Goal: Communication & Community: Answer question/provide support

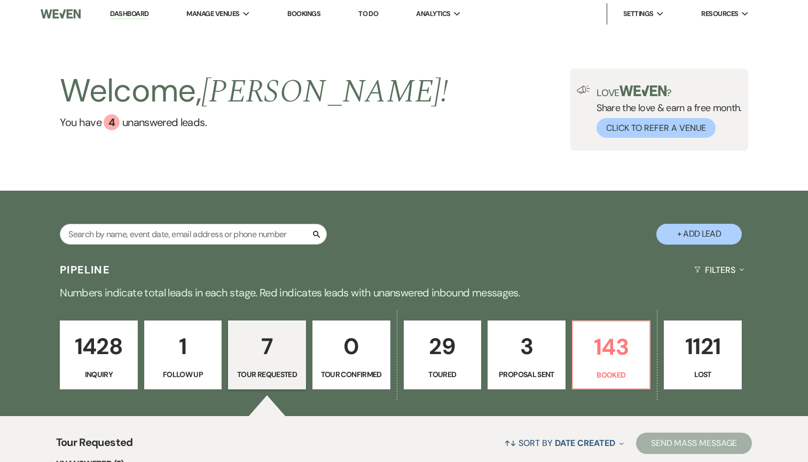
select select "2"
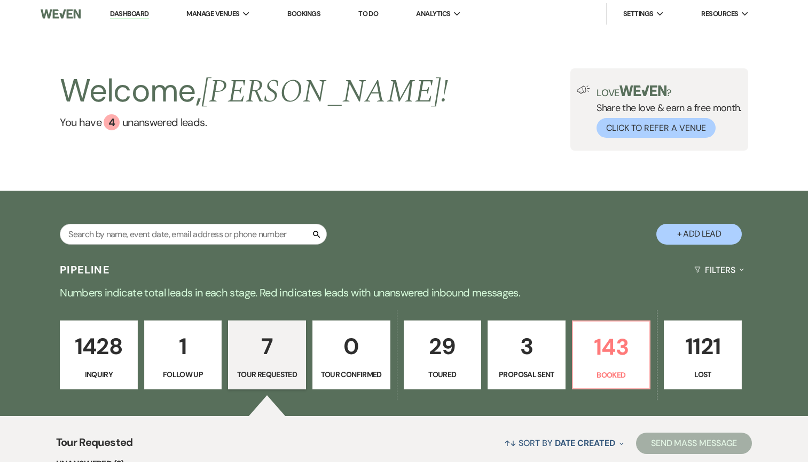
select select "2"
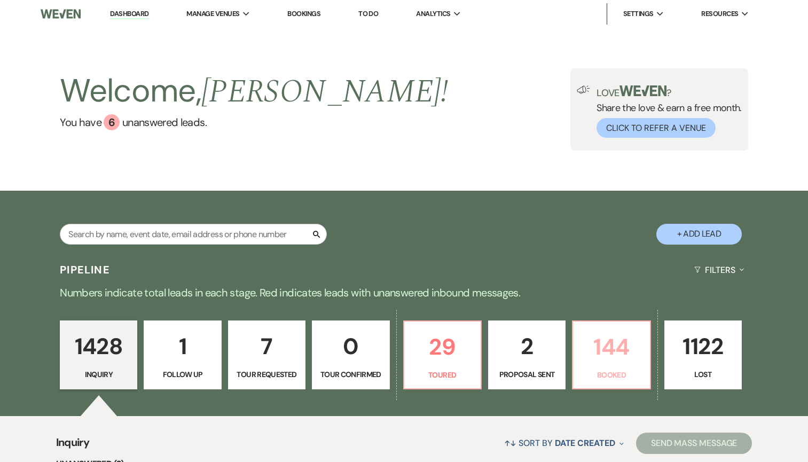
click at [576, 349] on link "144 Booked" at bounding box center [611, 354] width 79 height 69
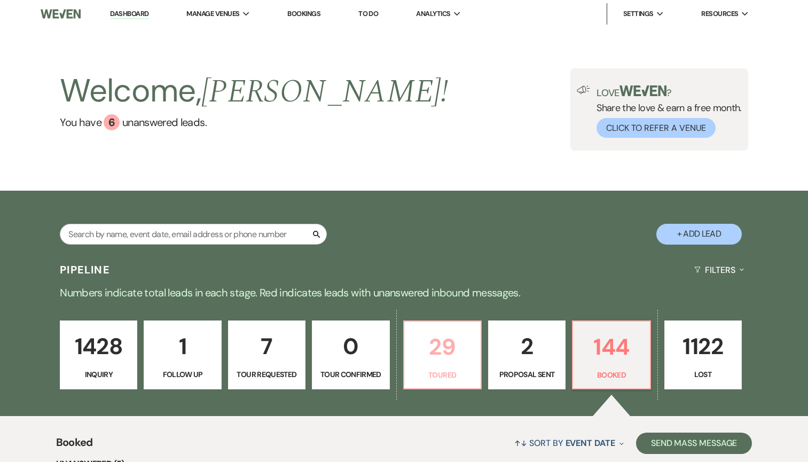
click at [452, 350] on p "29" at bounding box center [443, 347] width 64 height 36
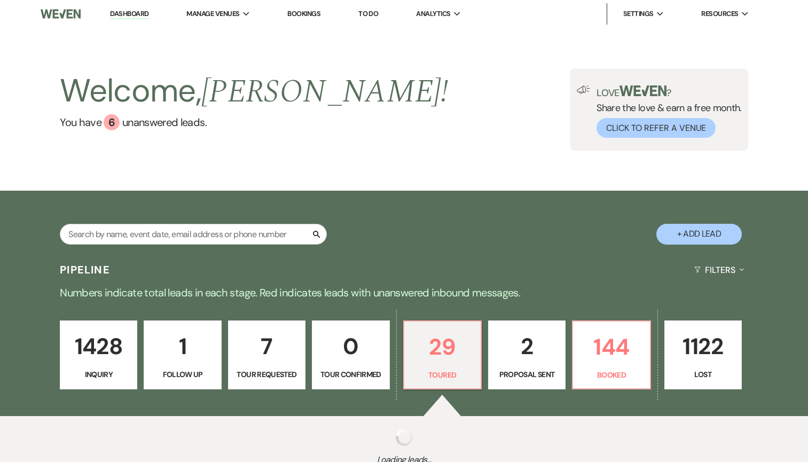
select select "5"
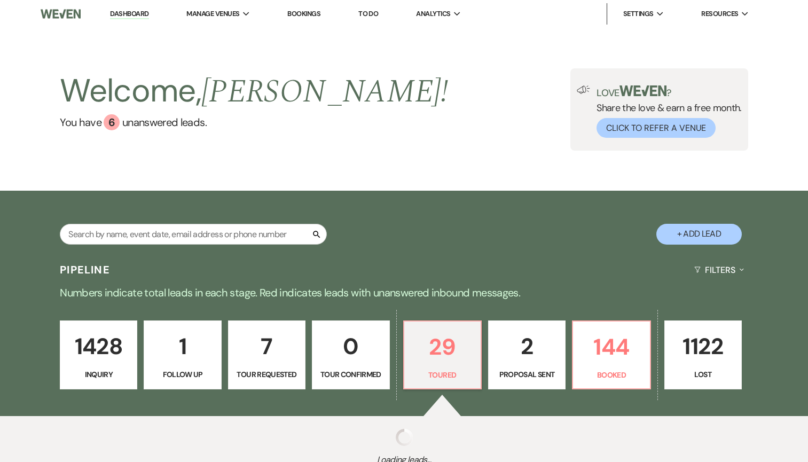
select select "5"
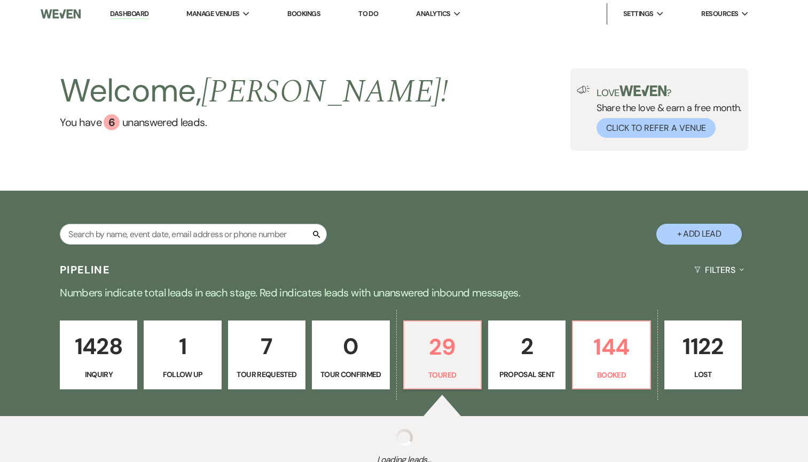
select select "5"
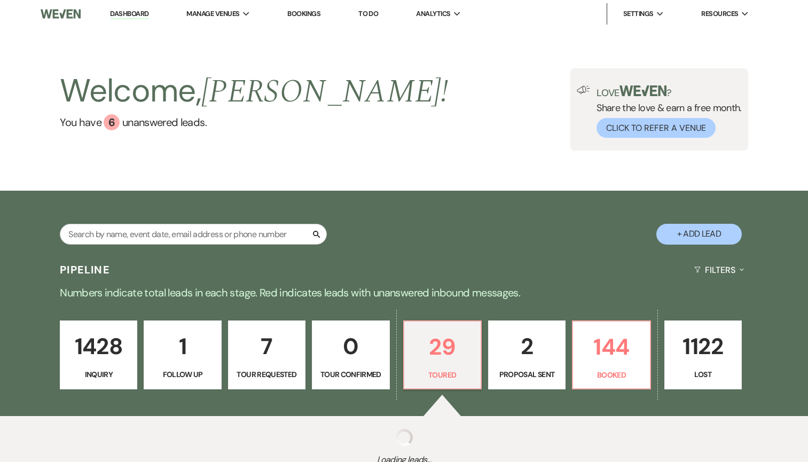
select select "5"
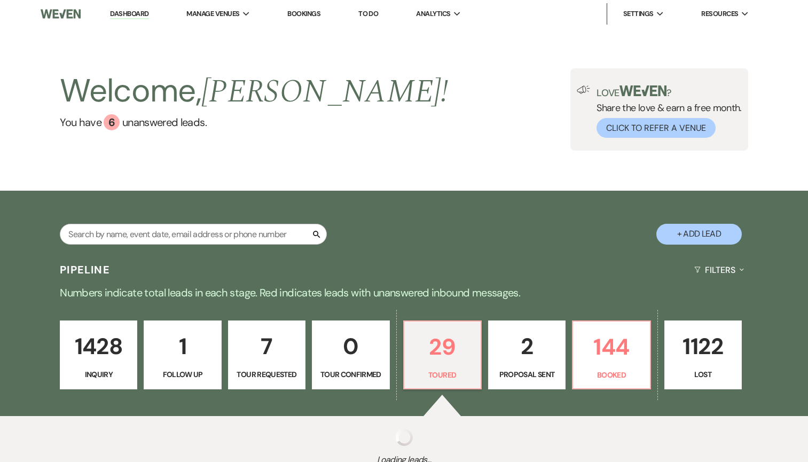
select select "5"
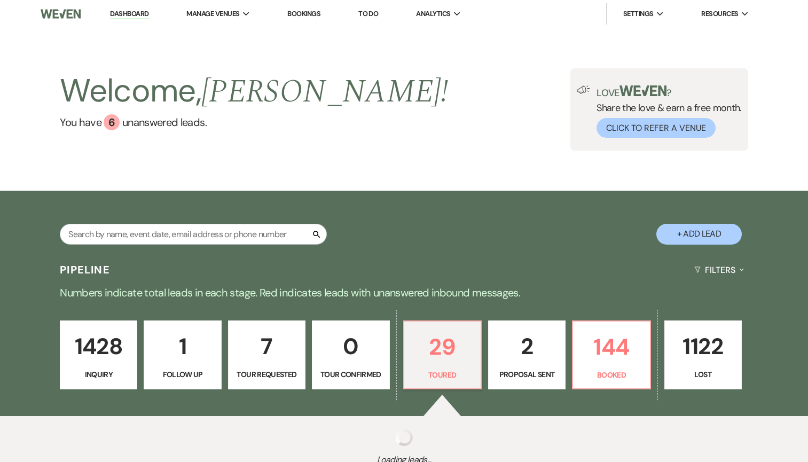
select select "5"
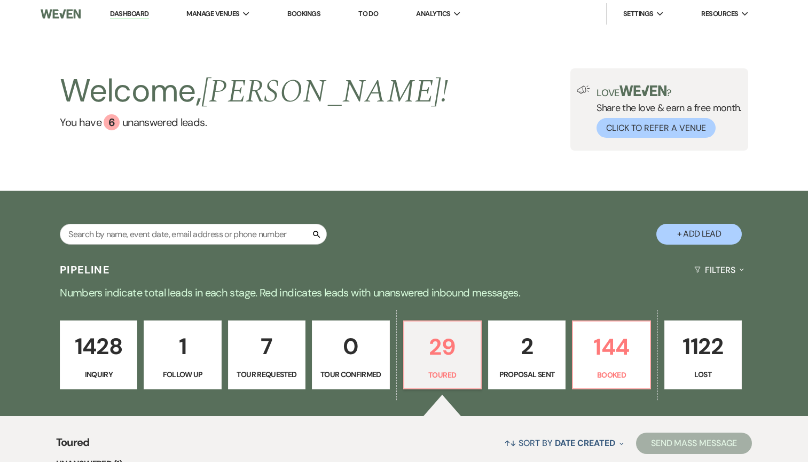
click at [93, 349] on p "1428" at bounding box center [99, 346] width 64 height 36
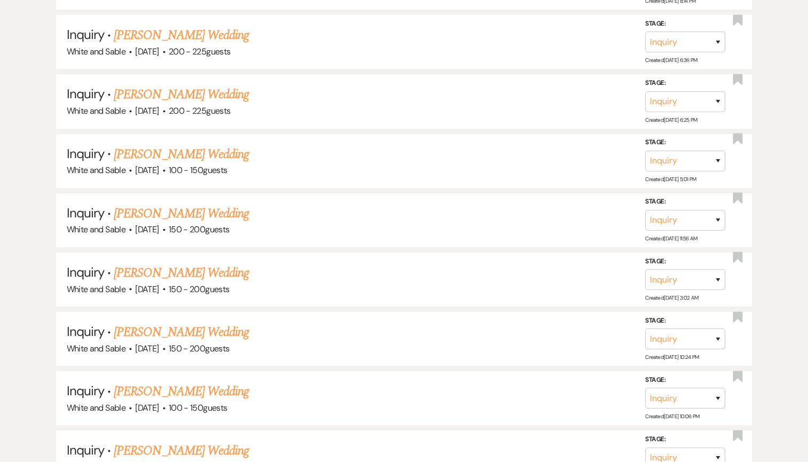
scroll to position [1780, 0]
click at [207, 262] on link "[PERSON_NAME] Wedding" at bounding box center [181, 271] width 135 height 19
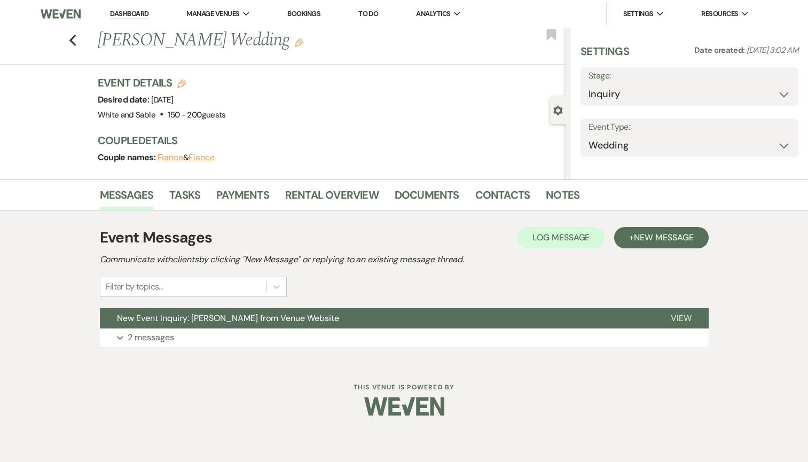
select select "5"
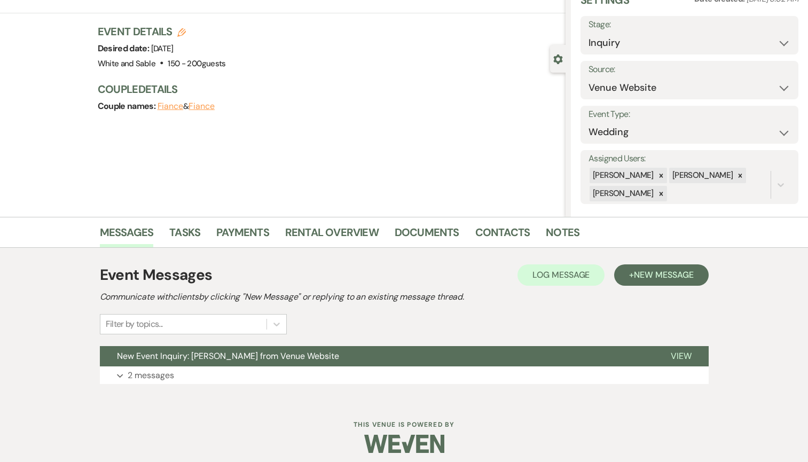
scroll to position [58, 0]
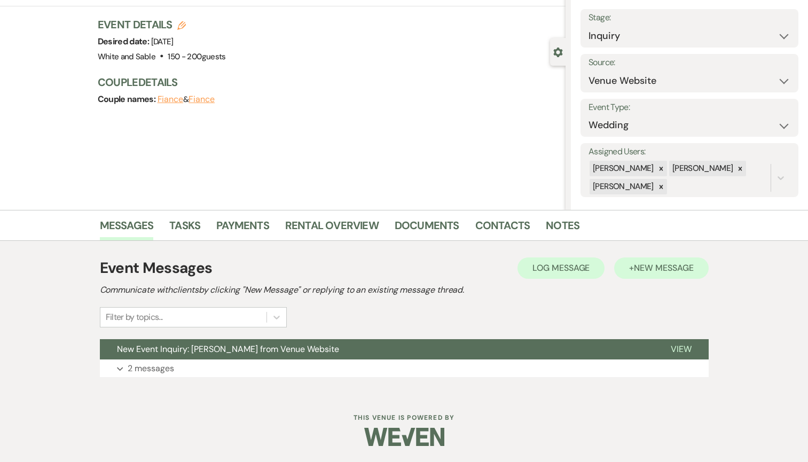
click at [628, 278] on div "Event Messages Log Log Message + New Message" at bounding box center [404, 268] width 609 height 22
click at [624, 276] on button "+ New Message" at bounding box center [661, 267] width 94 height 21
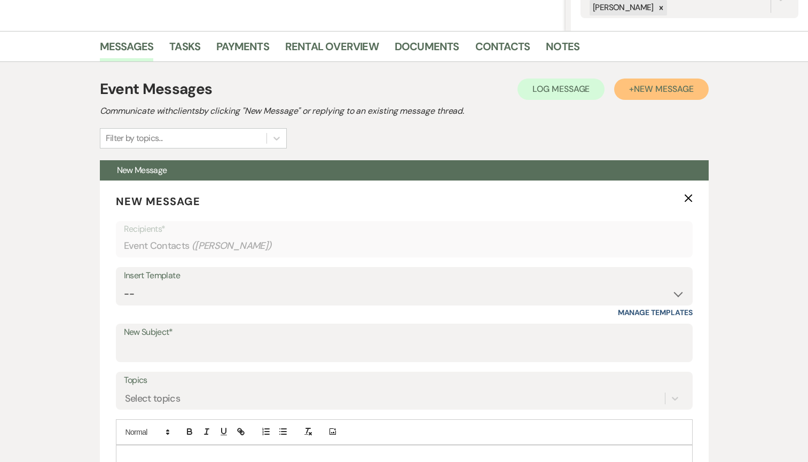
scroll to position [316, 0]
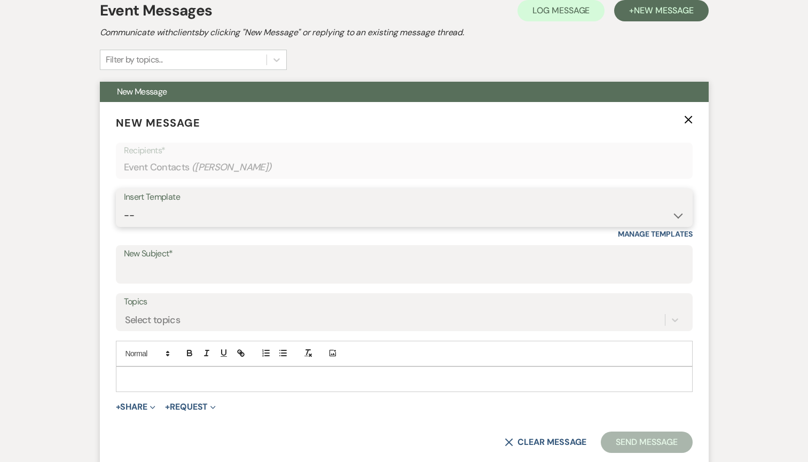
click at [241, 212] on select "-- Inquiry Response (Venue Guide) Schedule - Venue Tour Appt Confirmation Sched…" at bounding box center [404, 215] width 561 height 21
select select "6144"
click at [124, 205] on select "-- Inquiry Response (Venue Guide) Schedule - Venue Tour Appt Confirmation Sched…" at bounding box center [404, 215] width 561 height 21
type input "No Saturdays Left in '26? Why Sundays Might Be the Answer"
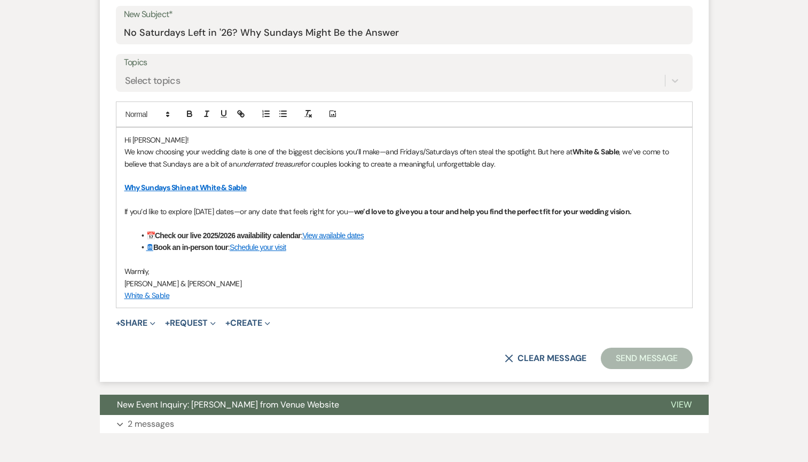
scroll to position [561, 0]
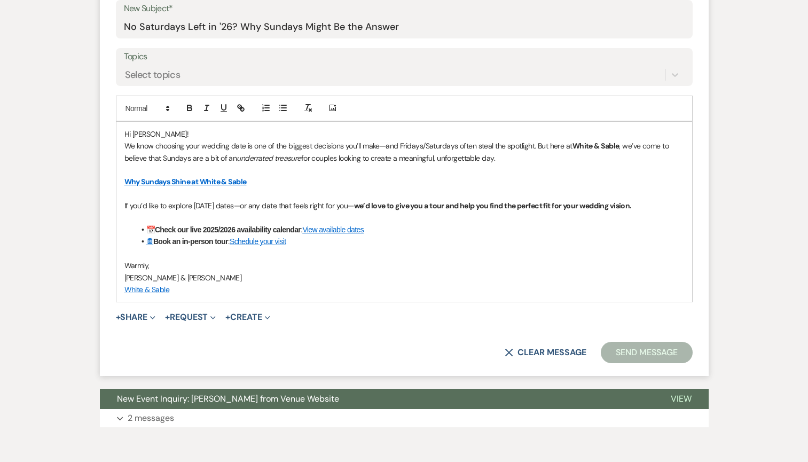
click at [621, 363] on form "New Message X Saving draft... Recipients* Event Contacts ( [PERSON_NAME] ) Inse…" at bounding box center [404, 117] width 609 height 520
click at [621, 353] on button "Send Message" at bounding box center [646, 352] width 91 height 21
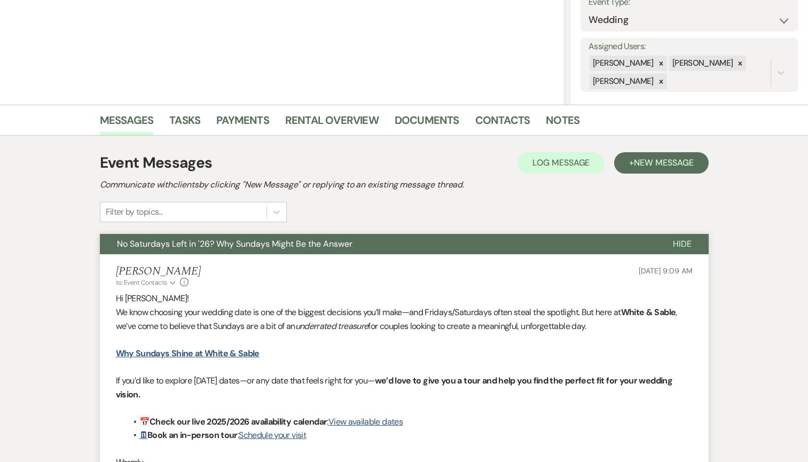
scroll to position [0, 0]
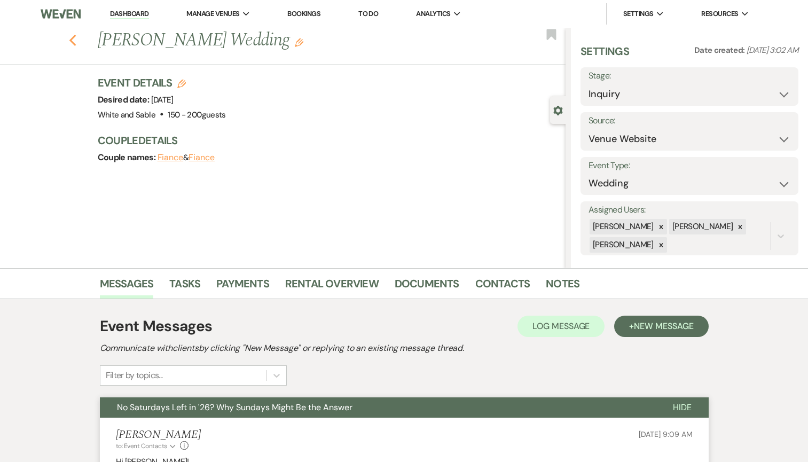
click at [73, 39] on icon "Previous" at bounding box center [73, 40] width 8 height 13
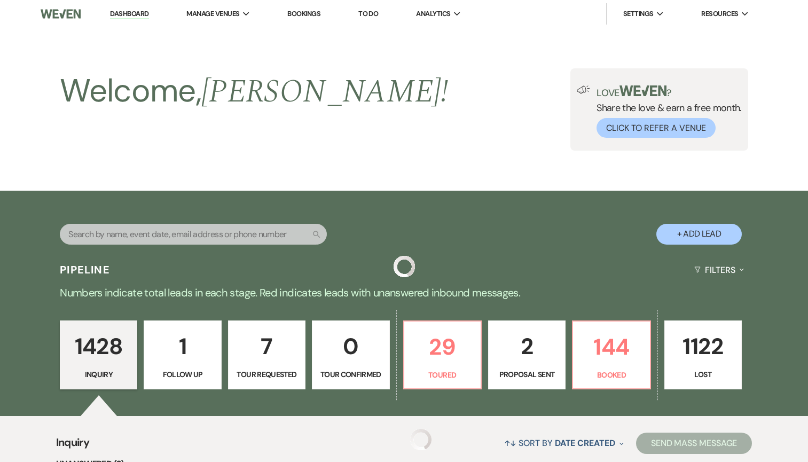
scroll to position [1780, 0]
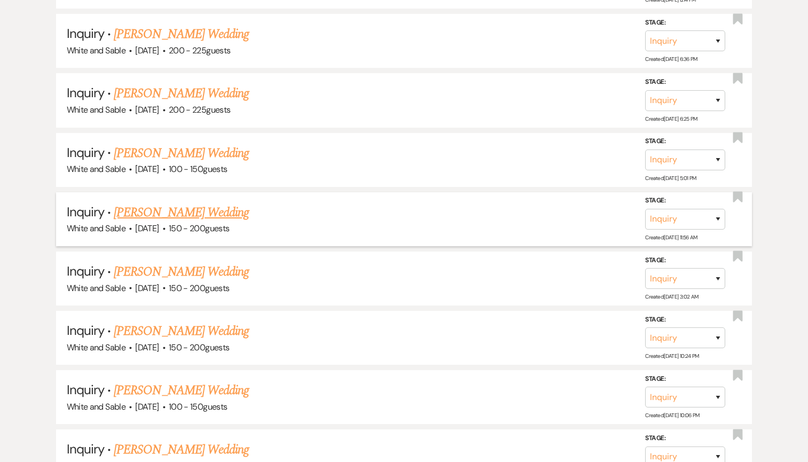
click at [239, 207] on link "[PERSON_NAME] Wedding" at bounding box center [181, 212] width 135 height 19
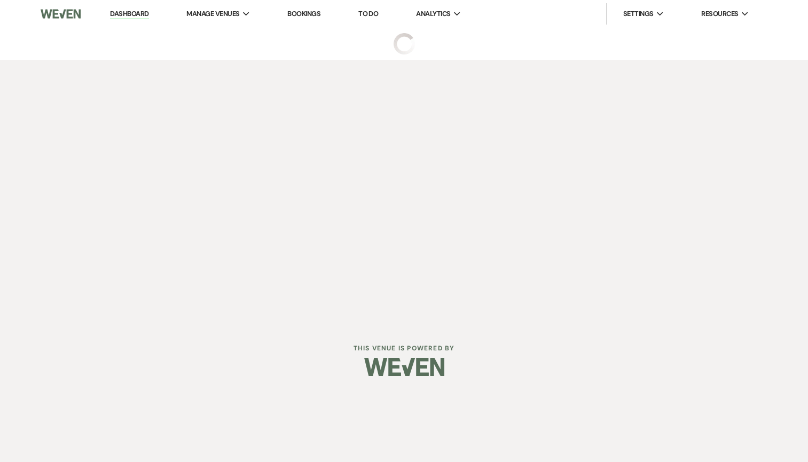
select select "5"
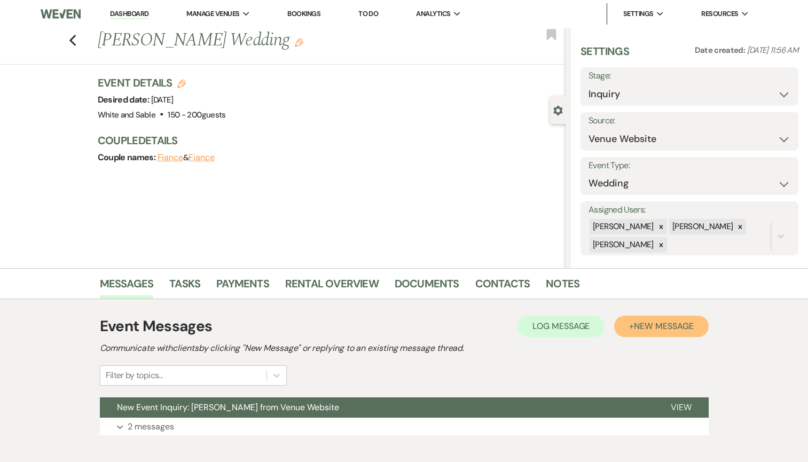
click at [645, 332] on button "+ New Message" at bounding box center [661, 326] width 94 height 21
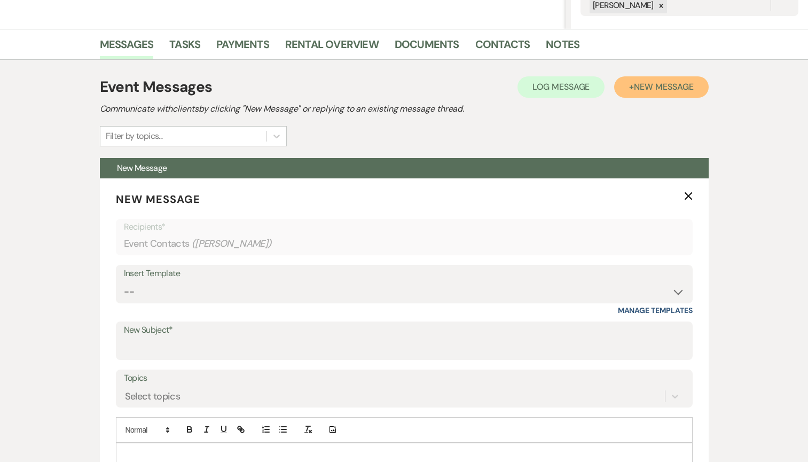
scroll to position [277, 0]
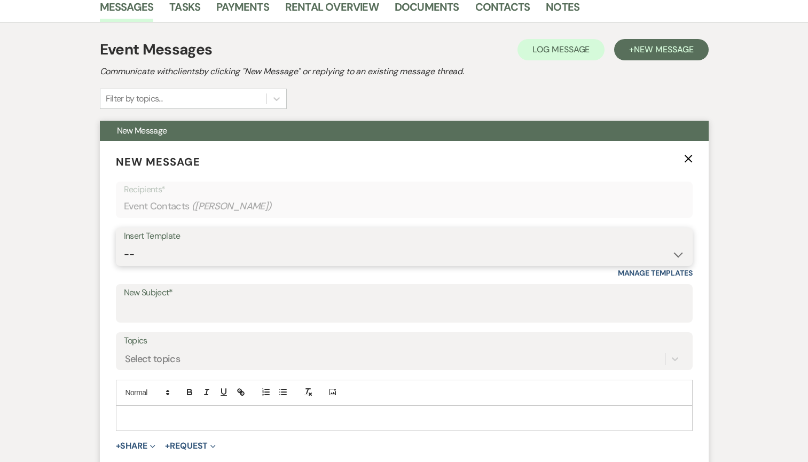
click at [254, 248] on select "-- Inquiry Response (Venue Guide) Schedule - Venue Tour Appt Confirmation Sched…" at bounding box center [404, 254] width 561 height 21
select select "6144"
click at [124, 244] on select "-- Inquiry Response (Venue Guide) Schedule - Venue Tour Appt Confirmation Sched…" at bounding box center [404, 254] width 561 height 21
type input "No Saturdays Left in '26? Why Sundays Might Be the Answer"
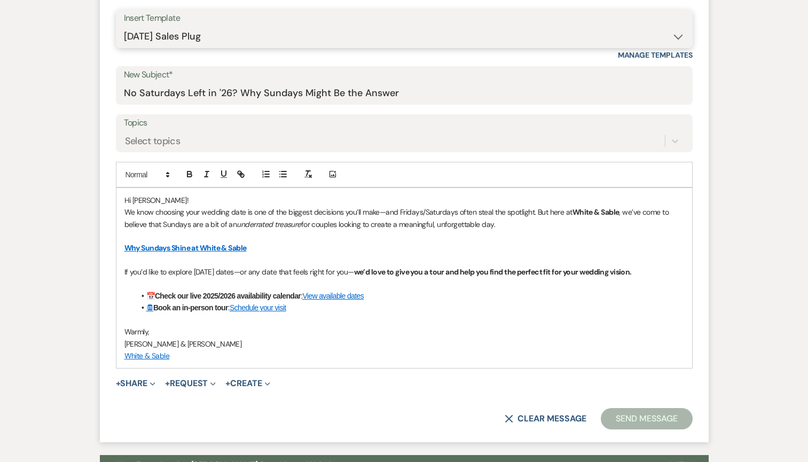
scroll to position [529, 0]
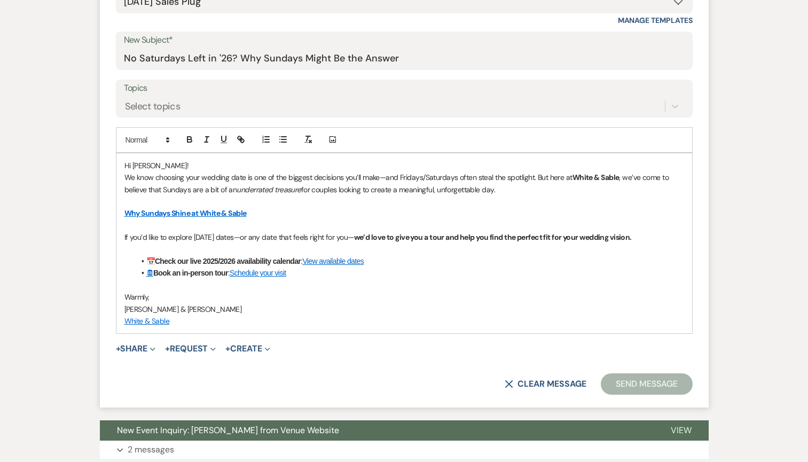
click at [612, 385] on button "Send Message" at bounding box center [646, 383] width 91 height 21
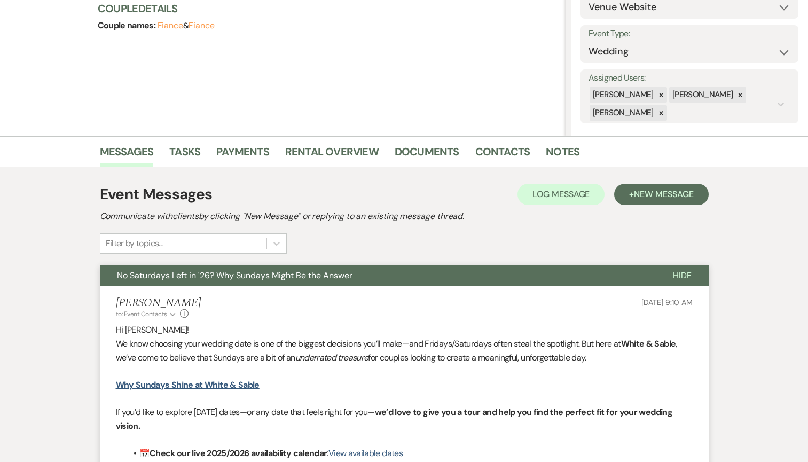
scroll to position [0, 0]
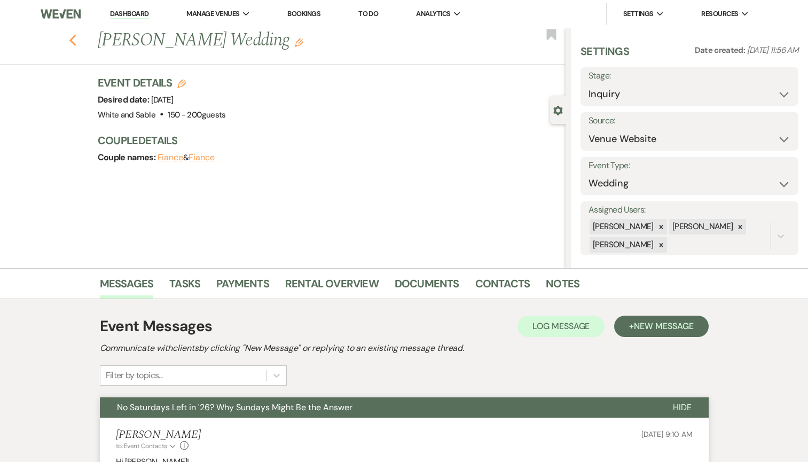
click at [71, 41] on use "button" at bounding box center [72, 41] width 7 height 12
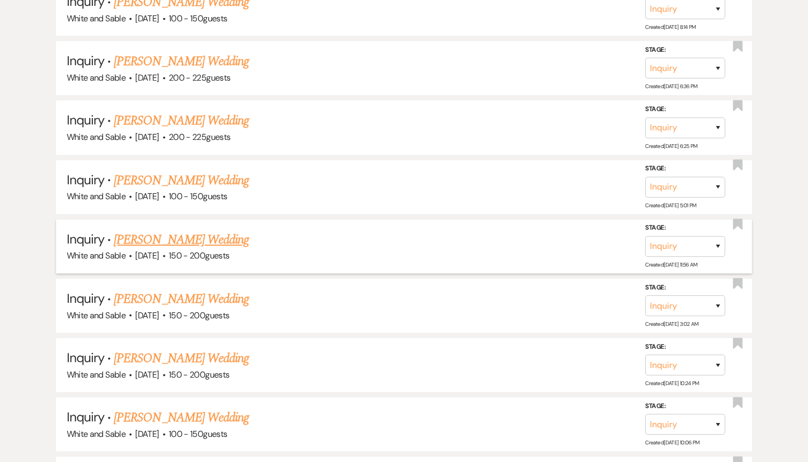
scroll to position [1747, 0]
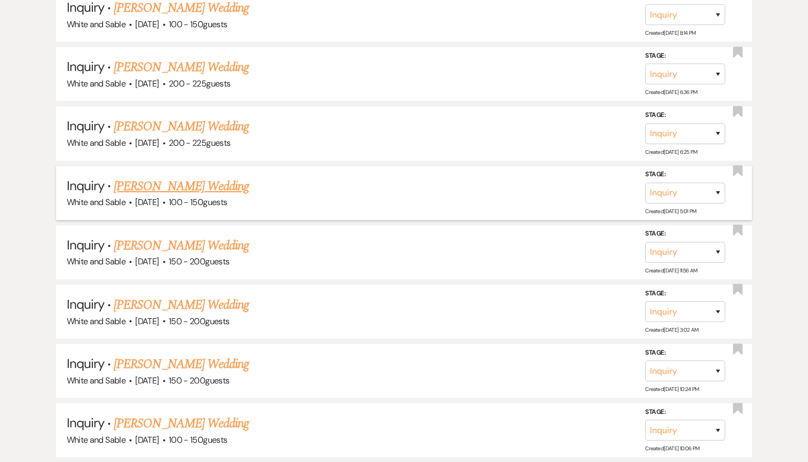
click at [203, 181] on link "[PERSON_NAME] Wedding" at bounding box center [181, 186] width 135 height 19
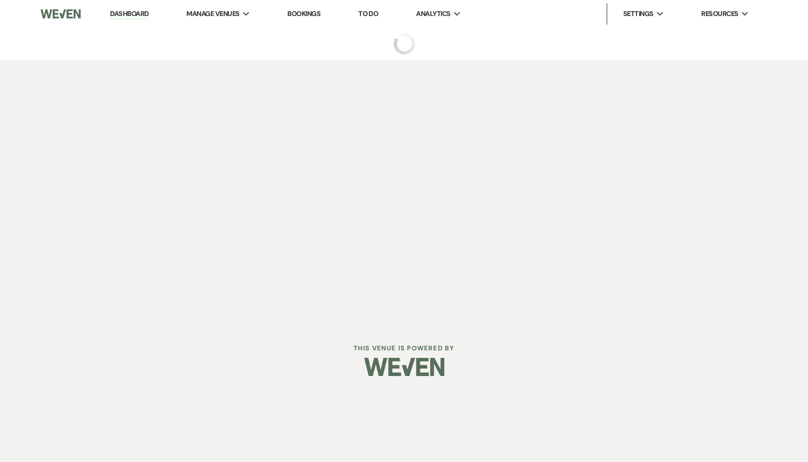
select select "5"
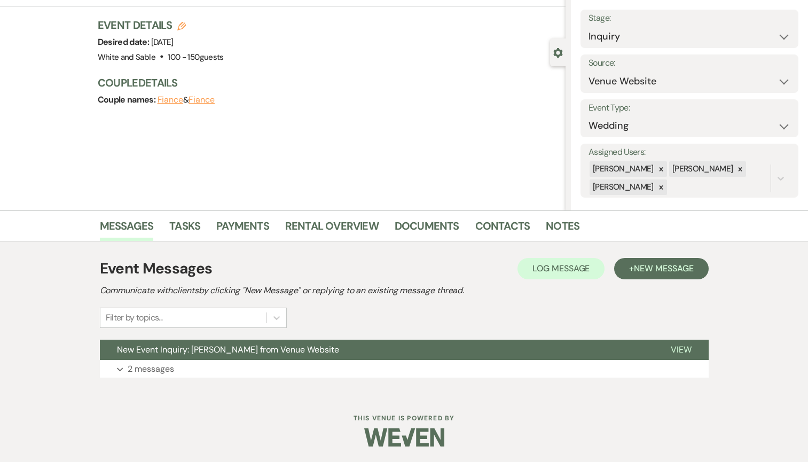
scroll to position [58, 0]
click at [662, 265] on span "New Message" at bounding box center [663, 267] width 59 height 11
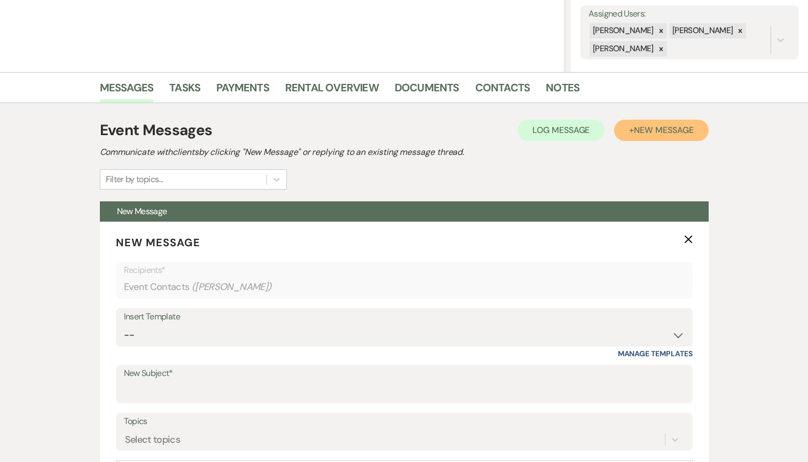
scroll to position [265, 0]
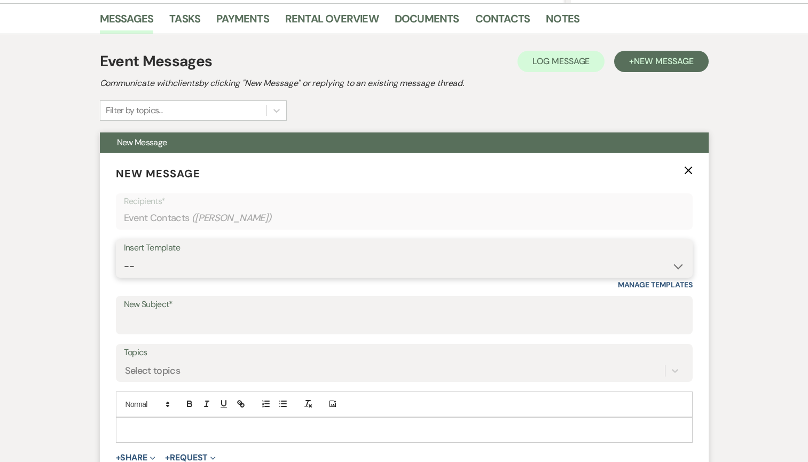
click at [215, 268] on select "-- Inquiry Response (Venue Guide) Schedule - Venue Tour Appt Confirmation Sched…" at bounding box center [404, 266] width 561 height 21
select select "5948"
click at [124, 256] on select "-- Inquiry Response (Venue Guide) Schedule - Venue Tour Appt Confirmation Sched…" at bounding box center [404, 266] width 561 height 21
type input "Interactive 3-D Virtual Tour of White & Sable 🤍🖤"
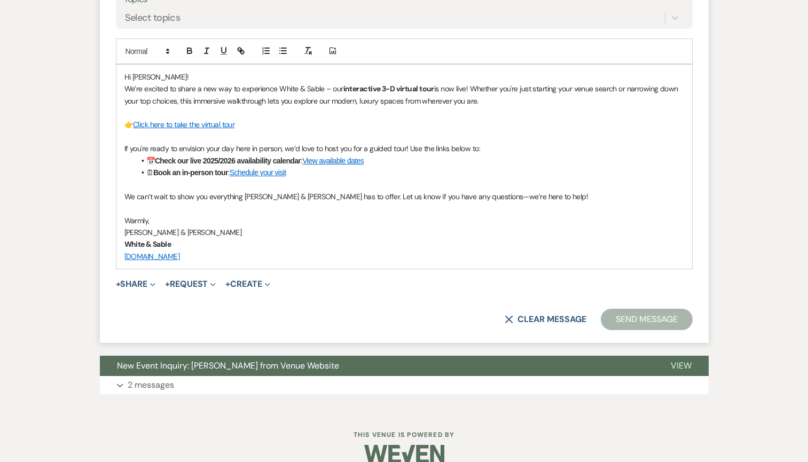
scroll to position [627, 0]
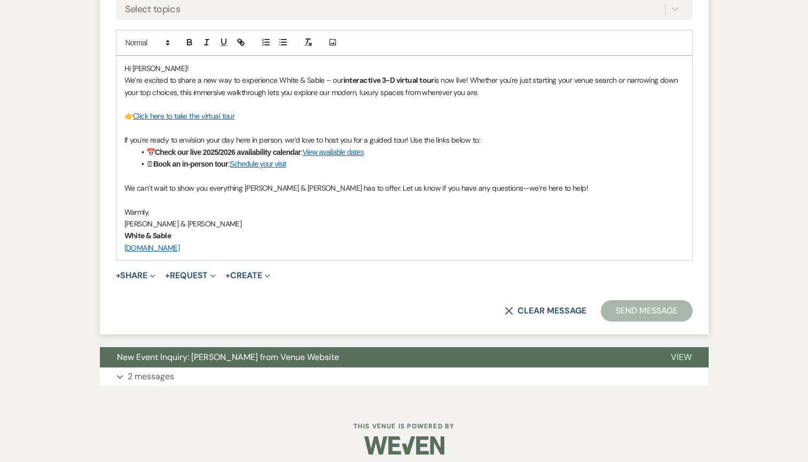
click at [635, 312] on button "Send Message" at bounding box center [646, 310] width 91 height 21
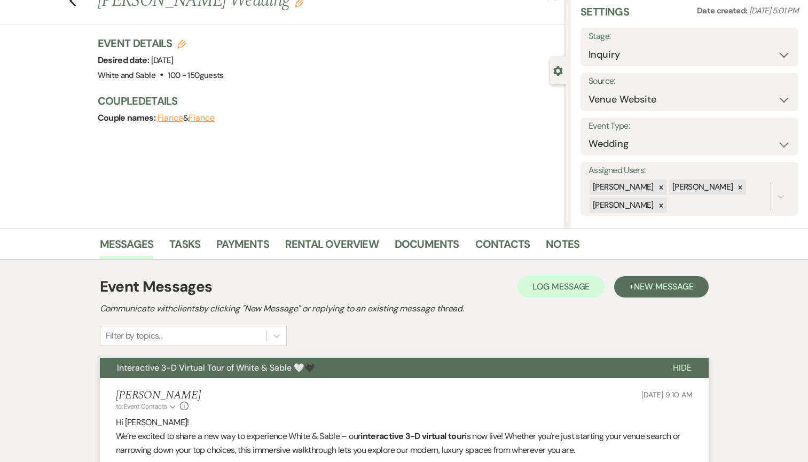
scroll to position [0, 0]
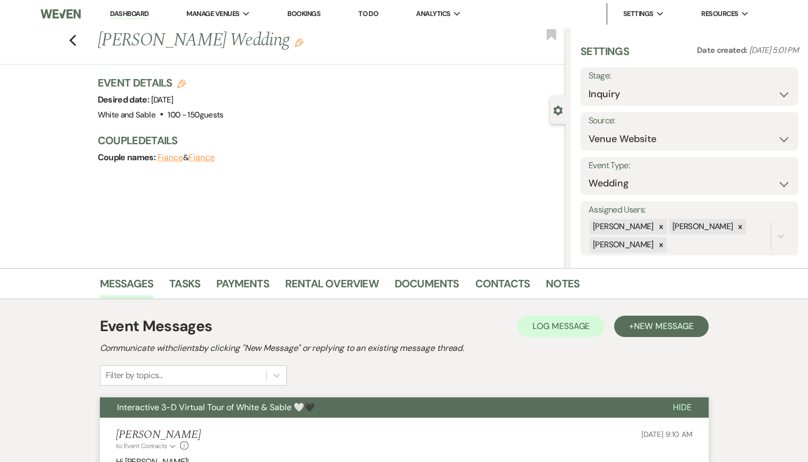
click at [77, 44] on div "Previous [PERSON_NAME] Wedding Edit Bookmark" at bounding box center [280, 46] width 571 height 37
click at [72, 40] on use "button" at bounding box center [72, 41] width 7 height 12
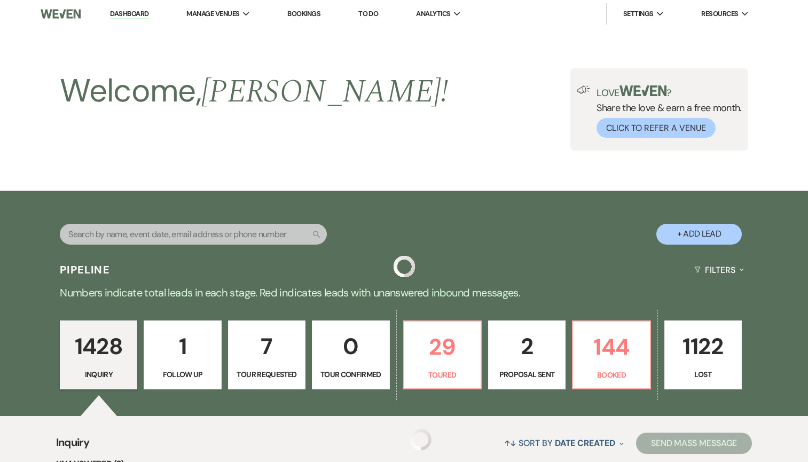
scroll to position [1747, 0]
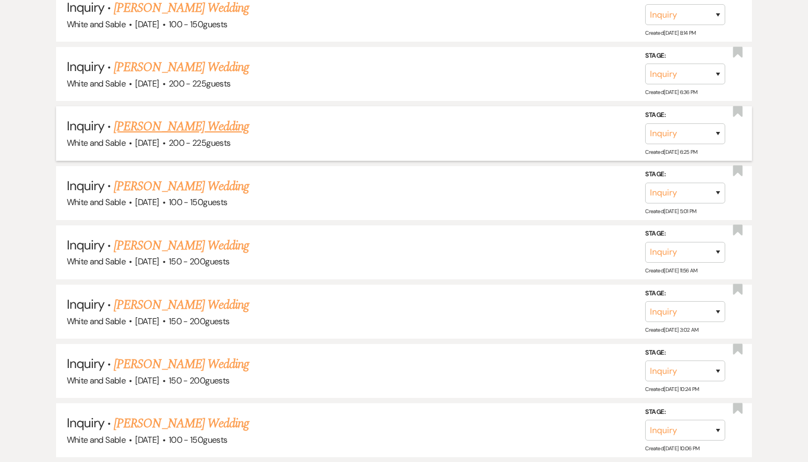
click at [199, 117] on link "[PERSON_NAME] Wedding" at bounding box center [181, 126] width 135 height 19
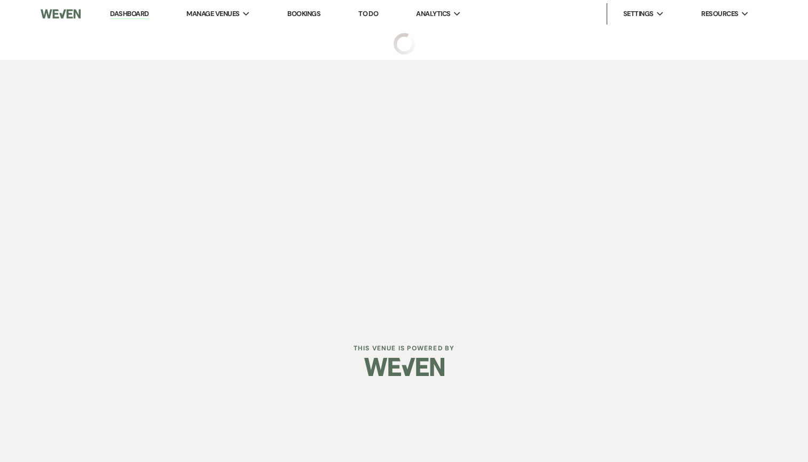
select select "5"
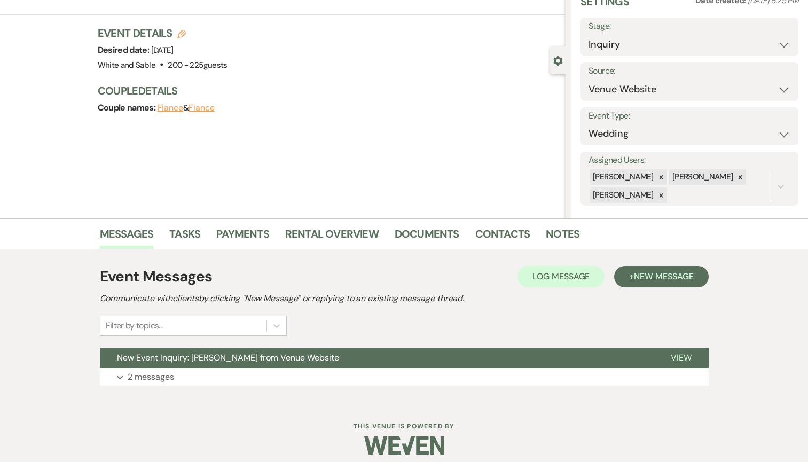
scroll to position [58, 0]
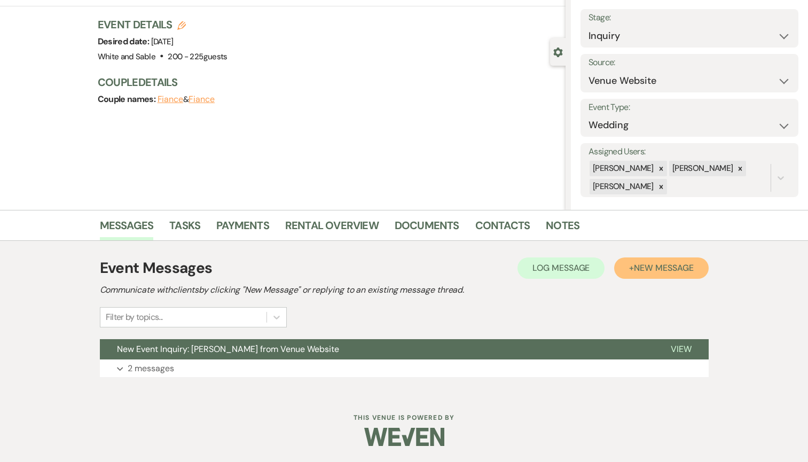
click at [660, 272] on span "New Message" at bounding box center [663, 267] width 59 height 11
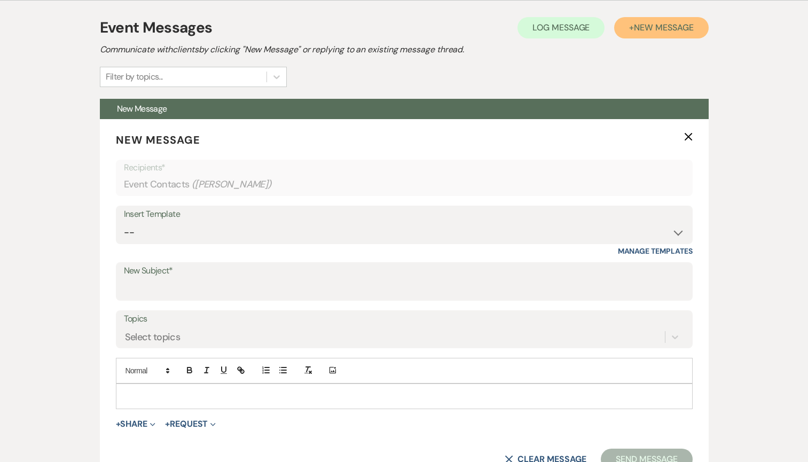
scroll to position [422, 0]
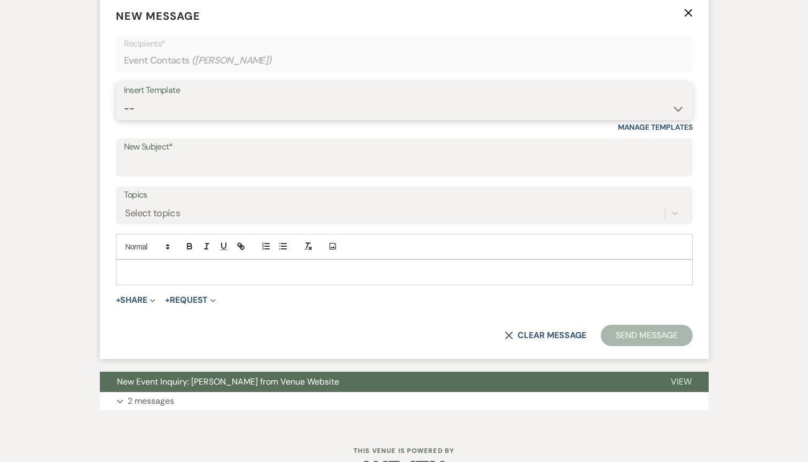
click at [208, 119] on select "-- Inquiry Response (Venue Guide) Schedule - Venue Tour Appt Confirmation Sched…" at bounding box center [404, 108] width 561 height 21
select select "5948"
click at [124, 98] on select "-- Inquiry Response (Venue Guide) Schedule - Venue Tour Appt Confirmation Sched…" at bounding box center [404, 108] width 561 height 21
type input "Interactive 3-D Virtual Tour of White & Sable 🤍🖤"
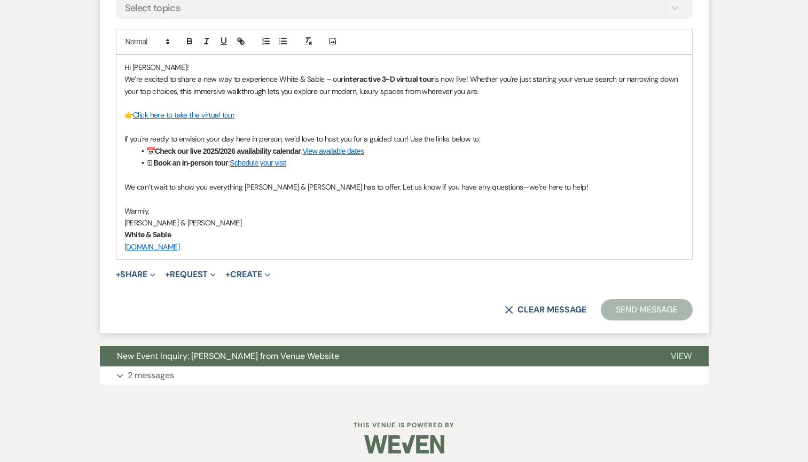
scroll to position [635, 0]
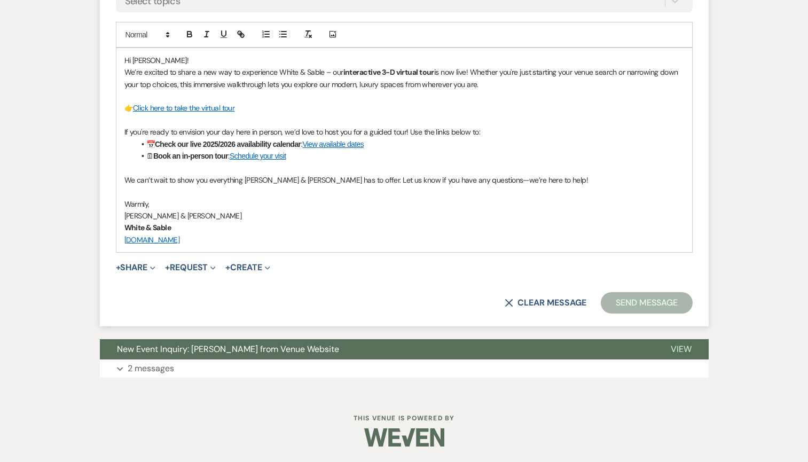
click at [652, 308] on button "Send Message" at bounding box center [646, 302] width 91 height 21
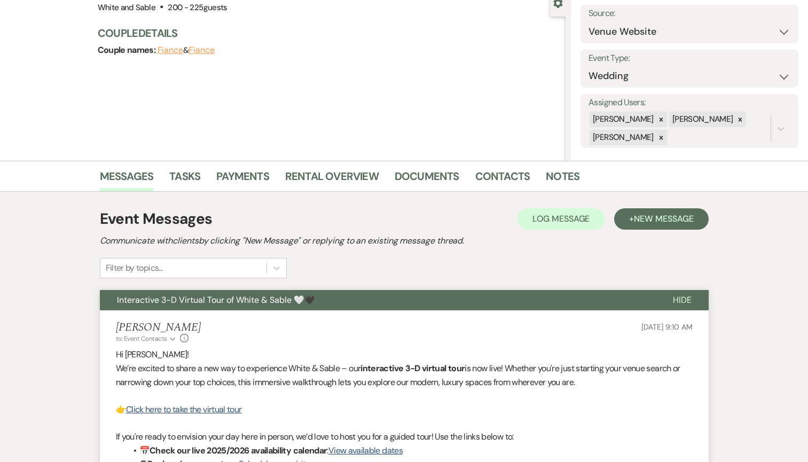
scroll to position [0, 0]
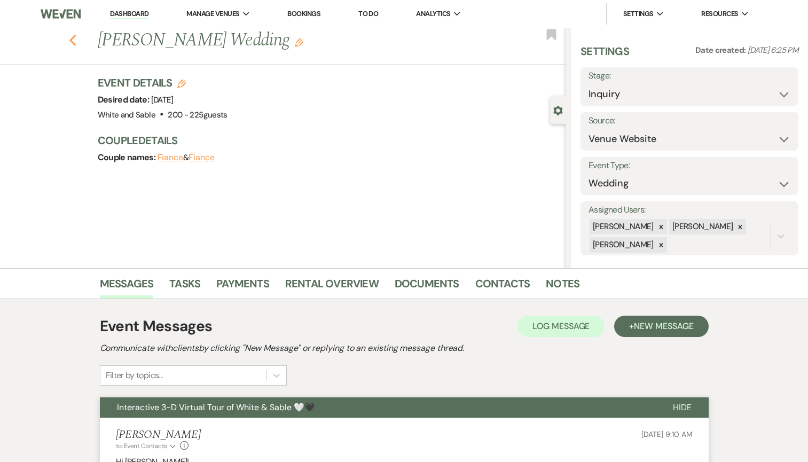
click at [74, 41] on icon "Previous" at bounding box center [73, 40] width 8 height 13
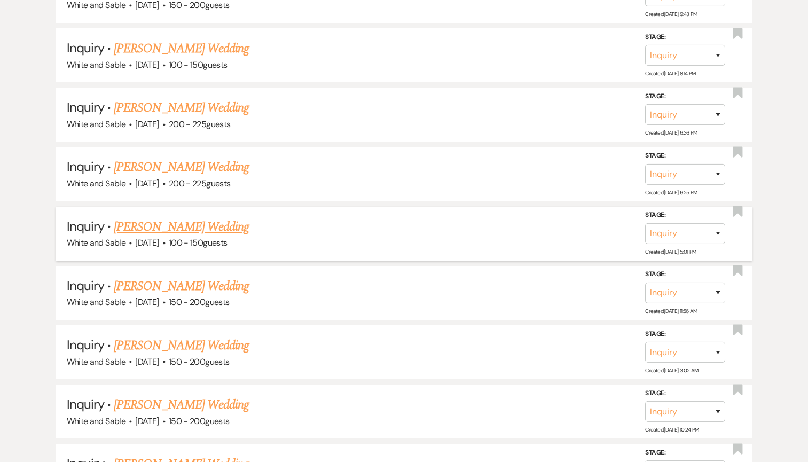
scroll to position [1705, 0]
click at [200, 99] on link "[PERSON_NAME] Wedding" at bounding box center [181, 108] width 135 height 19
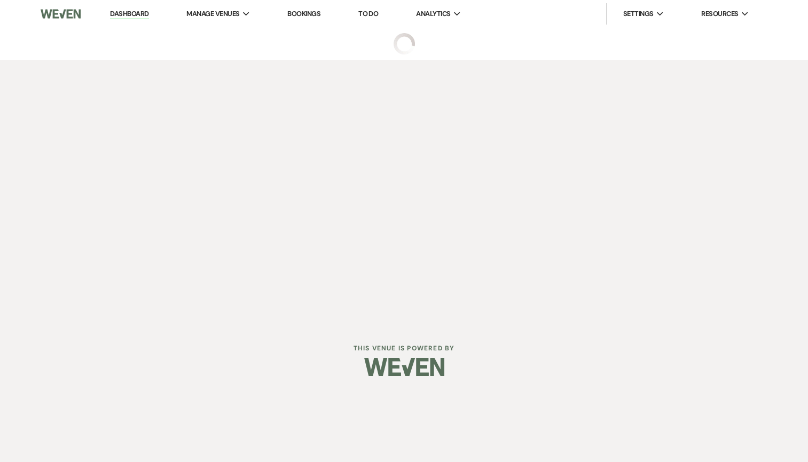
select select "5"
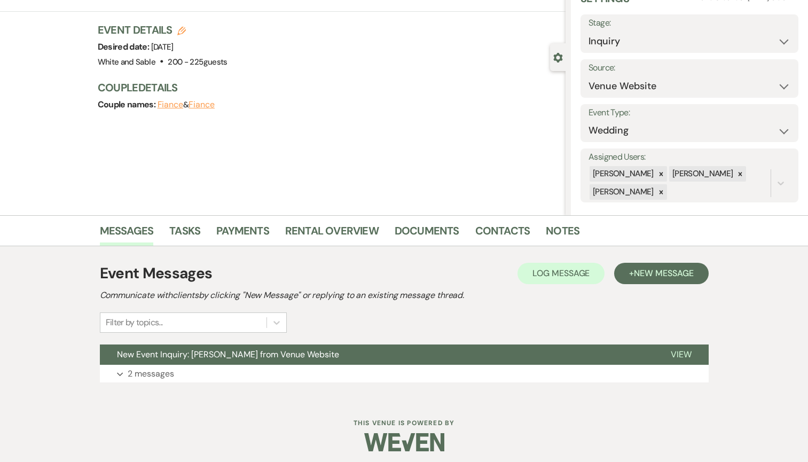
scroll to position [58, 0]
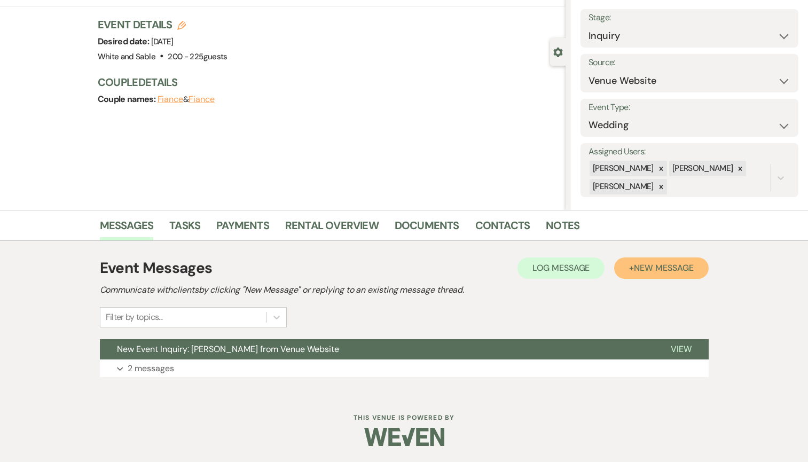
click at [636, 275] on button "+ New Message" at bounding box center [661, 267] width 94 height 21
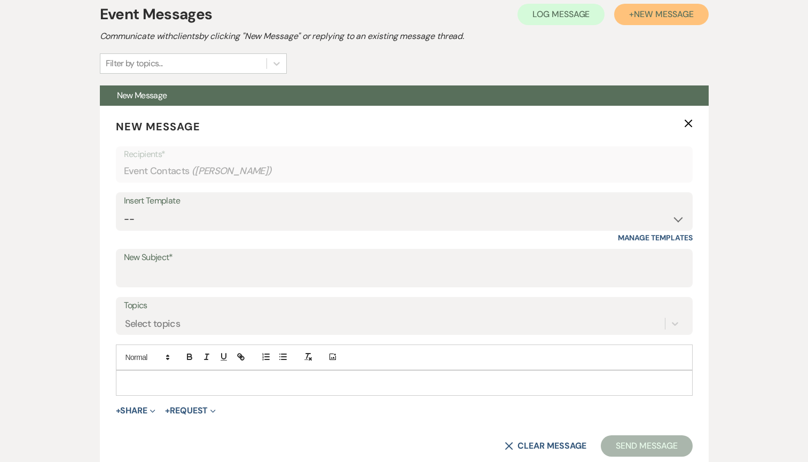
scroll to position [356, 0]
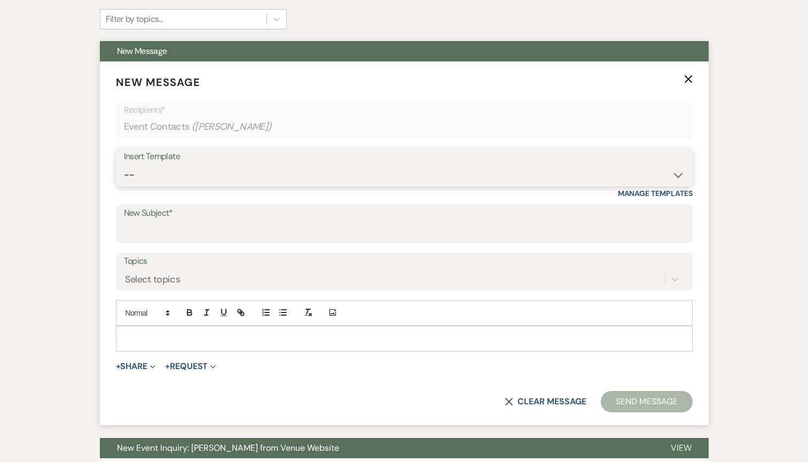
click at [201, 176] on select "-- Inquiry Response (Venue Guide) Schedule - Venue Tour Appt Confirmation Sched…" at bounding box center [404, 175] width 561 height 21
select select "5948"
click at [124, 165] on select "-- Inquiry Response (Venue Guide) Schedule - Venue Tour Appt Confirmation Sched…" at bounding box center [404, 175] width 561 height 21
type input "Interactive 3-D Virtual Tour of White & Sable 🤍🖤"
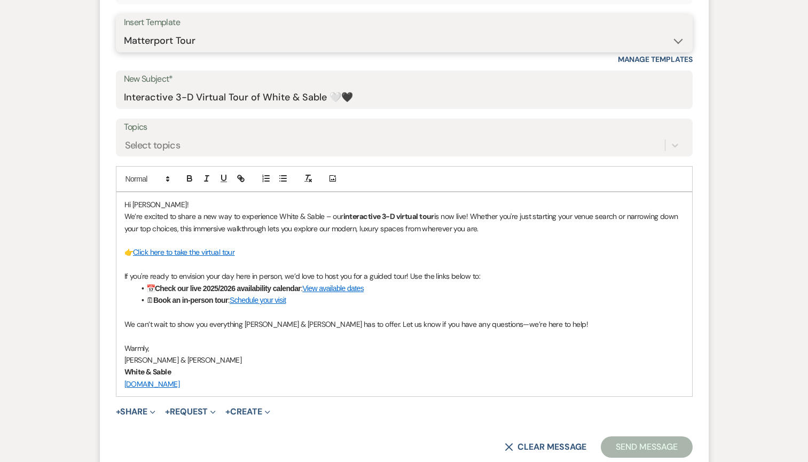
scroll to position [635, 0]
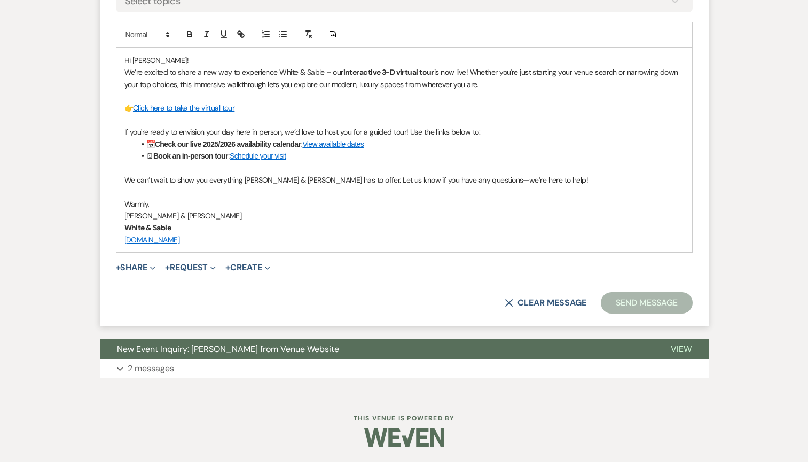
click at [630, 295] on button "Send Message" at bounding box center [646, 302] width 91 height 21
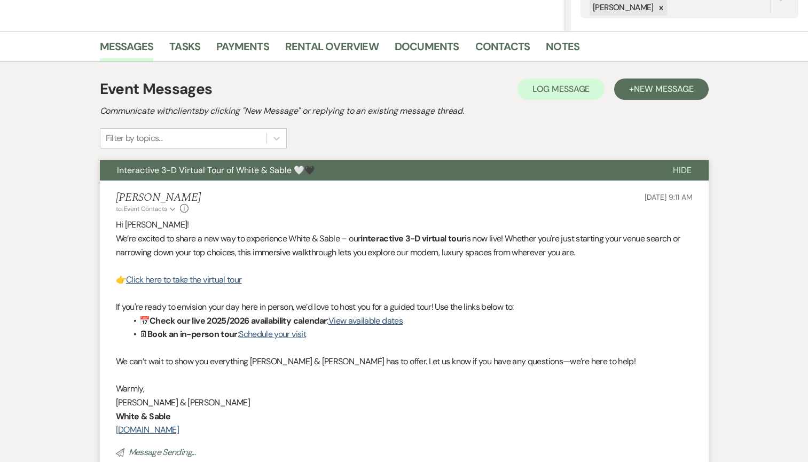
scroll to position [0, 0]
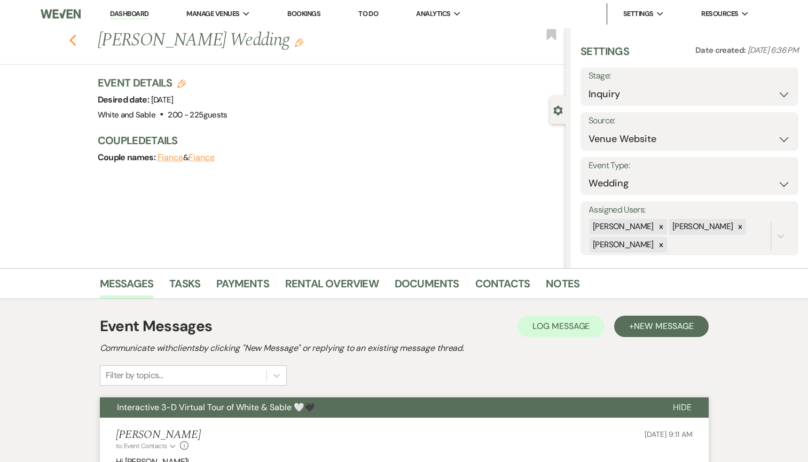
click at [73, 36] on icon "Previous" at bounding box center [73, 40] width 8 height 13
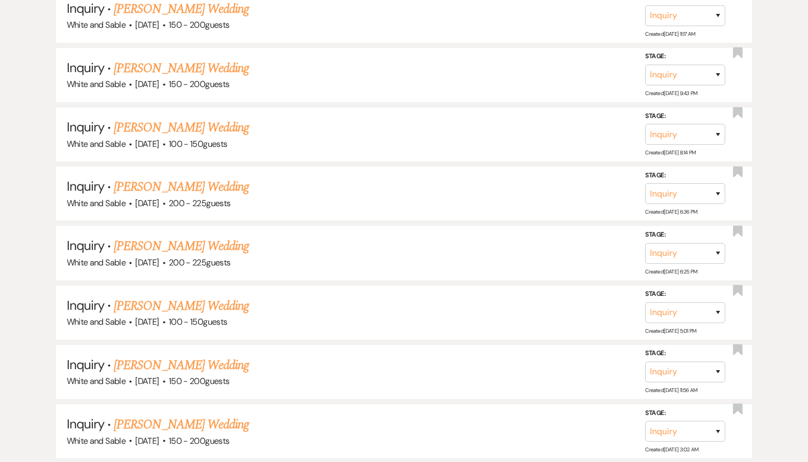
scroll to position [1618, 0]
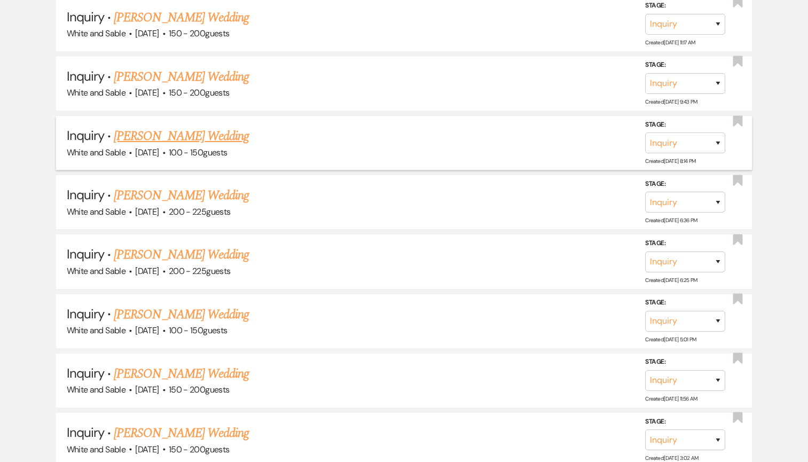
click at [211, 127] on link "[PERSON_NAME] Wedding" at bounding box center [181, 136] width 135 height 19
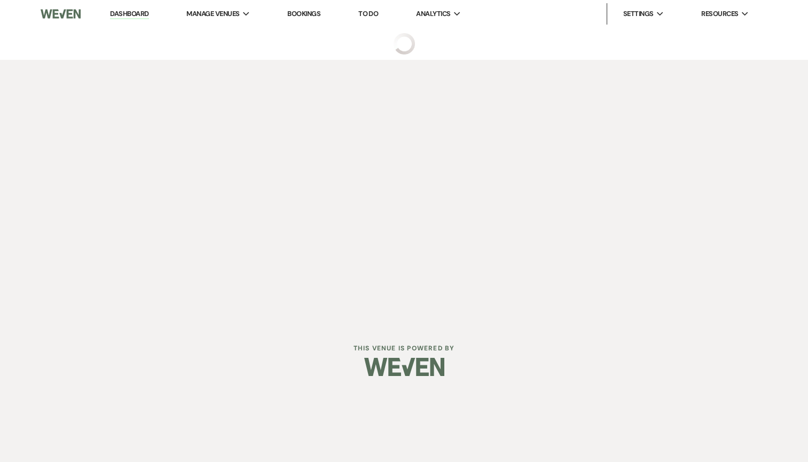
select select "5"
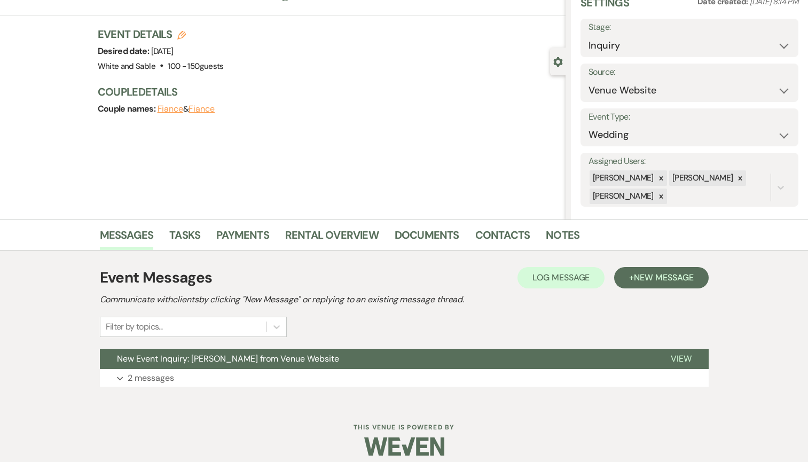
scroll to position [58, 0]
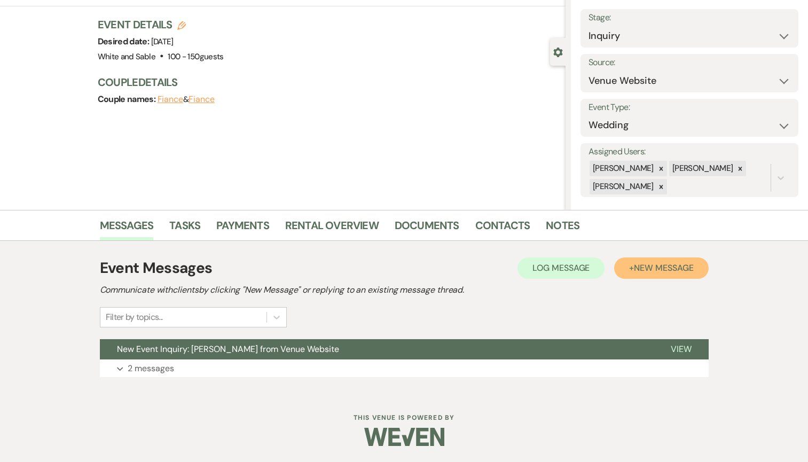
click at [664, 265] on span "New Message" at bounding box center [663, 267] width 59 height 11
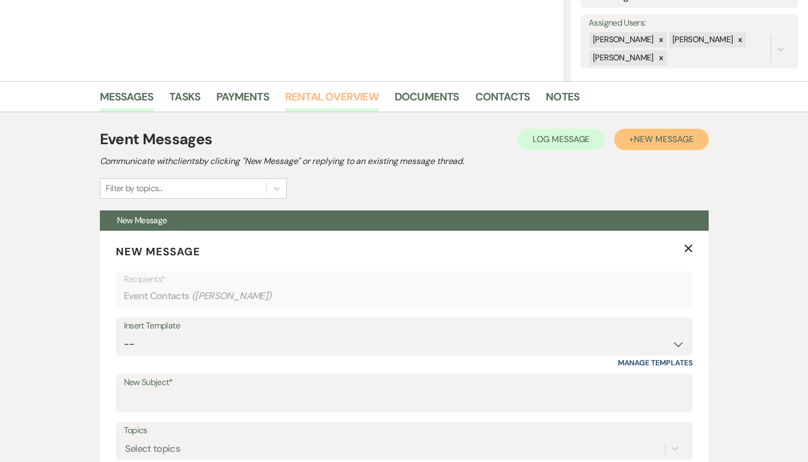
scroll to position [276, 0]
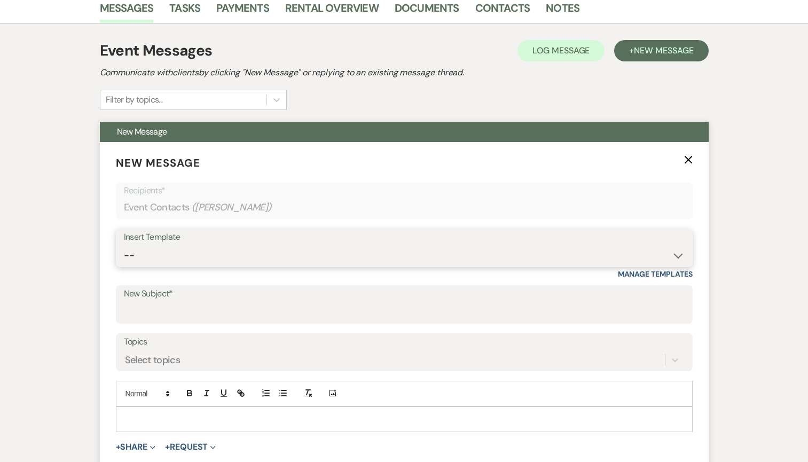
click at [274, 254] on select "-- Inquiry Response (Venue Guide) Schedule - Venue Tour Appt Confirmation Sched…" at bounding box center [404, 255] width 561 height 21
select select "5948"
click at [124, 245] on select "-- Inquiry Response (Venue Guide) Schedule - Venue Tour Appt Confirmation Sched…" at bounding box center [404, 255] width 561 height 21
type input "Interactive 3-D Virtual Tour of White & Sable 🤍🖤"
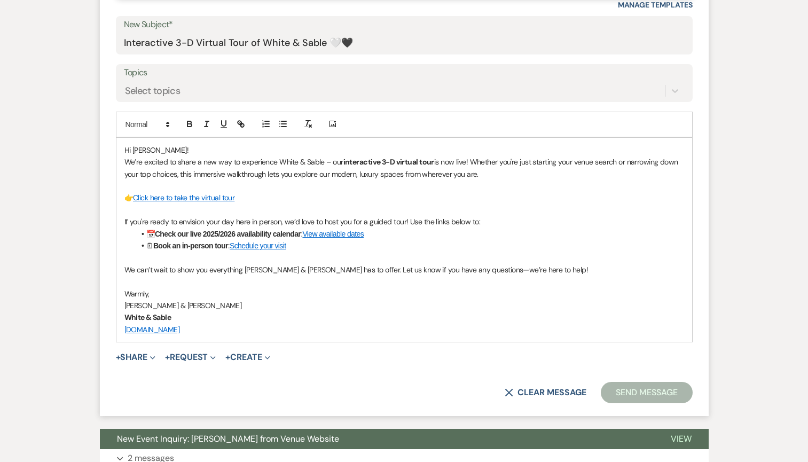
scroll to position [547, 0]
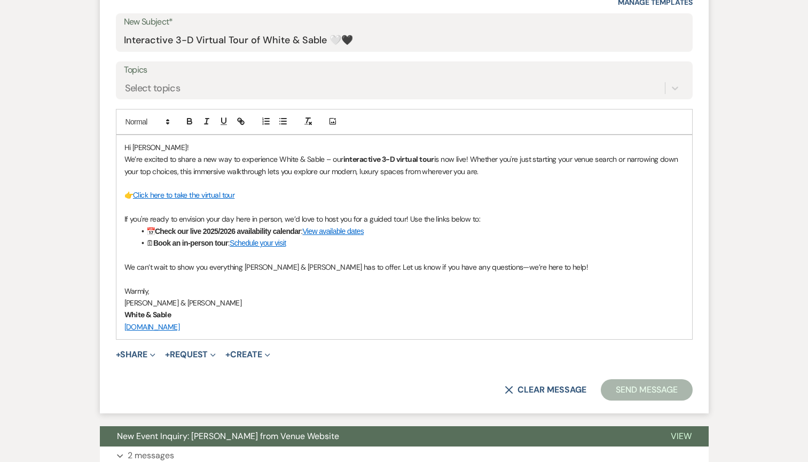
click at [641, 386] on button "Send Message" at bounding box center [646, 389] width 91 height 21
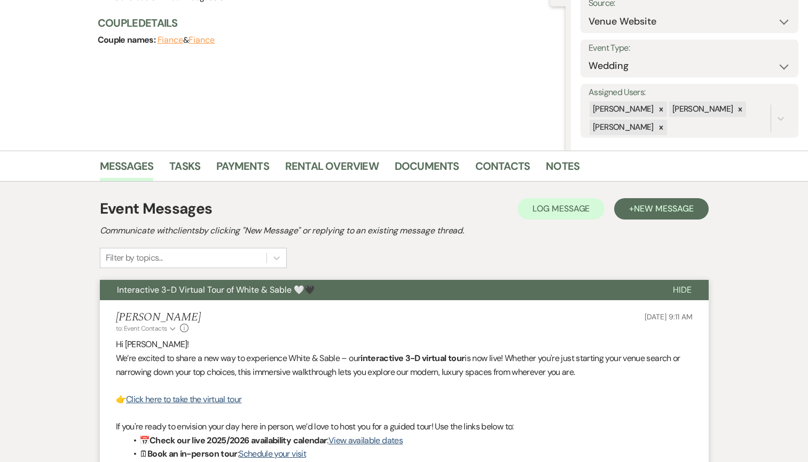
scroll to position [0, 0]
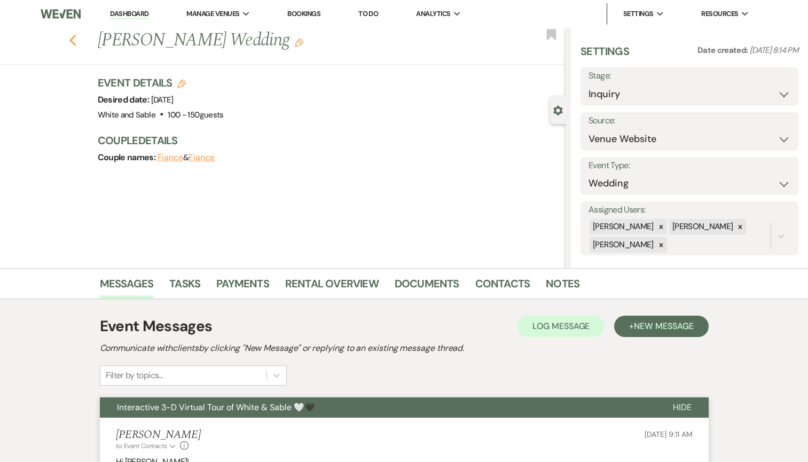
click at [71, 39] on use "button" at bounding box center [72, 41] width 7 height 12
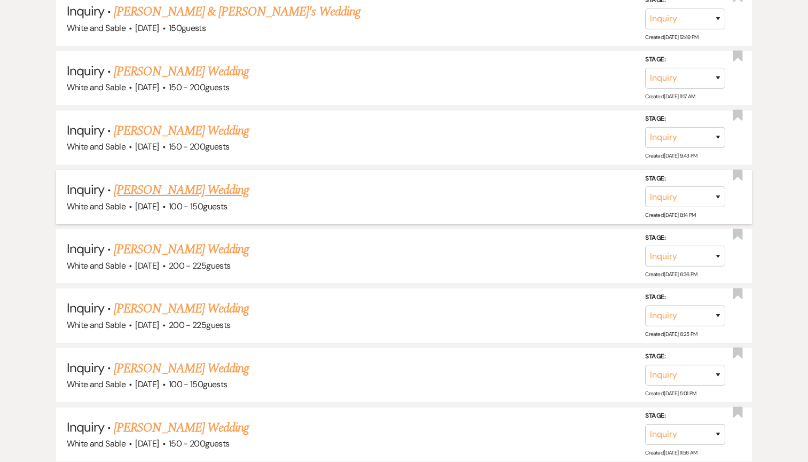
scroll to position [1558, 0]
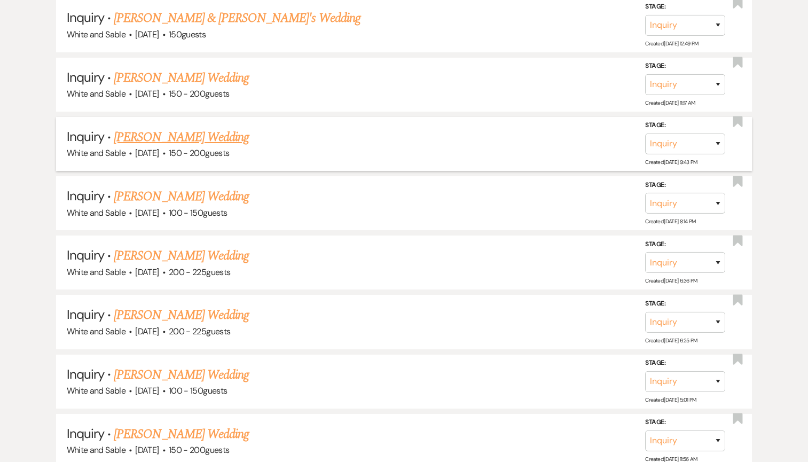
click at [226, 132] on link "[PERSON_NAME] Wedding" at bounding box center [181, 137] width 135 height 19
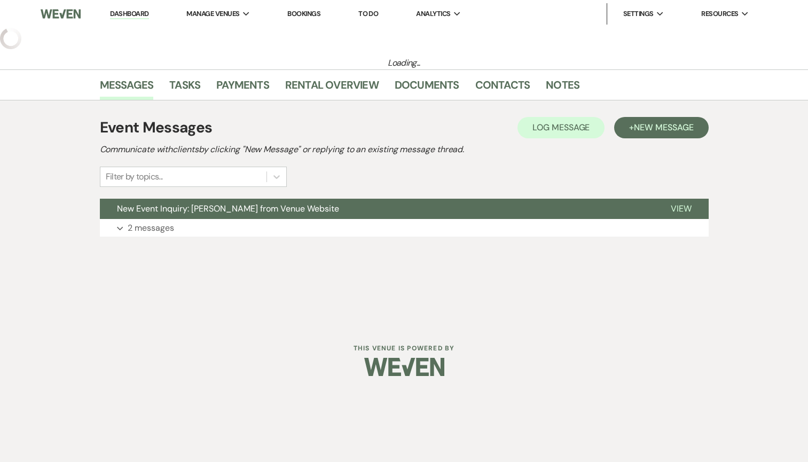
select select "5"
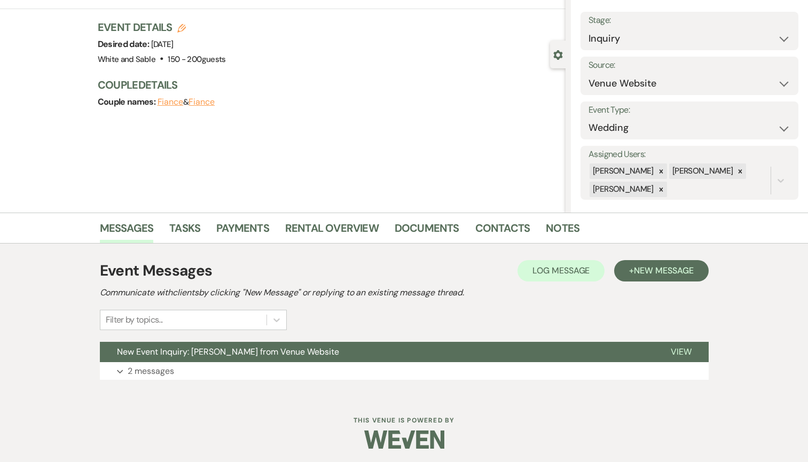
scroll to position [58, 0]
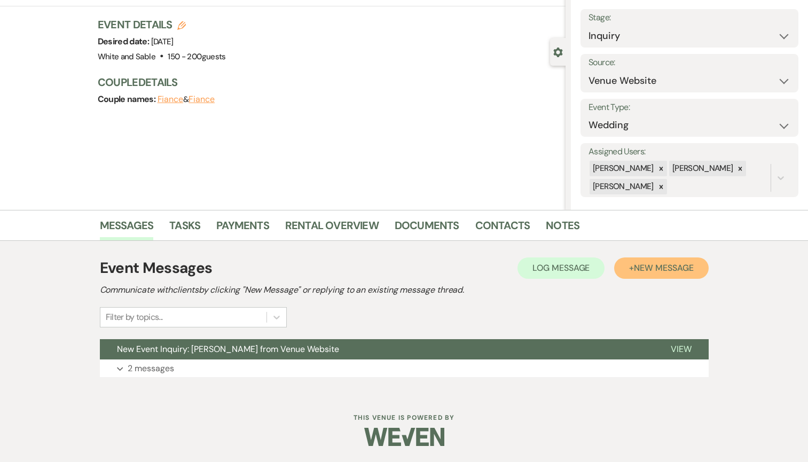
click at [627, 272] on button "+ New Message" at bounding box center [661, 267] width 94 height 21
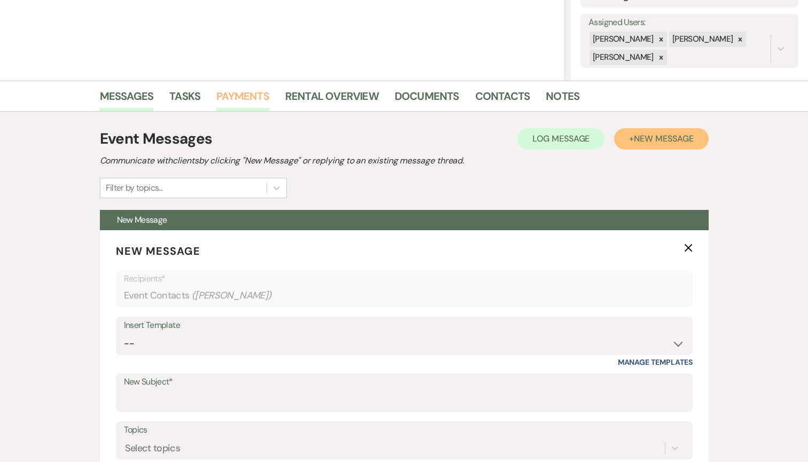
scroll to position [203, 0]
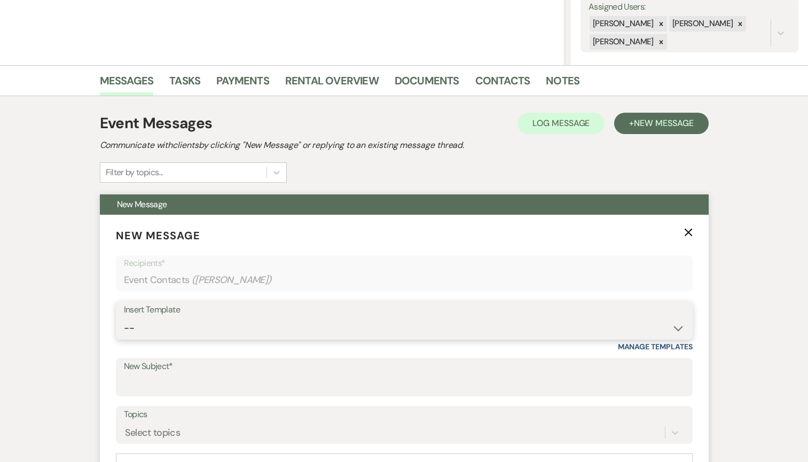
click at [193, 323] on select "-- Inquiry Response (Venue Guide) Schedule - Venue Tour Appt Confirmation Sched…" at bounding box center [404, 328] width 561 height 21
select select "5948"
click at [124, 318] on select "-- Inquiry Response (Venue Guide) Schedule - Venue Tour Appt Confirmation Sched…" at bounding box center [404, 328] width 561 height 21
type input "Interactive 3-D Virtual Tour of White & Sable 🤍🖤"
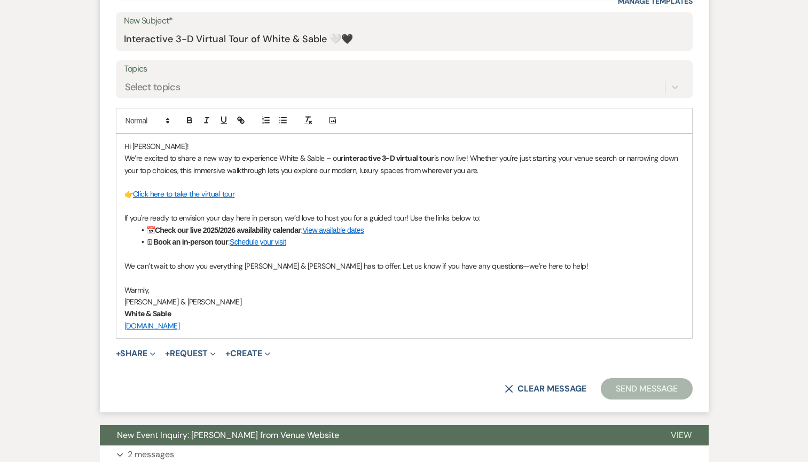
scroll to position [560, 0]
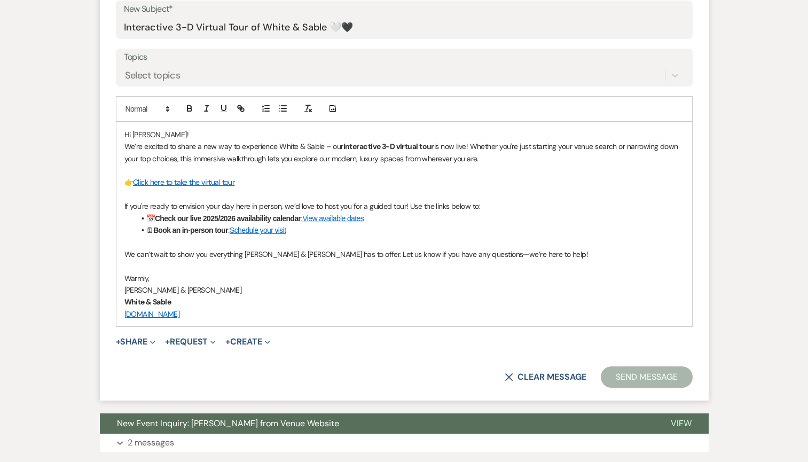
click at [633, 381] on button "Send Message" at bounding box center [646, 376] width 91 height 21
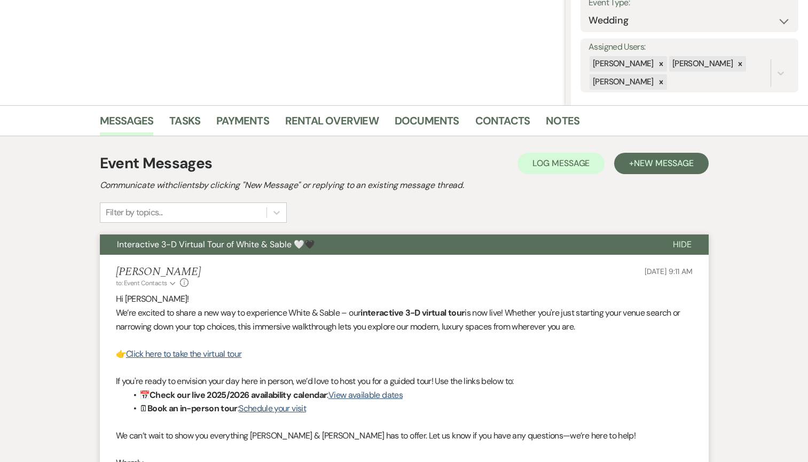
scroll to position [0, 0]
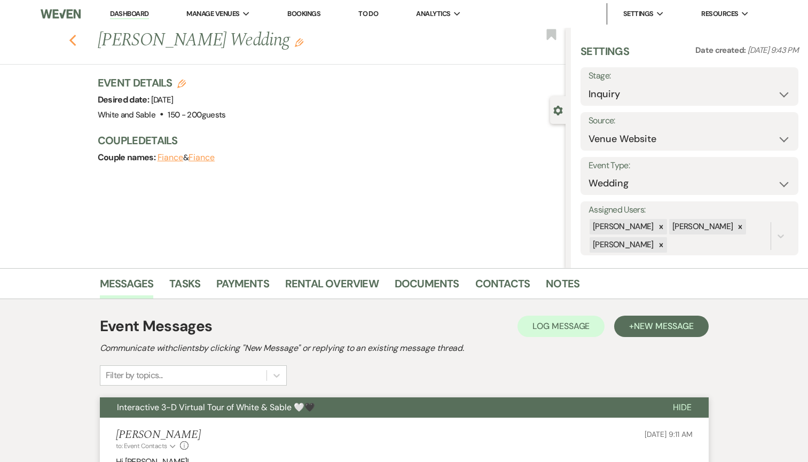
click at [76, 42] on icon "Previous" at bounding box center [73, 40] width 8 height 13
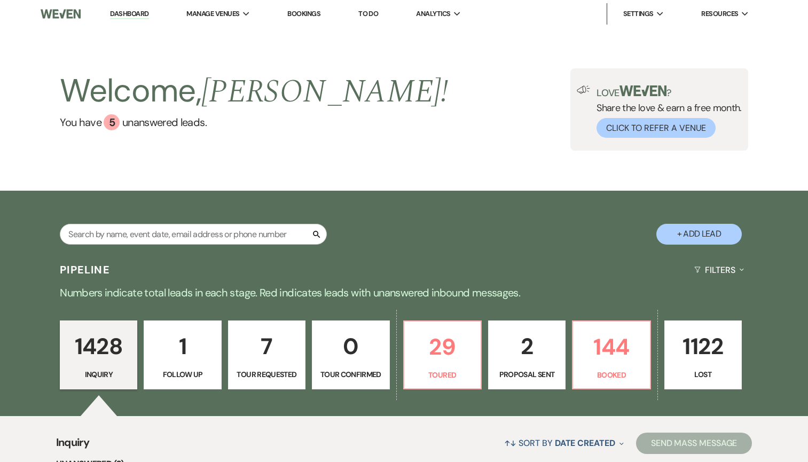
click at [259, 328] on p "7" at bounding box center [267, 346] width 64 height 36
select select "2"
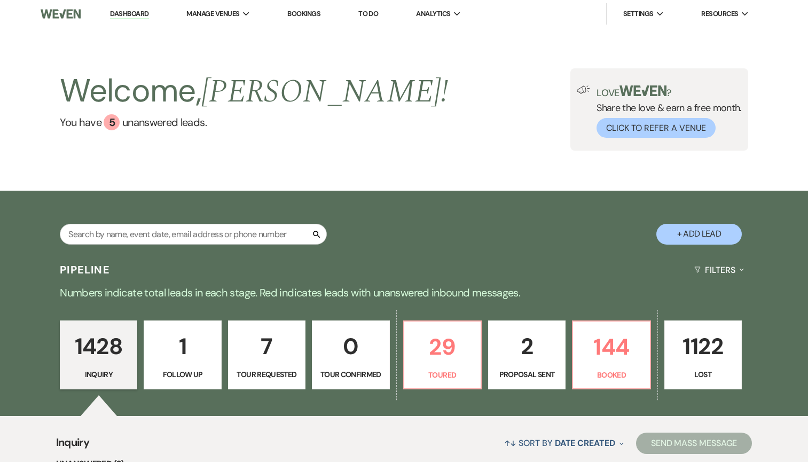
select select "2"
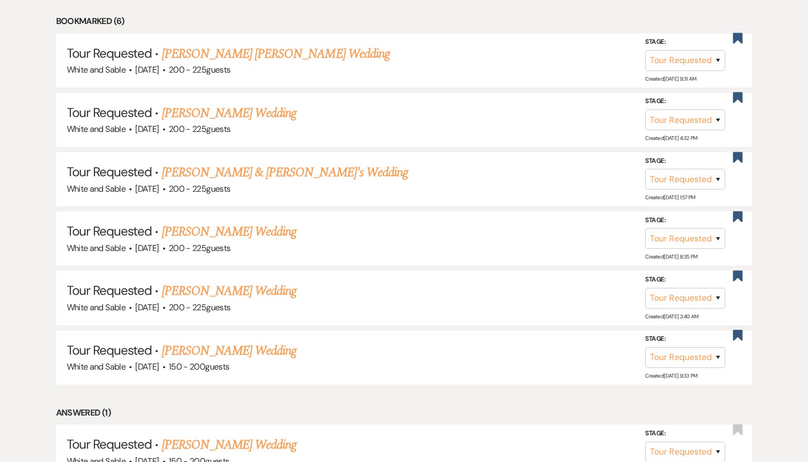
scroll to position [479, 0]
click at [287, 167] on link "[PERSON_NAME] & [PERSON_NAME]'s Wedding" at bounding box center [285, 171] width 247 height 19
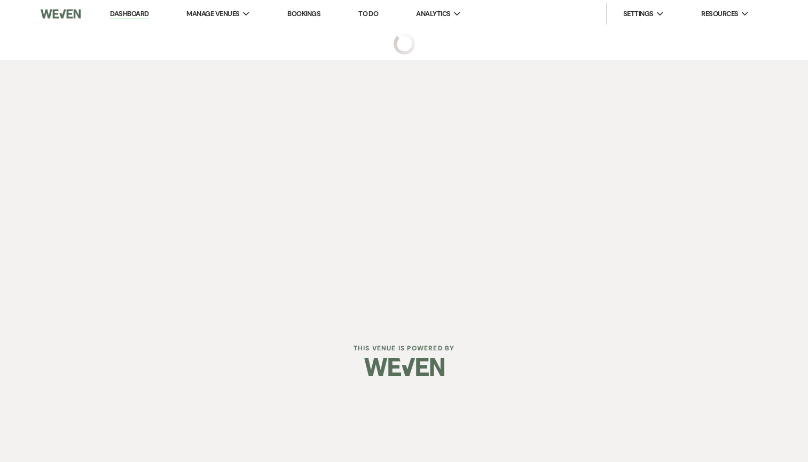
select select "2"
select select "12"
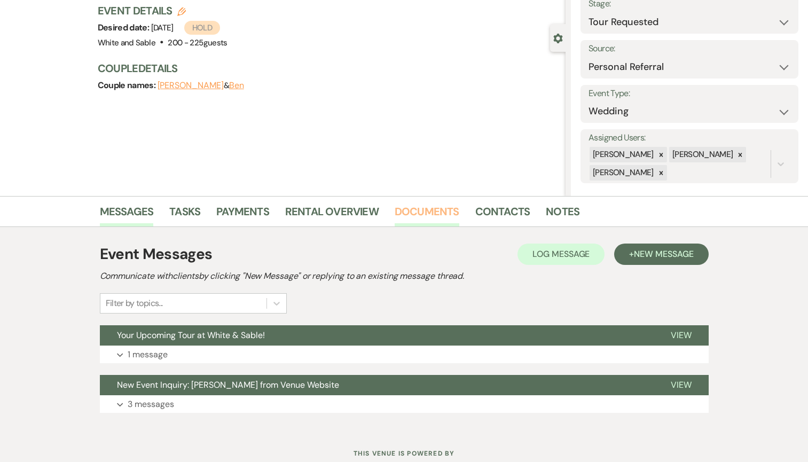
scroll to position [96, 0]
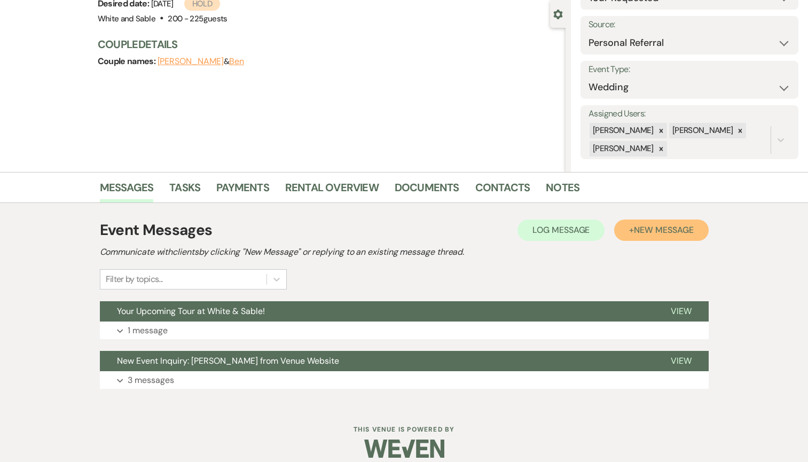
click at [638, 232] on span "New Message" at bounding box center [663, 229] width 59 height 11
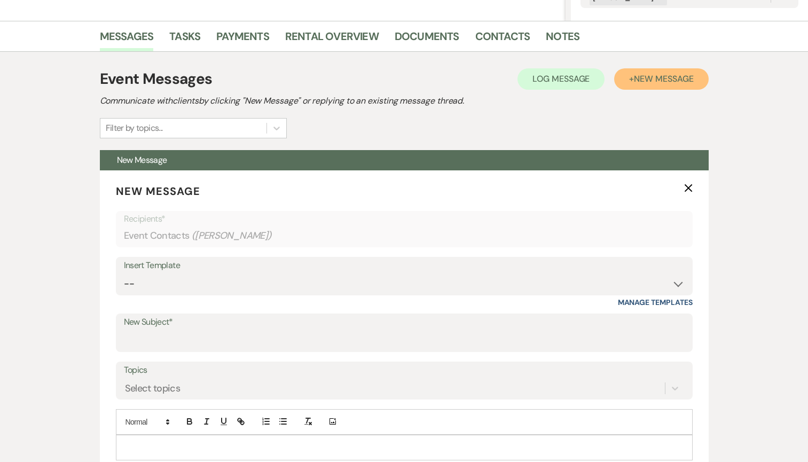
scroll to position [325, 0]
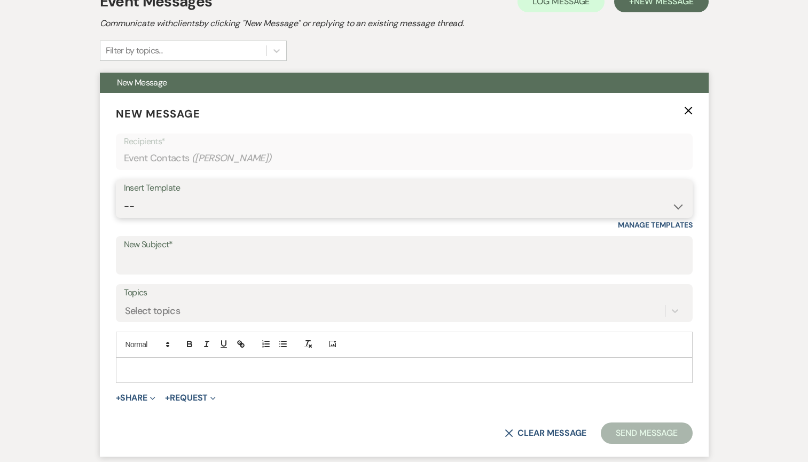
click at [237, 213] on select "-- Inquiry Response (Venue Guide) Schedule - Venue Tour Appt Confirmation Sched…" at bounding box center [404, 206] width 561 height 21
select select "3329"
click at [124, 196] on select "-- Inquiry Response (Venue Guide) Schedule - Venue Tour Appt Confirmation Sched…" at bounding box center [404, 206] width 561 height 21
type input "White & Sable - Great meeting you!"
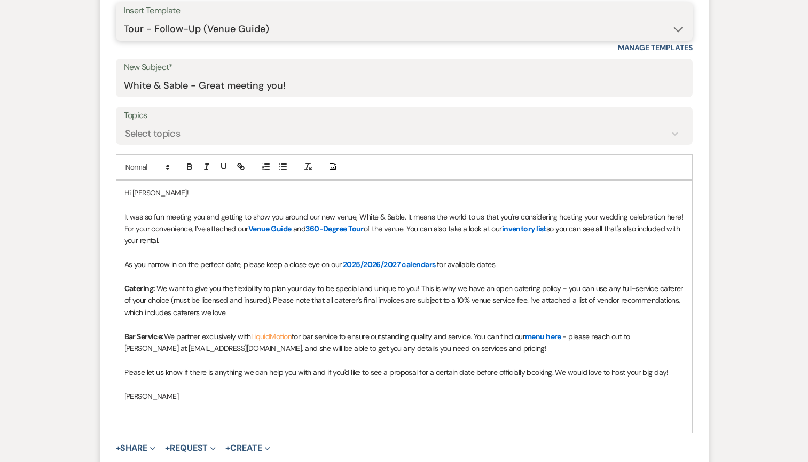
scroll to position [527, 0]
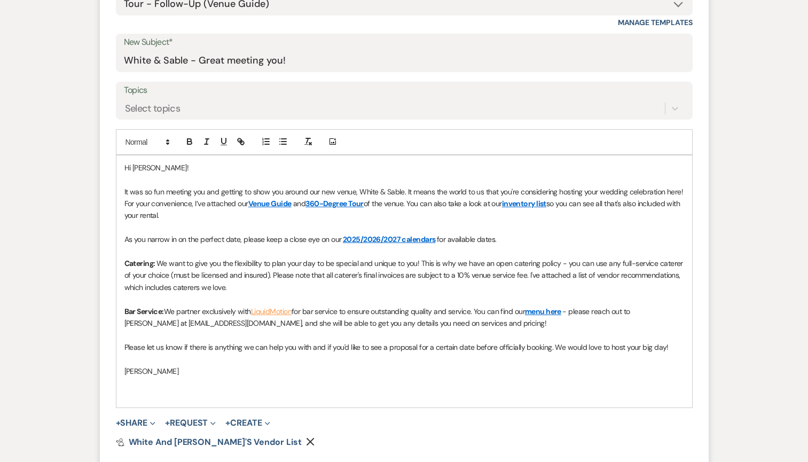
click at [151, 169] on span "Hi [PERSON_NAME]!" at bounding box center [156, 168] width 64 height 10
drag, startPoint x: 165, startPoint y: 191, endPoint x: 120, endPoint y: 189, distance: 44.4
click at [120, 189] on div "Hi [PERSON_NAME] & [PERSON_NAME]! It was so fun meeting you and getting to show…" at bounding box center [404, 281] width 576 height 252
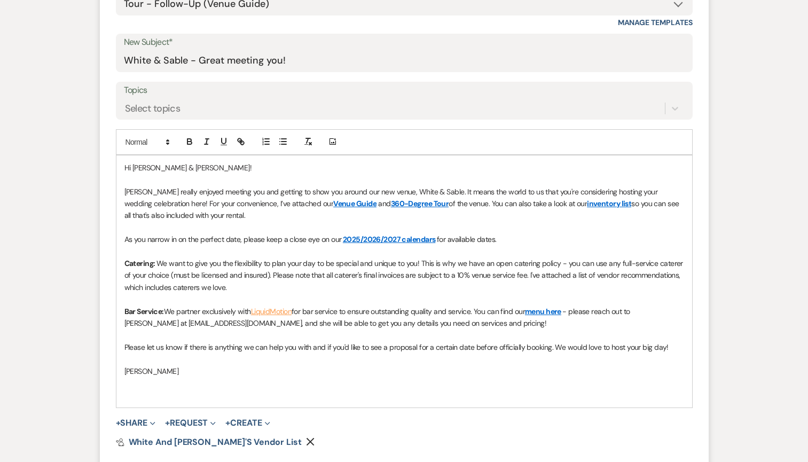
click at [231, 192] on span "[PERSON_NAME] really enjoyed meeting you and getting to show you around our new…" at bounding box center [391, 197] width 535 height 21
click at [539, 240] on p "As you narrow in on the perfect date, please keep a close eye on our 2025/2026/…" at bounding box center [404, 239] width 560 height 12
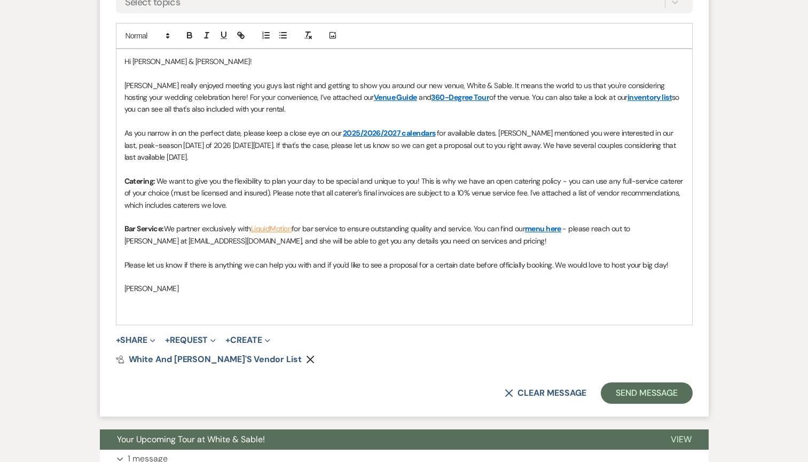
scroll to position [635, 0]
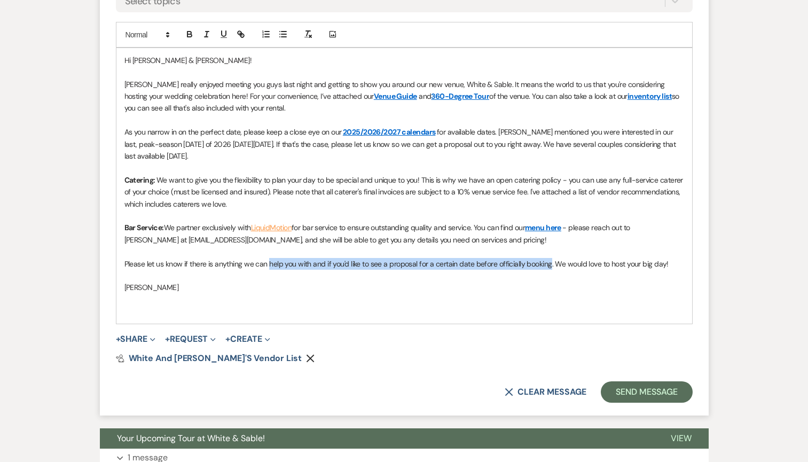
drag, startPoint x: 550, startPoint y: 263, endPoint x: 269, endPoint y: 261, distance: 280.4
click at [269, 261] on span "Please let us know if there is anything we can help you with and if you'd like …" at bounding box center [396, 264] width 544 height 10
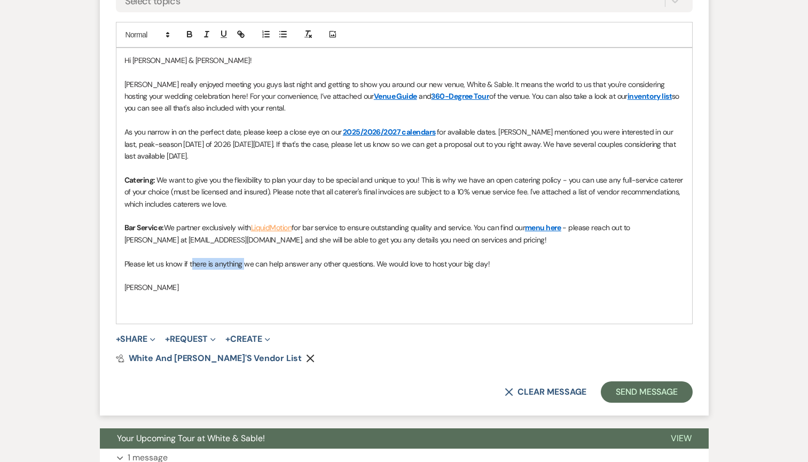
drag, startPoint x: 244, startPoint y: 264, endPoint x: 192, endPoint y: 267, distance: 51.9
click at [192, 267] on span "Please let us know if there is anything we can help answer any other questions.…" at bounding box center [307, 264] width 366 height 10
click at [244, 290] on p "[PERSON_NAME]" at bounding box center [404, 287] width 560 height 12
click at [633, 395] on button "Send Message" at bounding box center [646, 391] width 91 height 21
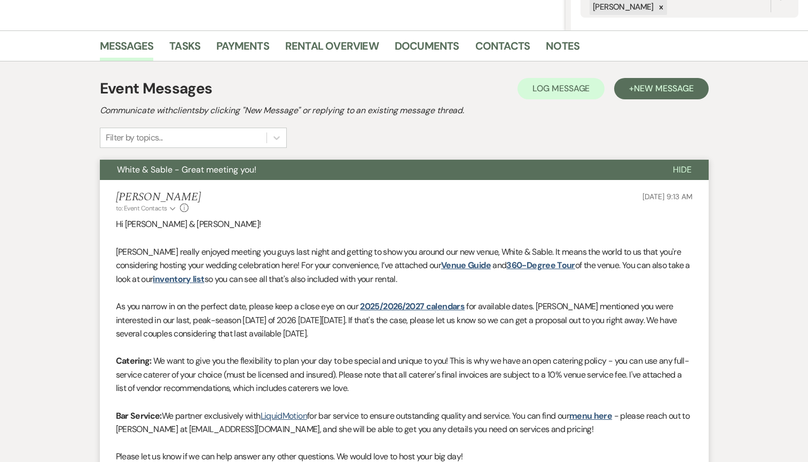
scroll to position [0, 0]
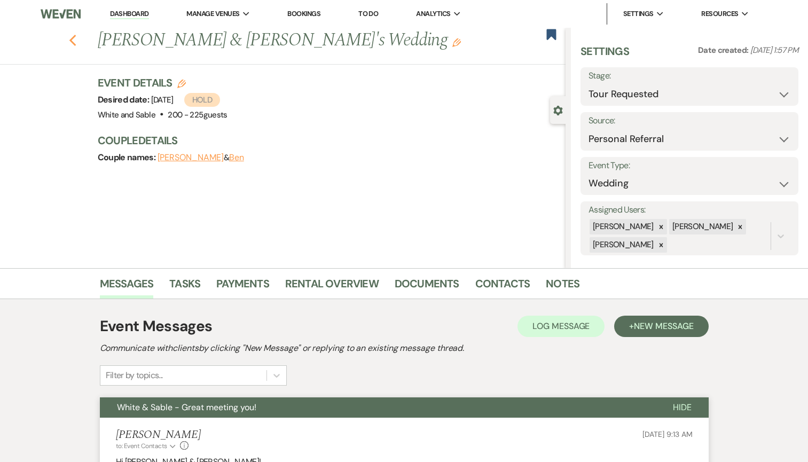
click at [75, 40] on icon "Previous" at bounding box center [73, 40] width 8 height 13
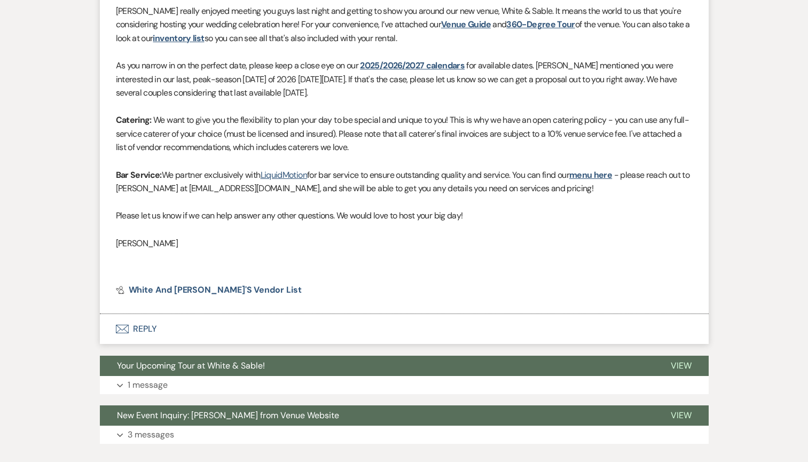
select select "2"
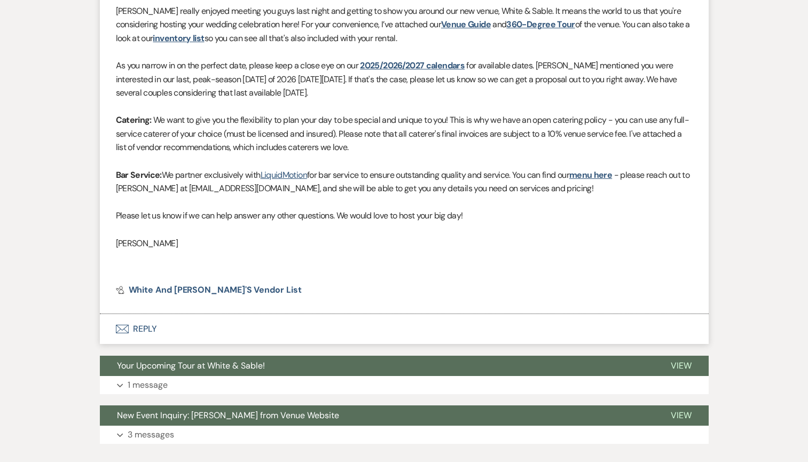
select select "2"
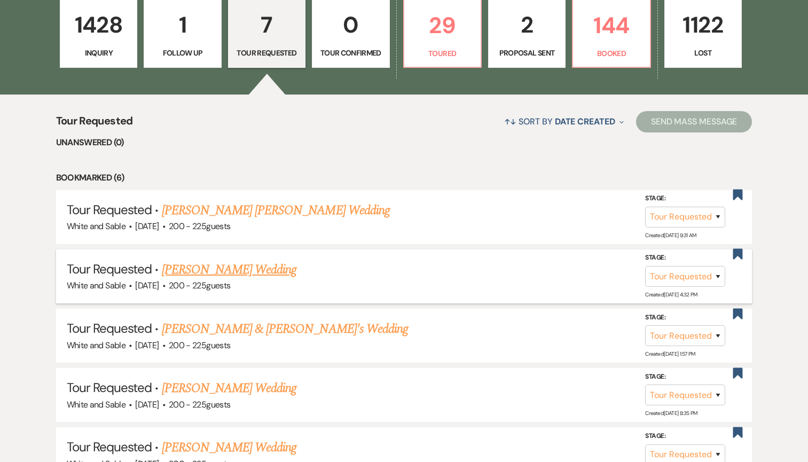
scroll to position [324, 0]
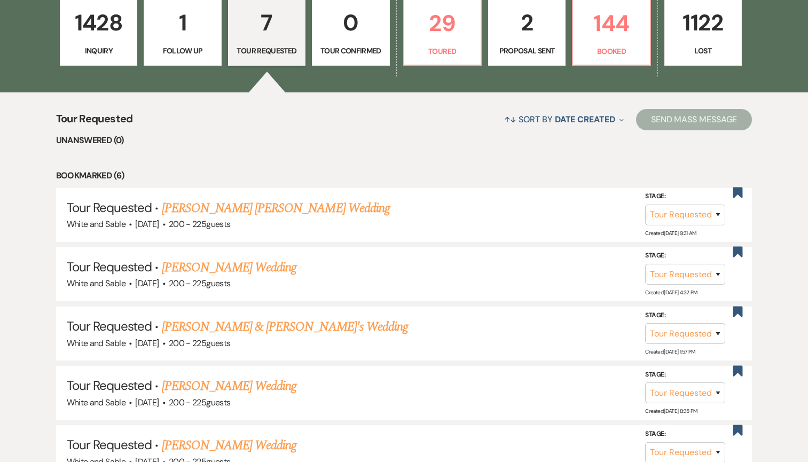
click at [126, 60] on link "1428 Inquiry" at bounding box center [98, 31] width 77 height 69
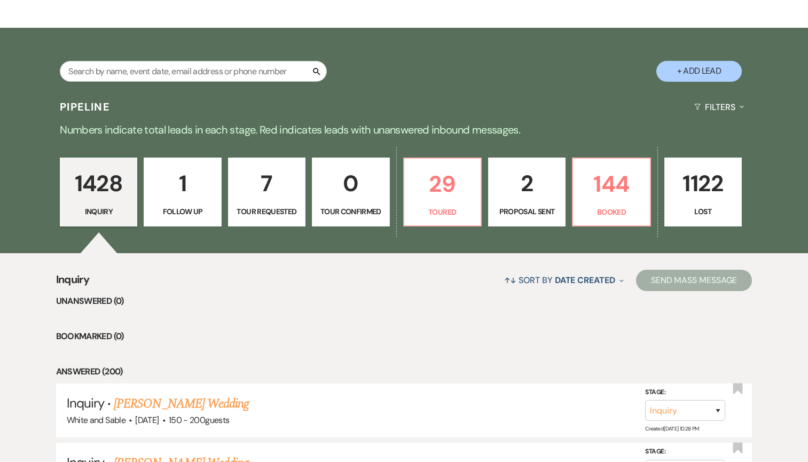
scroll to position [163, 0]
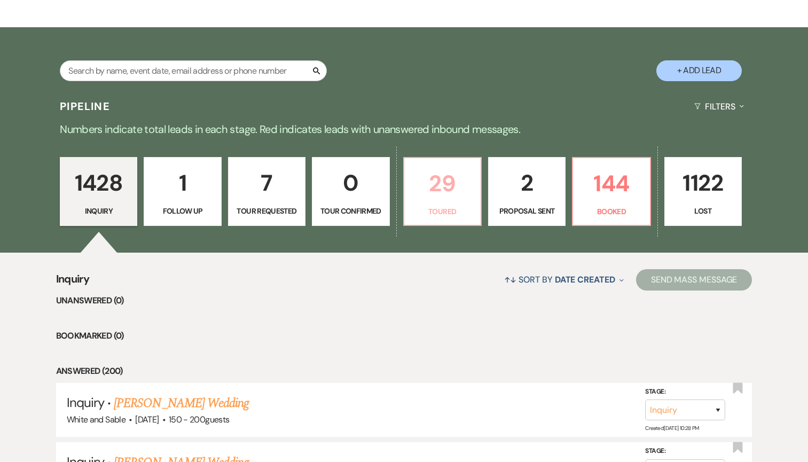
click at [431, 205] on link "29 Toured" at bounding box center [442, 191] width 79 height 69
select select "5"
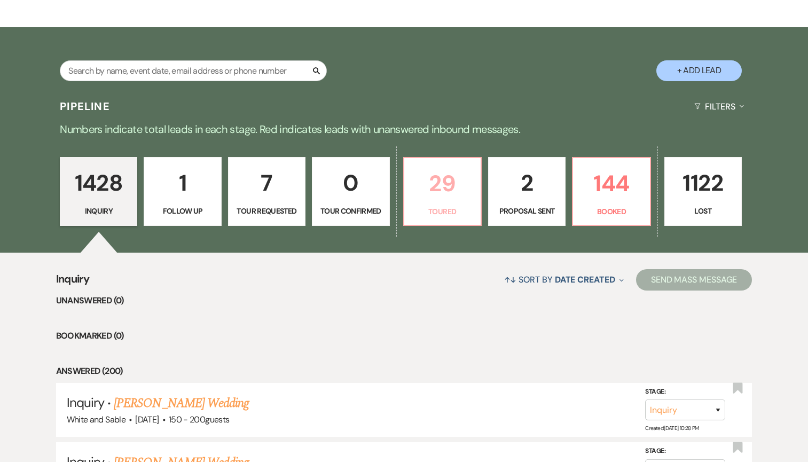
select select "5"
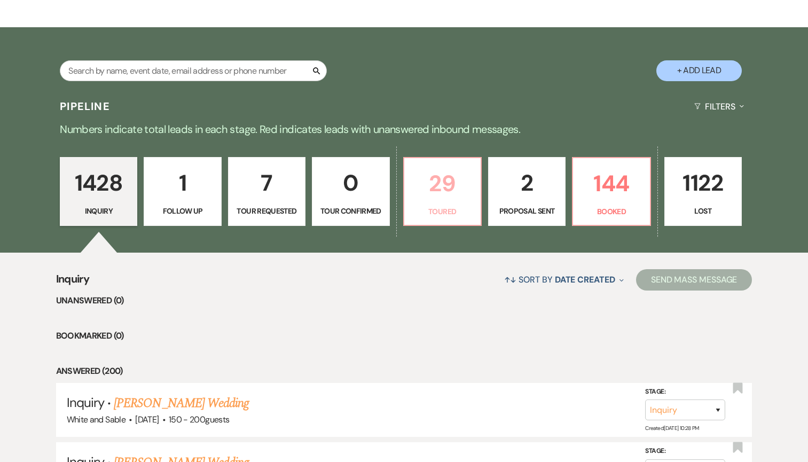
select select "5"
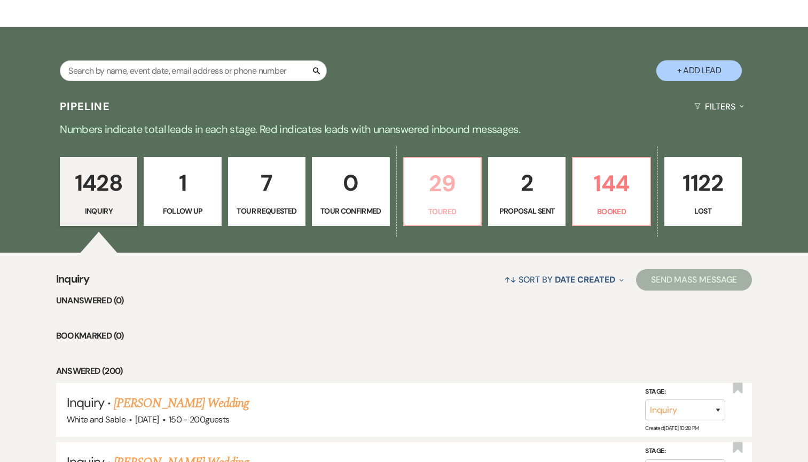
select select "5"
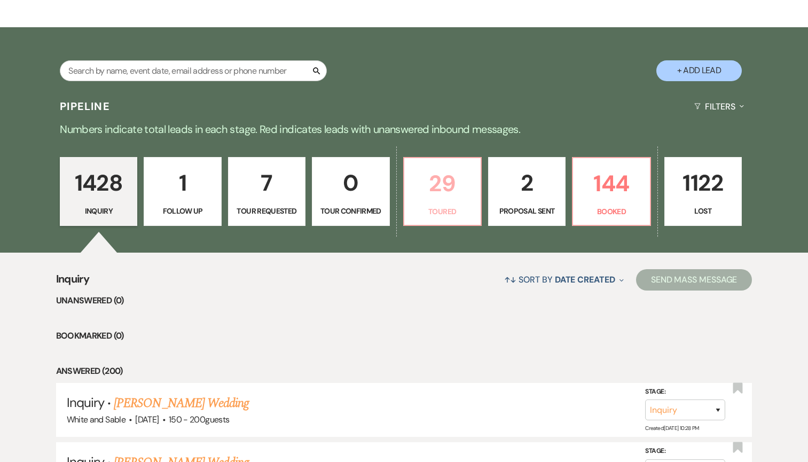
select select "5"
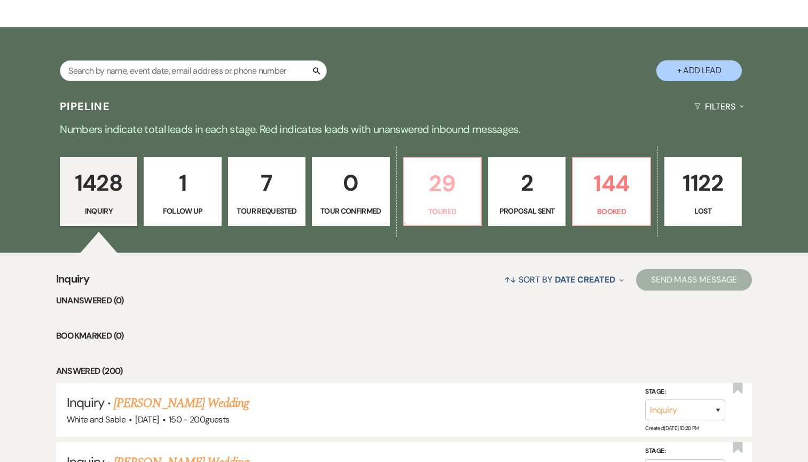
select select "5"
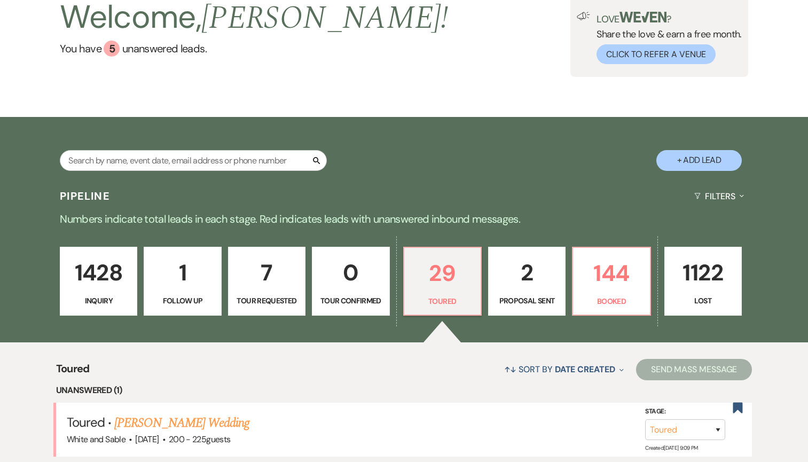
scroll to position [73, 0]
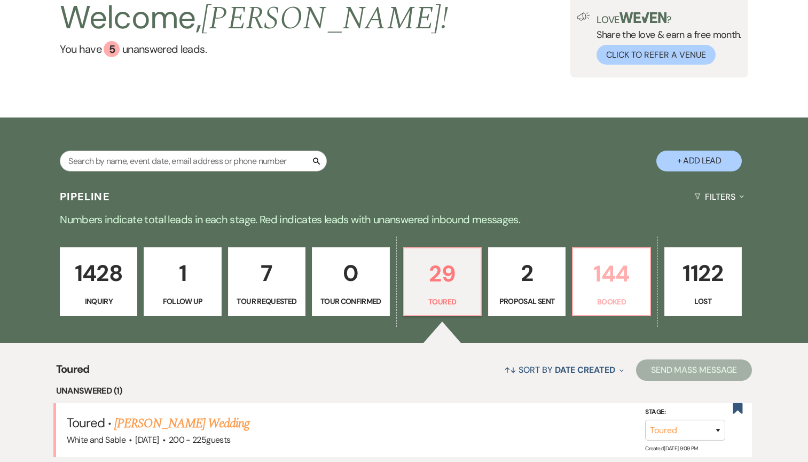
click at [592, 286] on p "144" at bounding box center [612, 274] width 64 height 36
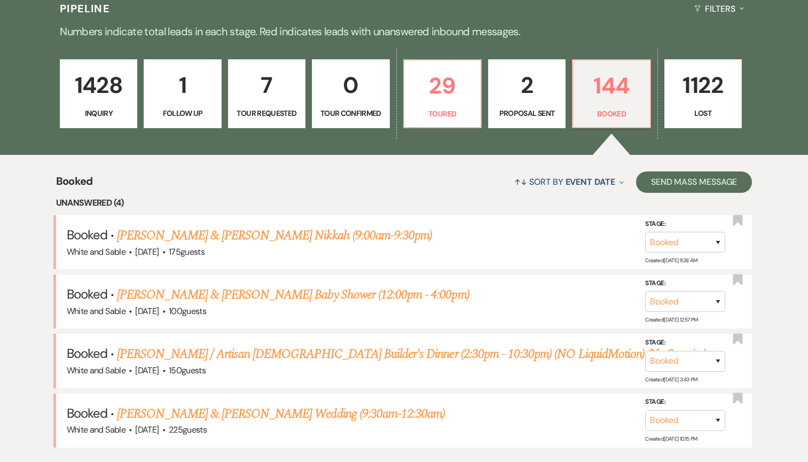
scroll to position [296, 0]
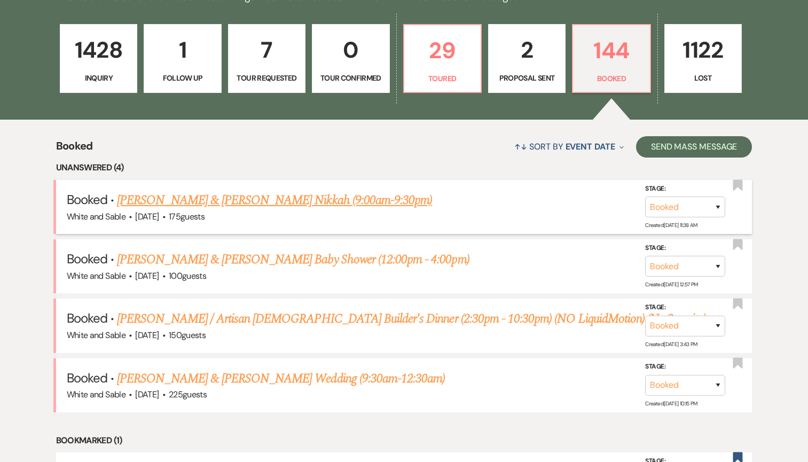
click at [361, 195] on link "[PERSON_NAME] & [PERSON_NAME] Nikkah (9:00am-9:30pm)" at bounding box center [274, 200] width 315 height 19
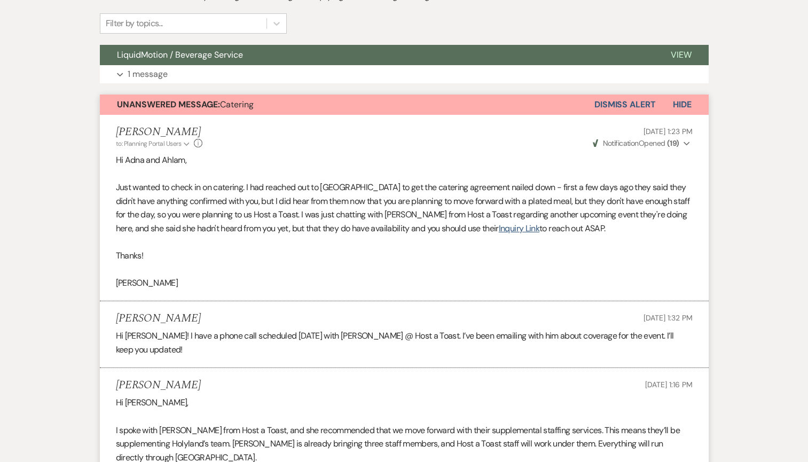
scroll to position [237, 0]
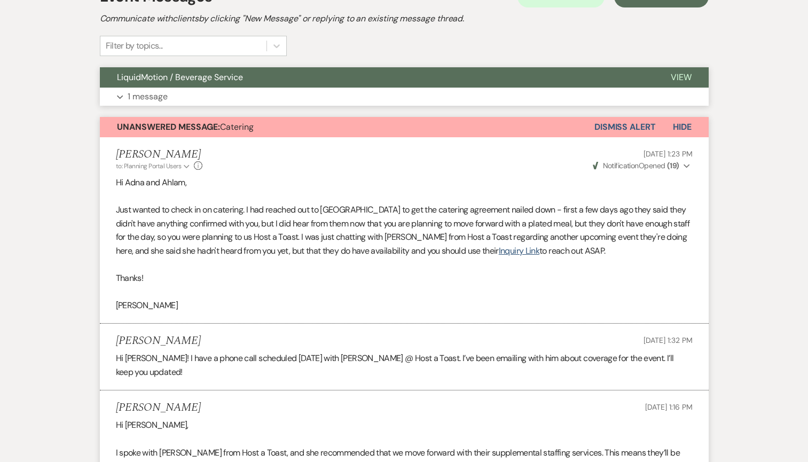
click at [332, 80] on button "LiquidMotion / Beverage Service" at bounding box center [377, 77] width 554 height 20
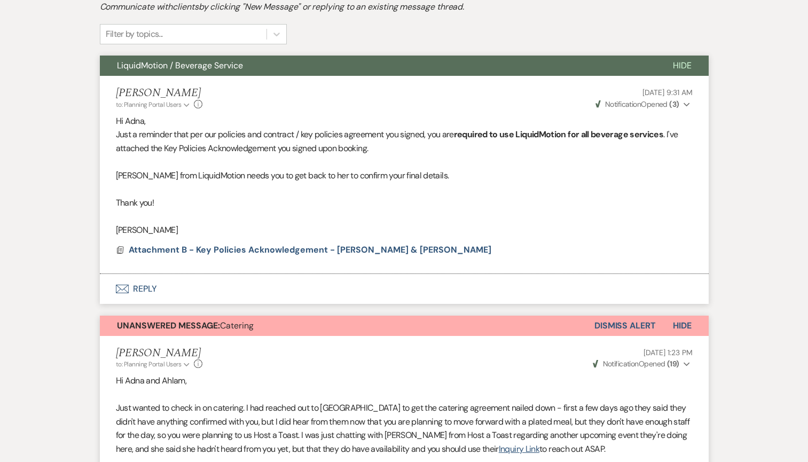
scroll to position [0, 0]
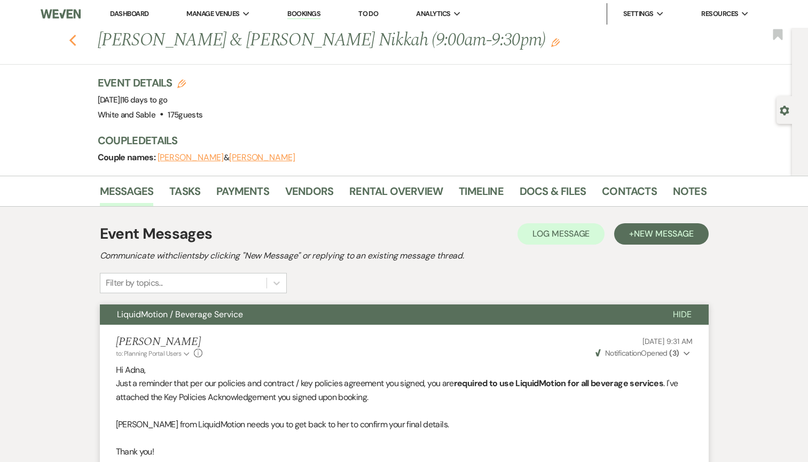
click at [71, 39] on use "button" at bounding box center [72, 41] width 7 height 12
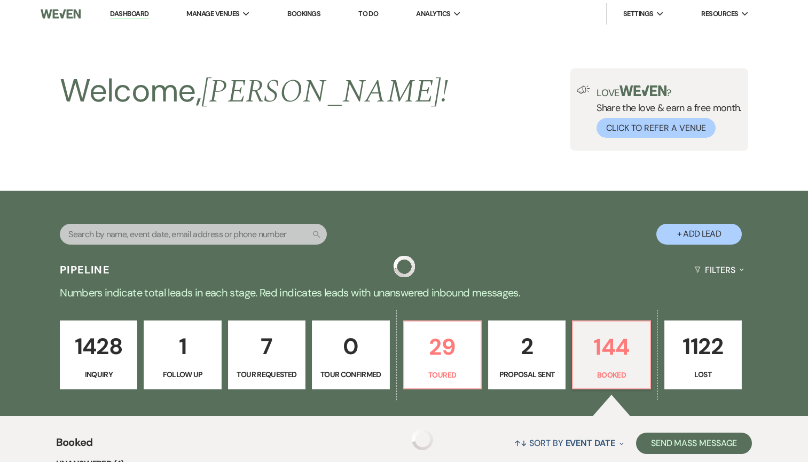
scroll to position [296, 0]
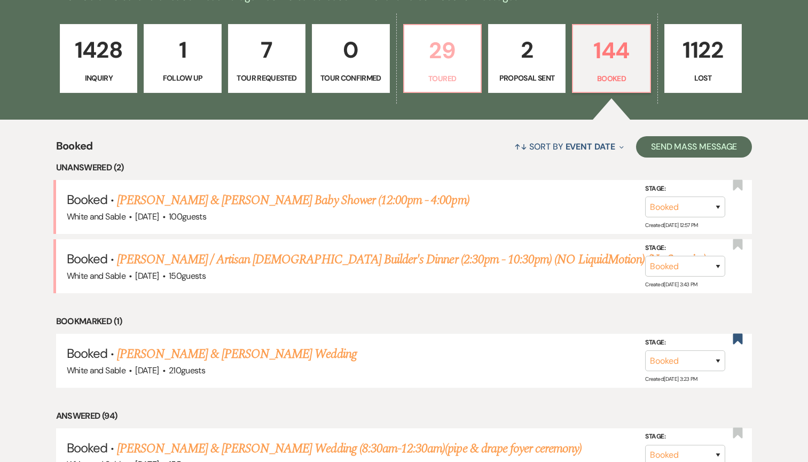
click at [452, 66] on p "29" at bounding box center [443, 51] width 64 height 36
select select "5"
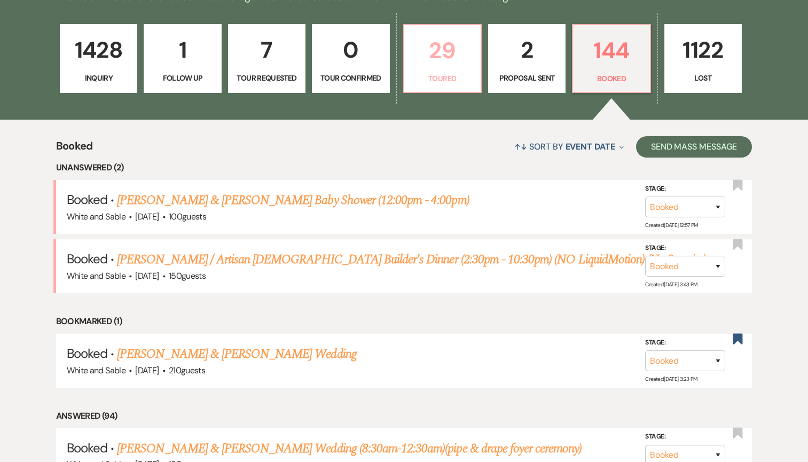
select select "5"
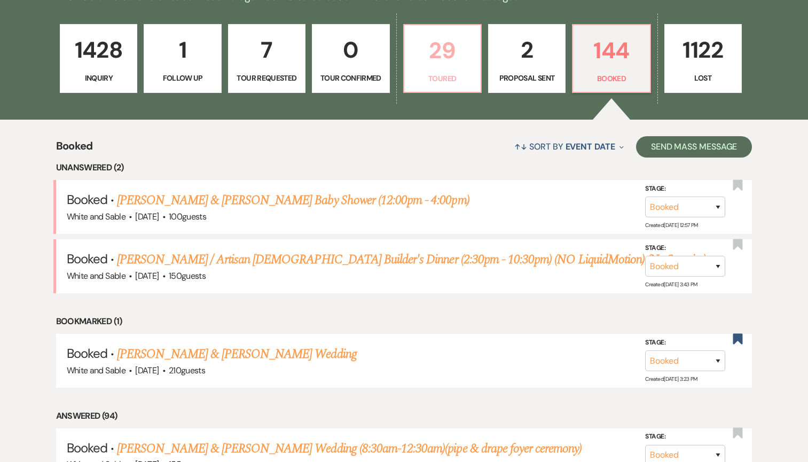
select select "5"
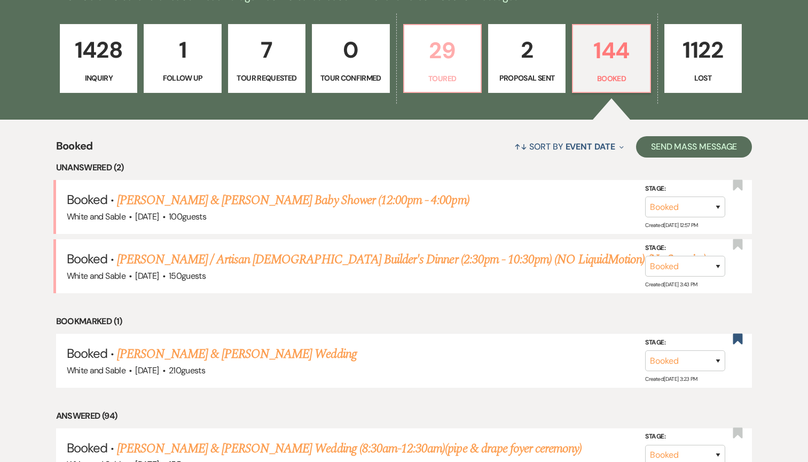
select select "5"
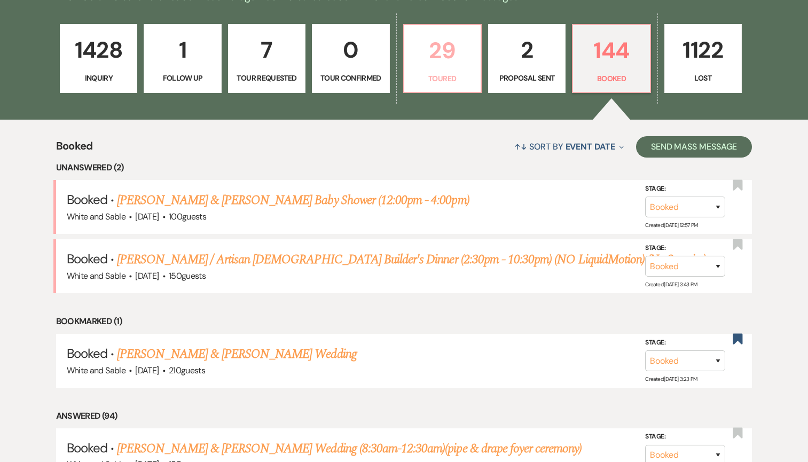
select select "5"
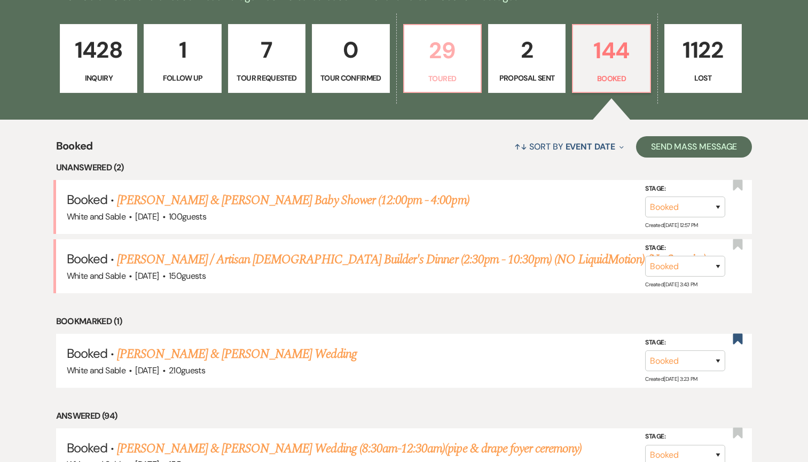
select select "5"
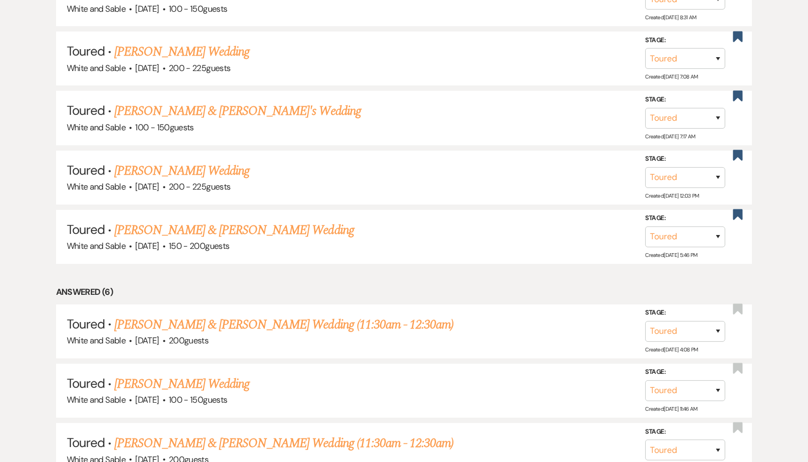
scroll to position [1618, 0]
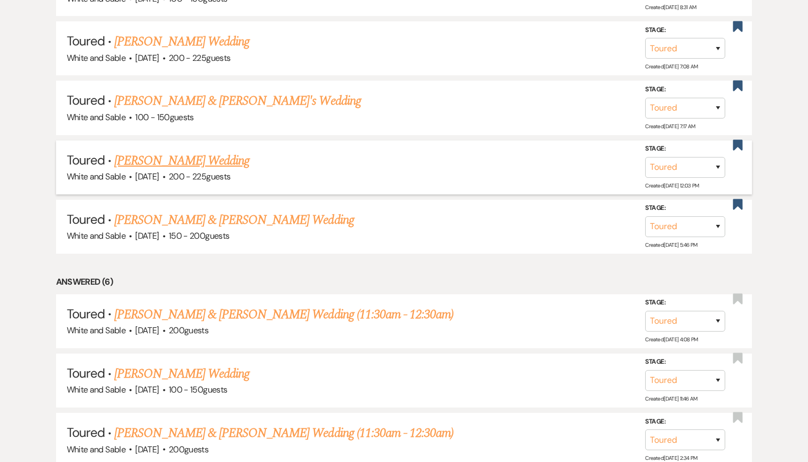
click at [213, 152] on link "[PERSON_NAME] Wedding" at bounding box center [181, 160] width 135 height 19
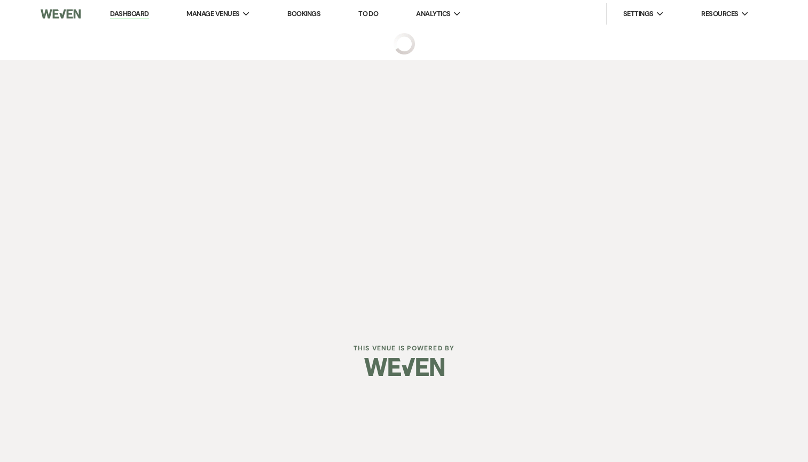
select select "5"
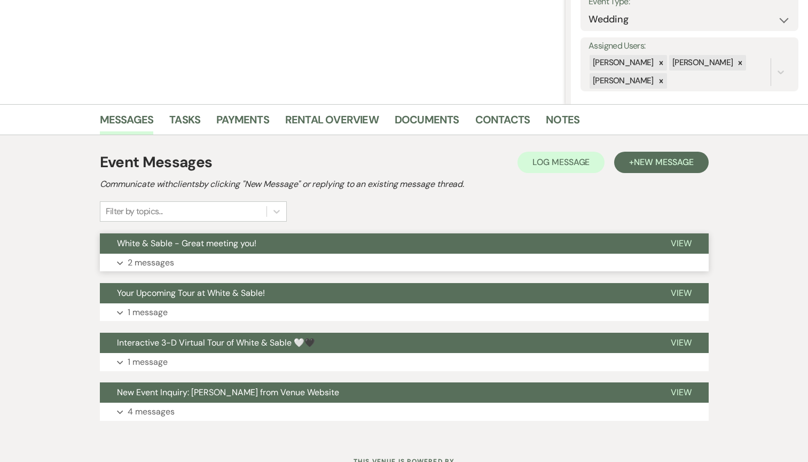
click at [300, 244] on button "White & Sable - Great meeting you!" at bounding box center [377, 243] width 554 height 20
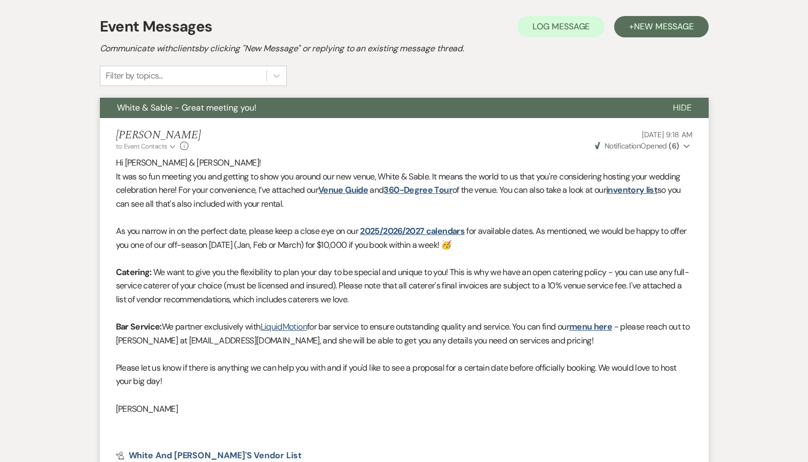
scroll to position [299, 0]
click at [297, 108] on button "White & Sable - Great meeting you!" at bounding box center [378, 108] width 556 height 20
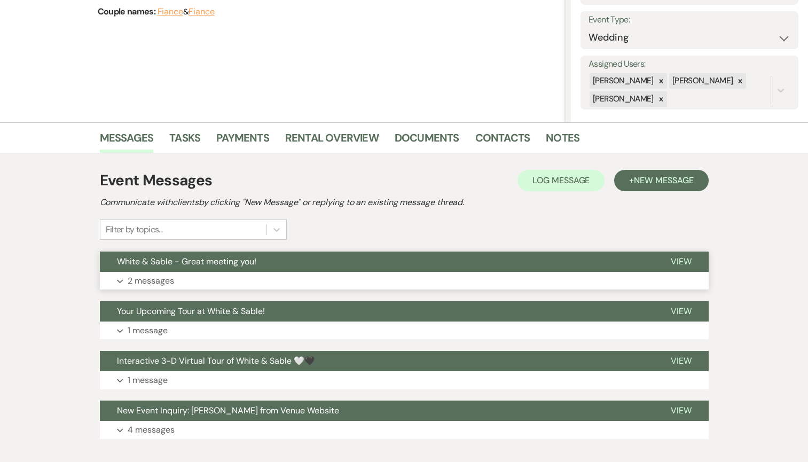
scroll to position [0, 0]
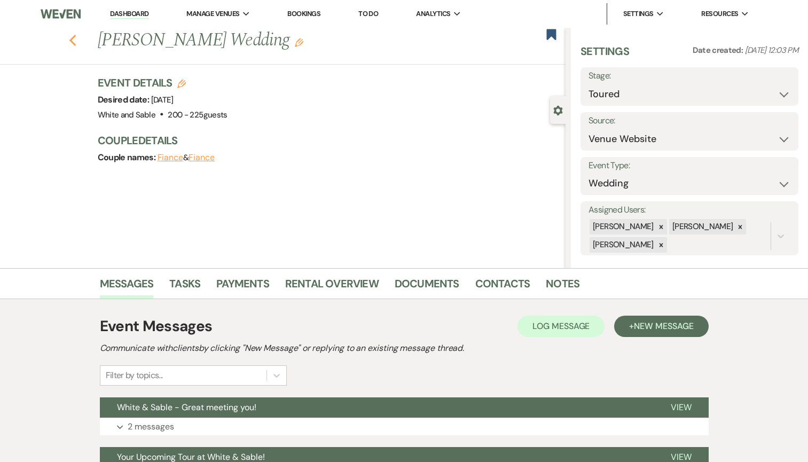
click at [71, 40] on use "button" at bounding box center [72, 41] width 7 height 12
select select "5"
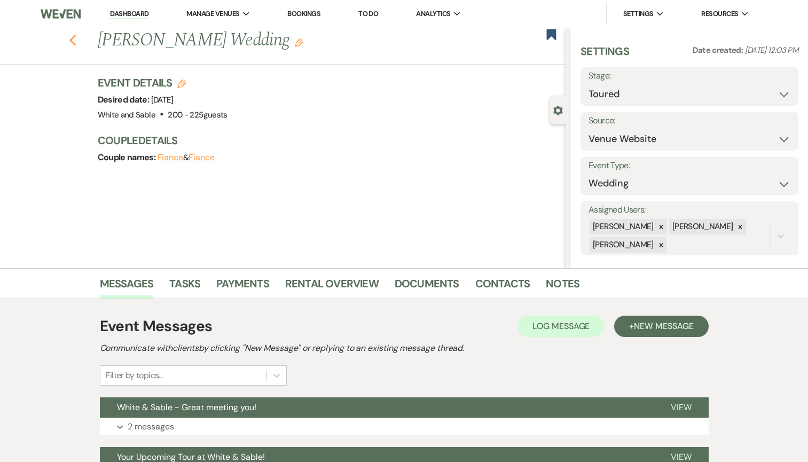
select select "5"
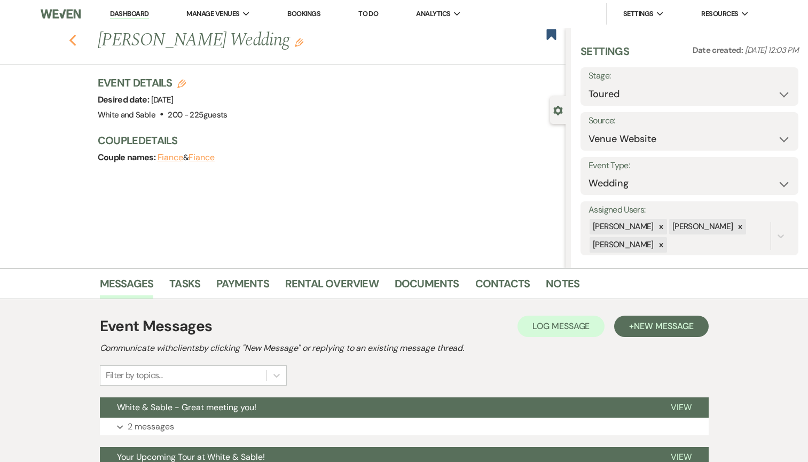
select select "5"
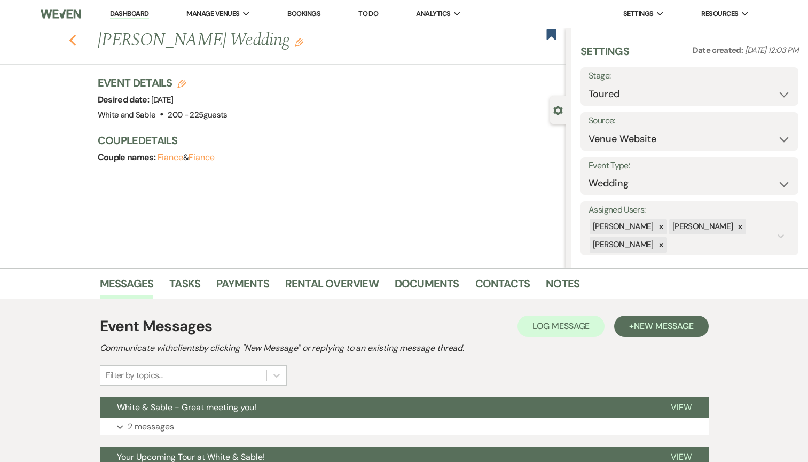
select select "5"
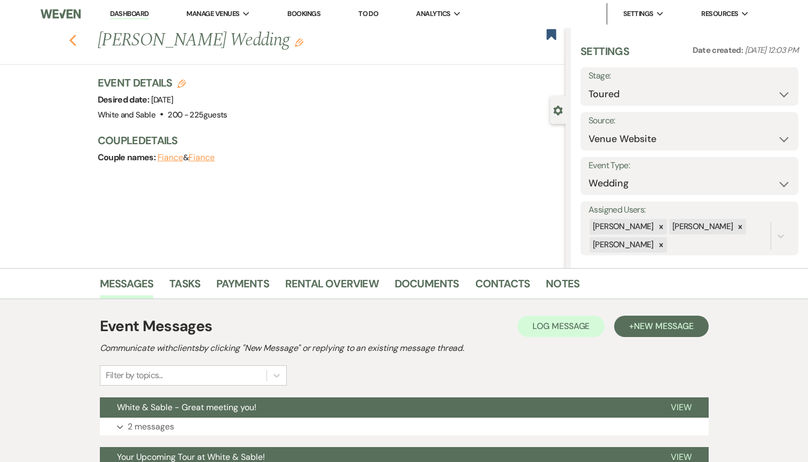
select select "5"
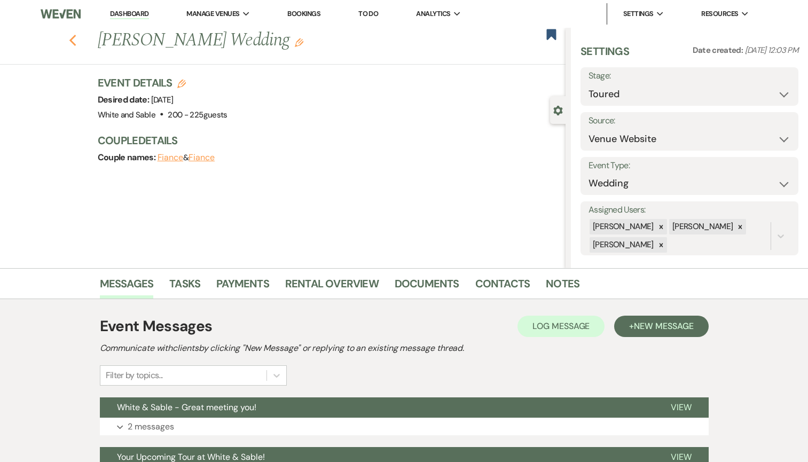
select select "5"
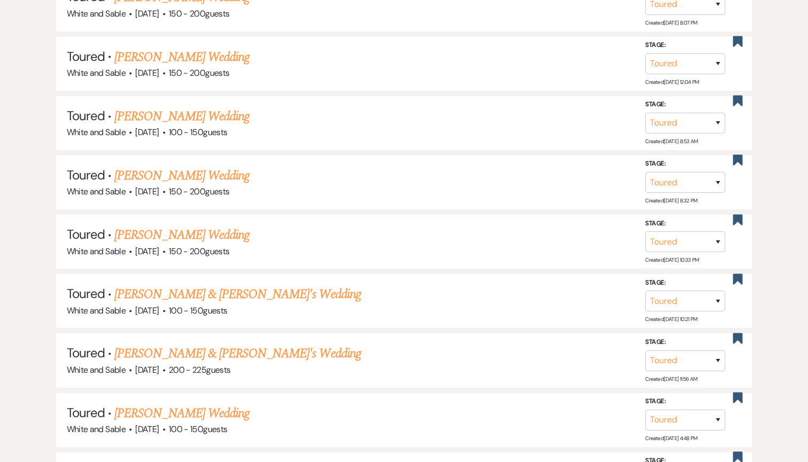
scroll to position [1078, 0]
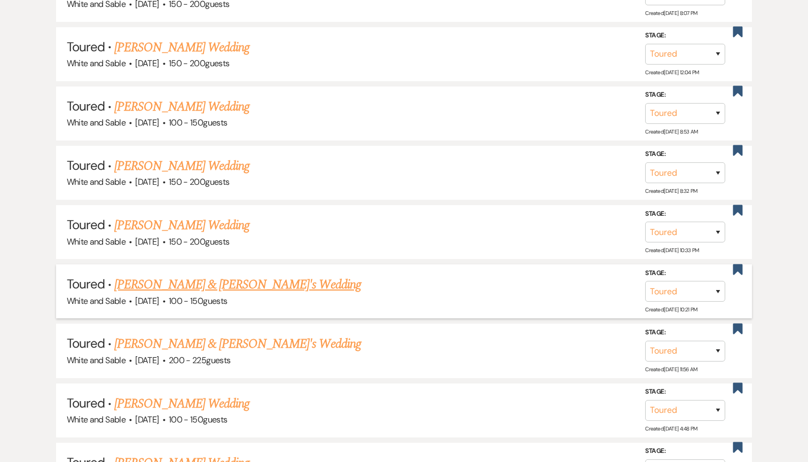
click at [197, 275] on link "[PERSON_NAME] & [PERSON_NAME]'s Wedding" at bounding box center [237, 284] width 247 height 19
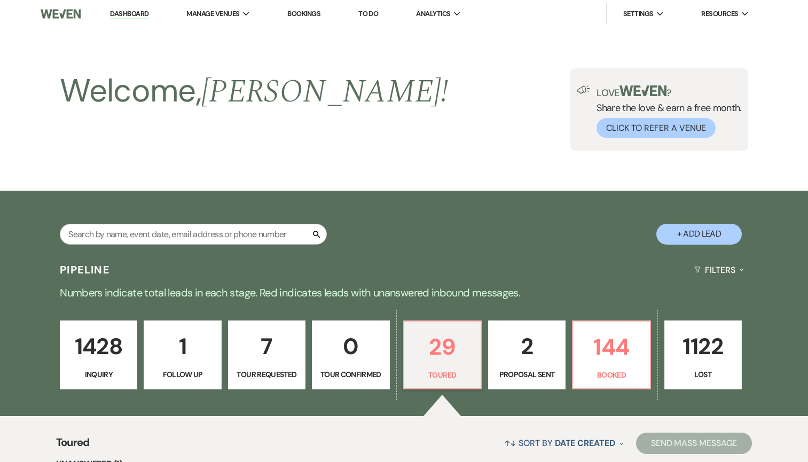
select select "5"
select select "12"
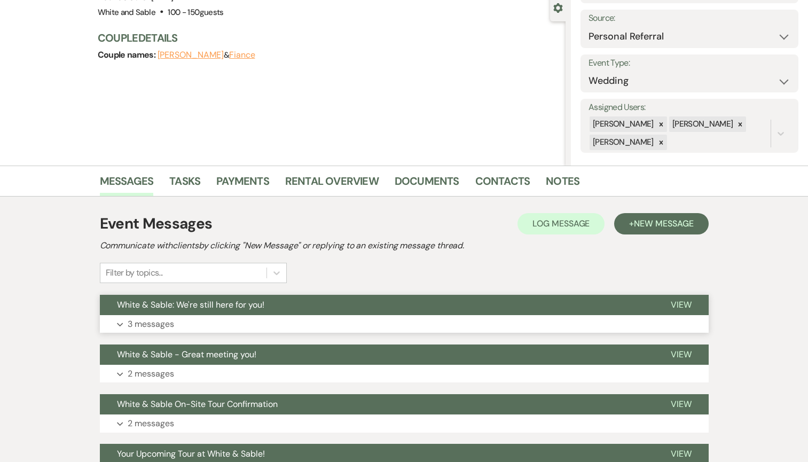
click at [194, 301] on span "White & Sable: We're still here for you!" at bounding box center [190, 304] width 147 height 11
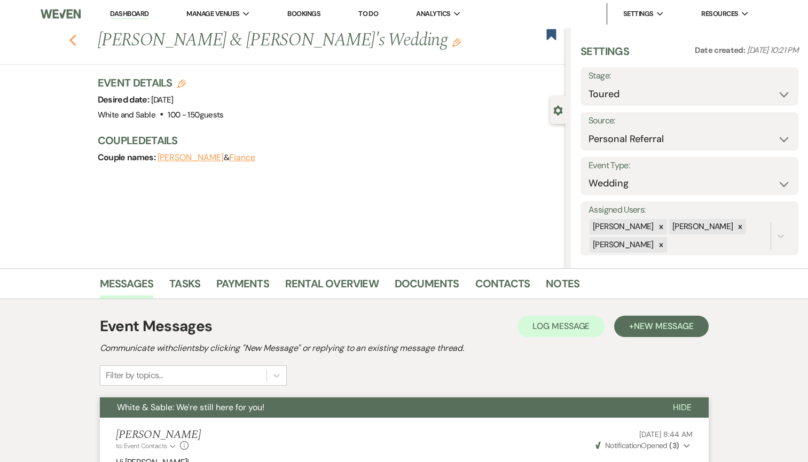
click at [76, 39] on icon "Previous" at bounding box center [73, 40] width 8 height 13
select select "5"
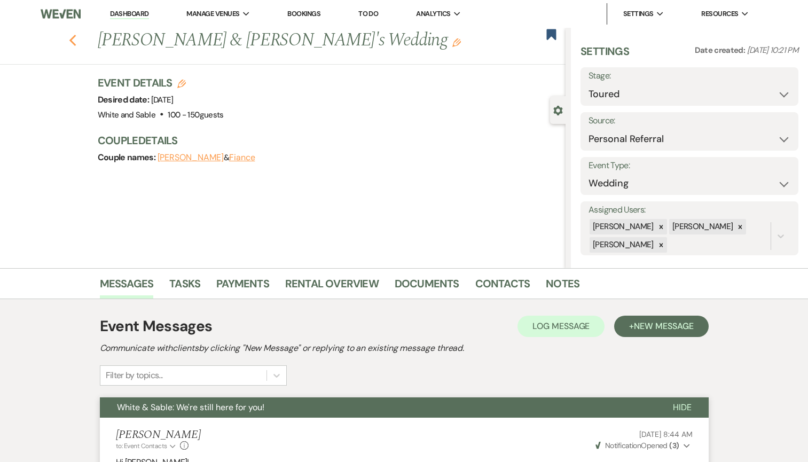
select select "5"
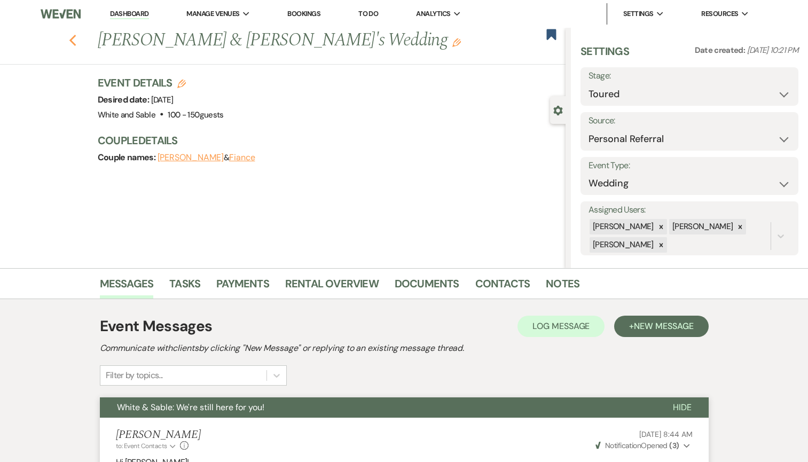
select select "5"
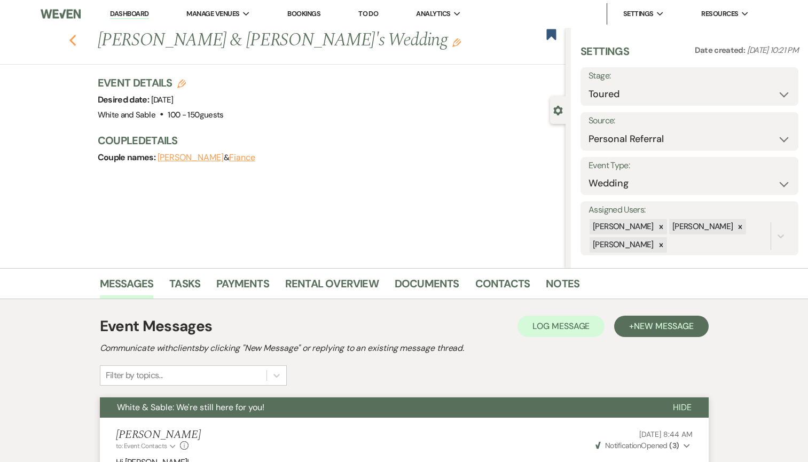
select select "5"
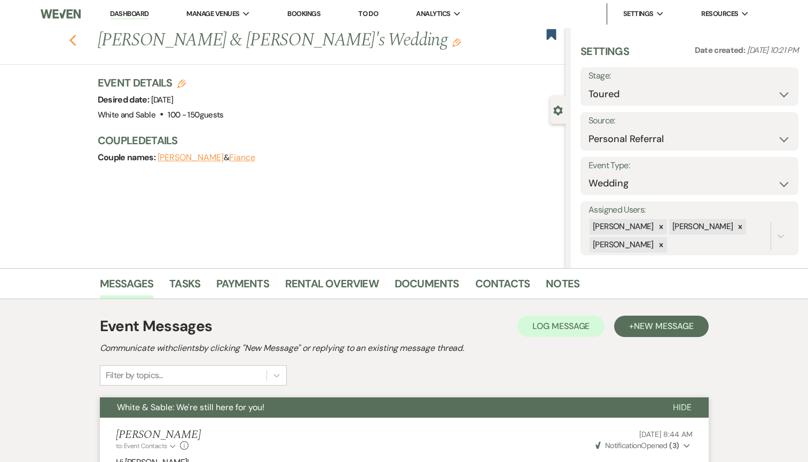
select select "5"
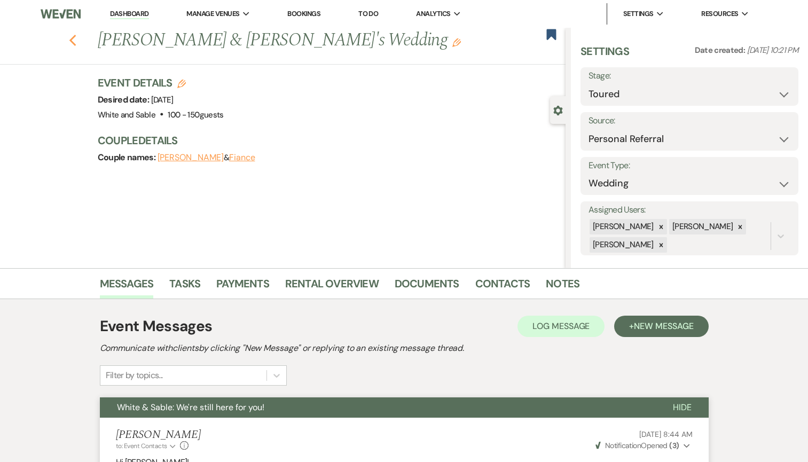
select select "5"
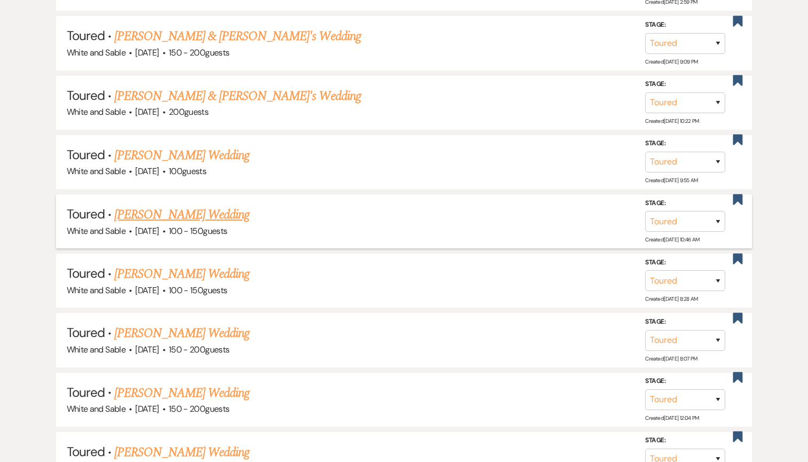
scroll to position [751, 0]
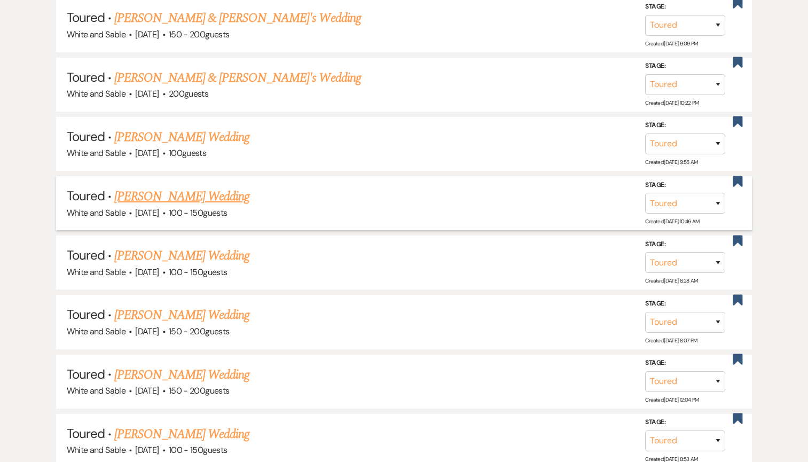
click at [173, 193] on link "[PERSON_NAME] Wedding" at bounding box center [181, 196] width 135 height 19
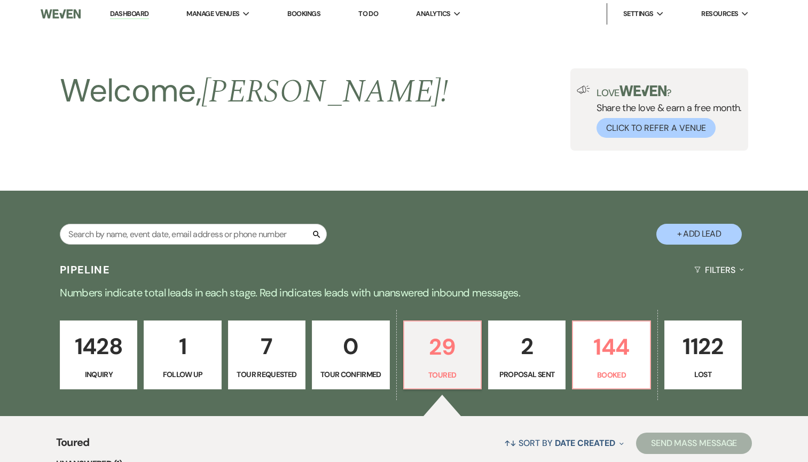
select select "5"
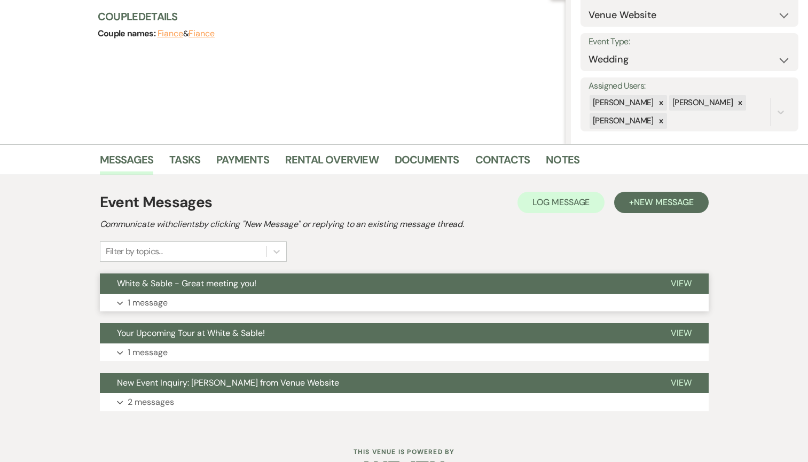
click at [252, 277] on button "White & Sable - Great meeting you!" at bounding box center [377, 283] width 554 height 20
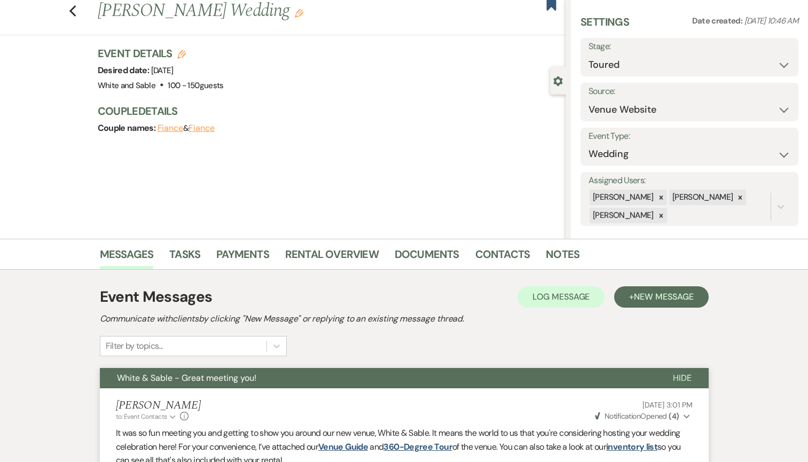
scroll to position [40, 0]
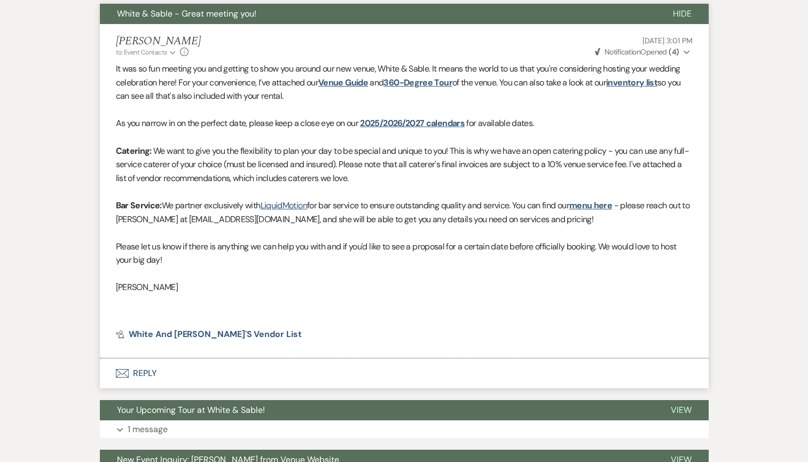
click at [152, 376] on button "Envelope Reply" at bounding box center [404, 373] width 609 height 30
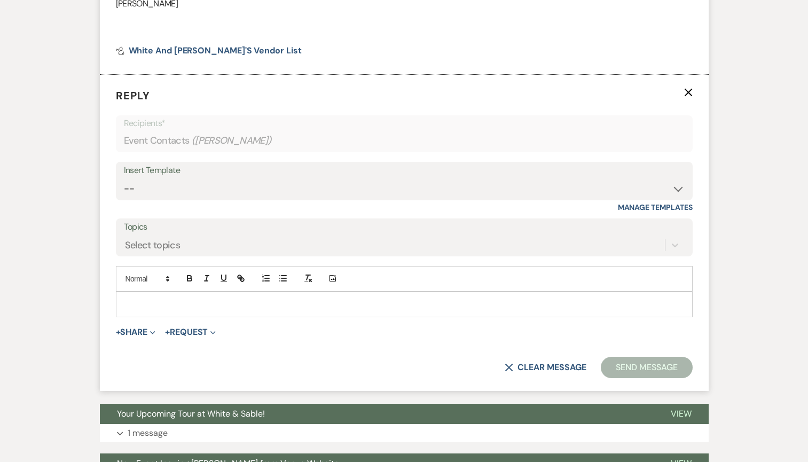
scroll to position [679, 0]
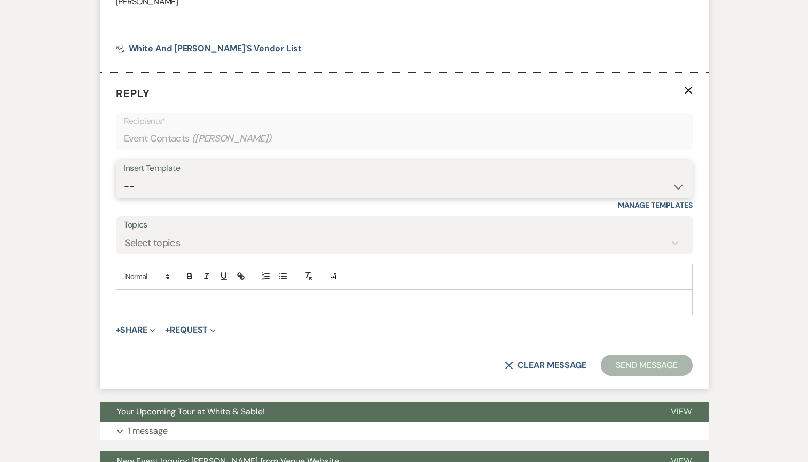
click at [176, 182] on select "-- Inquiry Response (Venue Guide) Schedule - Venue Tour Appt Confirmation Sched…" at bounding box center [404, 186] width 561 height 21
select select "5190"
click at [124, 176] on select "-- Inquiry Response (Venue Guide) Schedule - Venue Tour Appt Confirmation Sched…" at bounding box center [404, 186] width 561 height 21
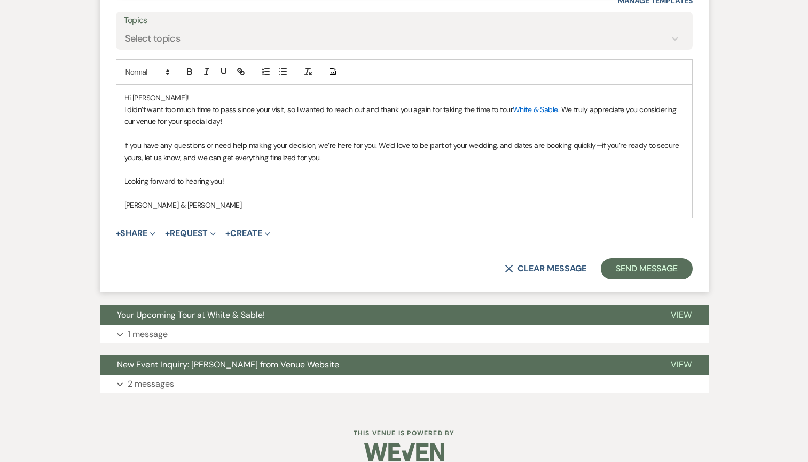
scroll to position [887, 0]
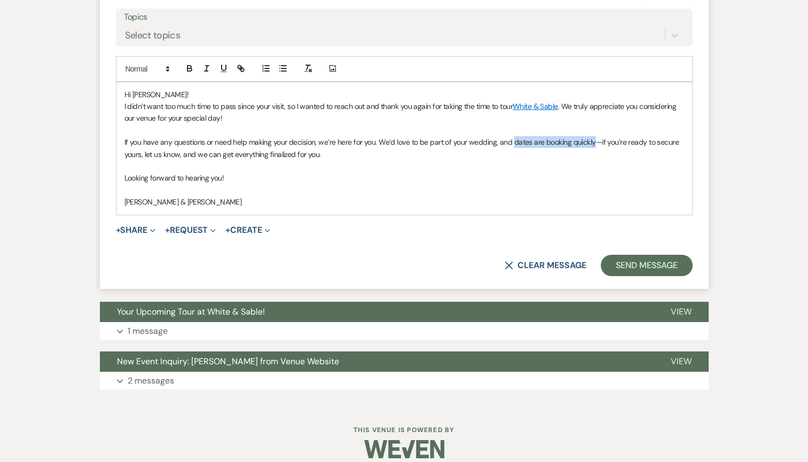
drag, startPoint x: 590, startPoint y: 144, endPoint x: 510, endPoint y: 143, distance: 80.7
click at [510, 143] on span "If you have any questions or need help making your decision, we’re here for you…" at bounding box center [402, 147] width 557 height 21
click at [241, 66] on icon "button" at bounding box center [240, 67] width 4 height 4
click at [185, 67] on icon "button" at bounding box center [190, 69] width 10 height 10
click at [241, 66] on icon "button" at bounding box center [240, 67] width 4 height 4
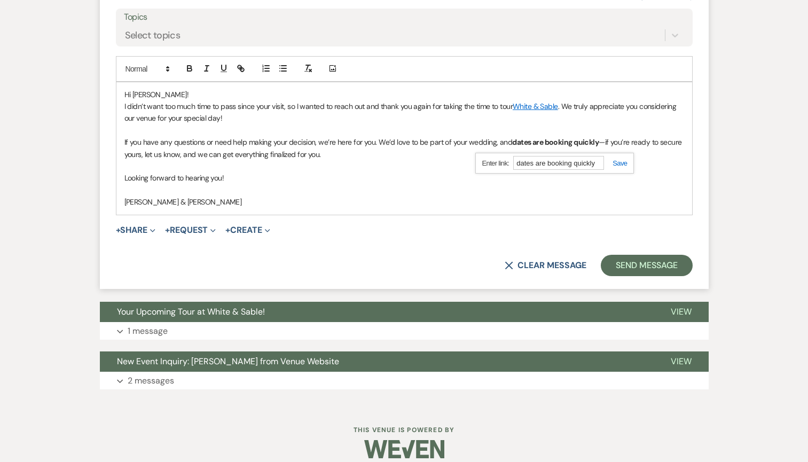
paste input "[URL][DOMAIN_NAME]"
type input "[URL][DOMAIN_NAME]"
click at [618, 162] on link at bounding box center [615, 163] width 23 height 8
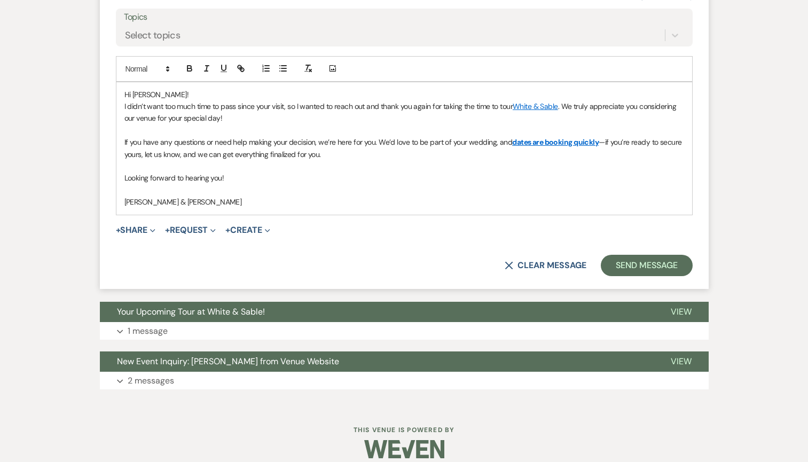
click at [558, 199] on p "[PERSON_NAME] & [PERSON_NAME]" at bounding box center [404, 202] width 560 height 12
click at [656, 272] on button "Send Message" at bounding box center [646, 265] width 91 height 21
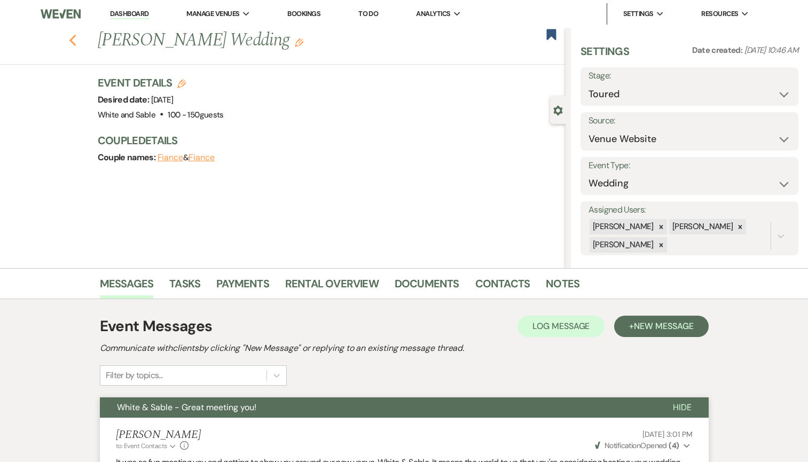
click at [74, 40] on icon "Previous" at bounding box center [73, 40] width 8 height 13
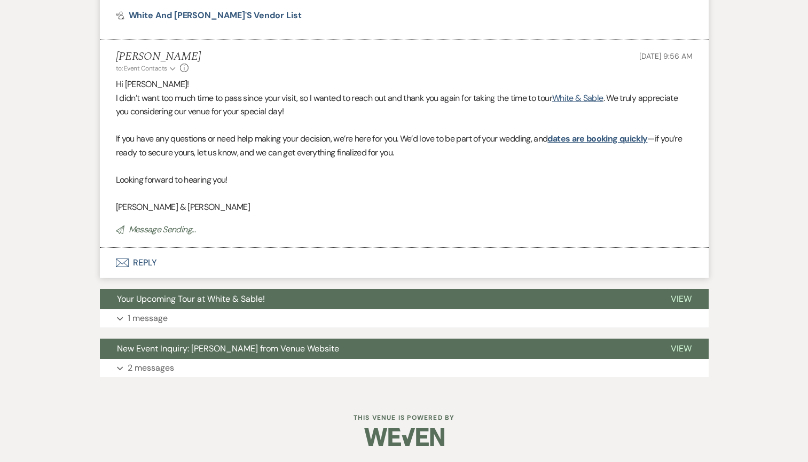
select select "5"
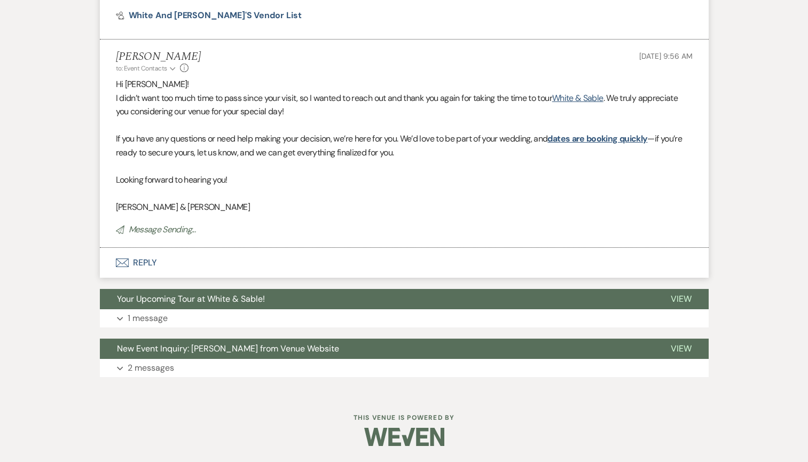
select select "5"
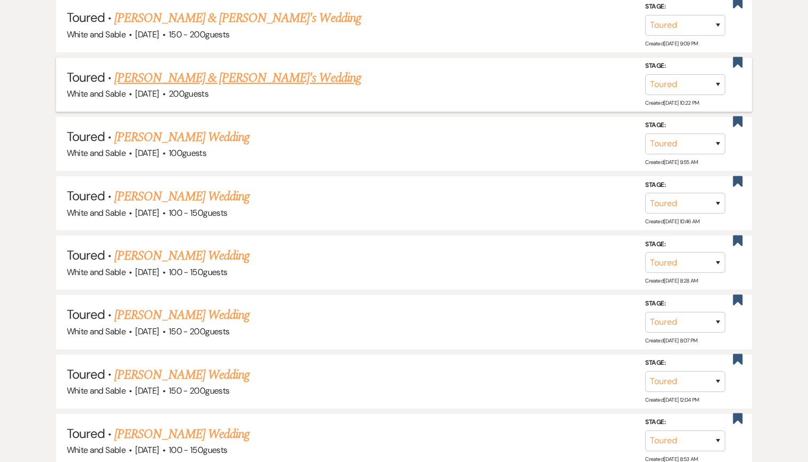
click at [205, 77] on link "[PERSON_NAME] & [PERSON_NAME]'s Wedding" at bounding box center [237, 77] width 247 height 19
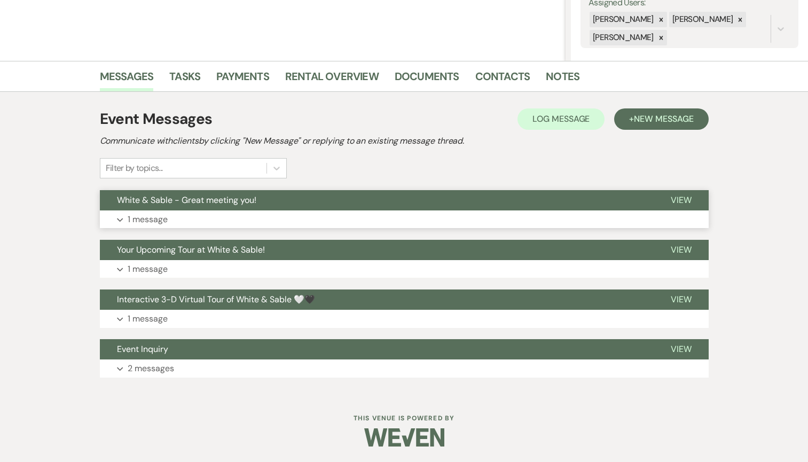
click at [259, 192] on button "White & Sable - Great meeting you!" at bounding box center [377, 200] width 554 height 20
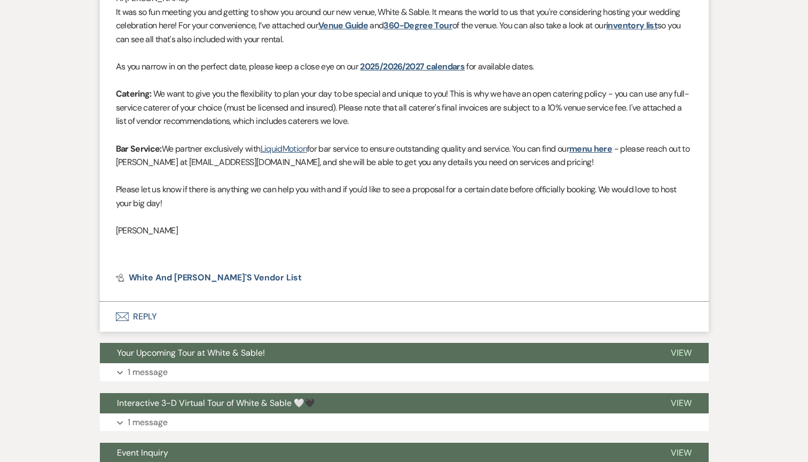
click at [191, 330] on button "Envelope Reply" at bounding box center [404, 317] width 609 height 30
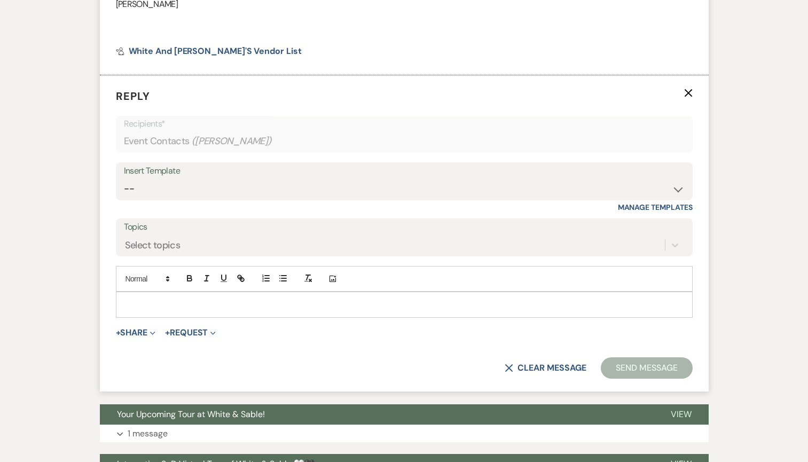
scroll to position [693, 0]
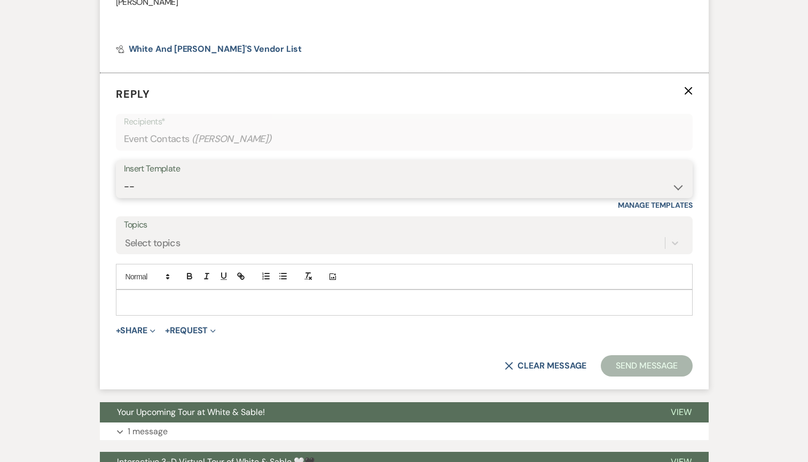
click at [209, 192] on select "-- Inquiry Response (Venue Guide) Schedule - Venue Tour Appt Confirmation Sched…" at bounding box center [404, 186] width 561 height 21
click at [124, 176] on select "-- Inquiry Response (Venue Guide) Schedule - Venue Tour Appt Confirmation Sched…" at bounding box center [404, 186] width 561 height 21
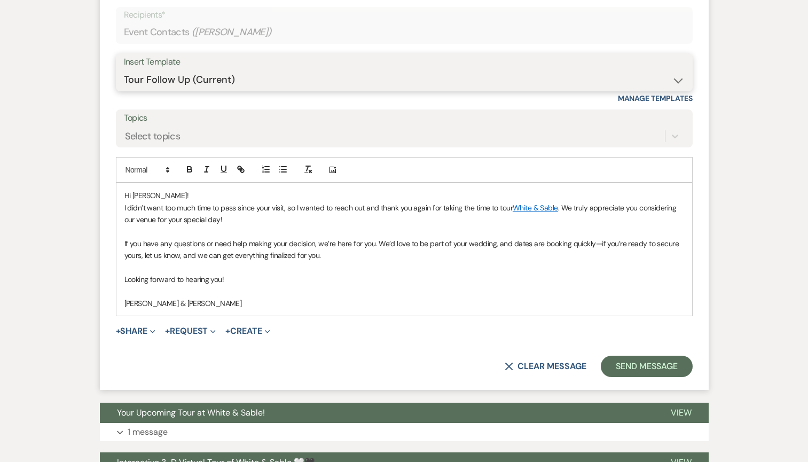
scroll to position [815, 0]
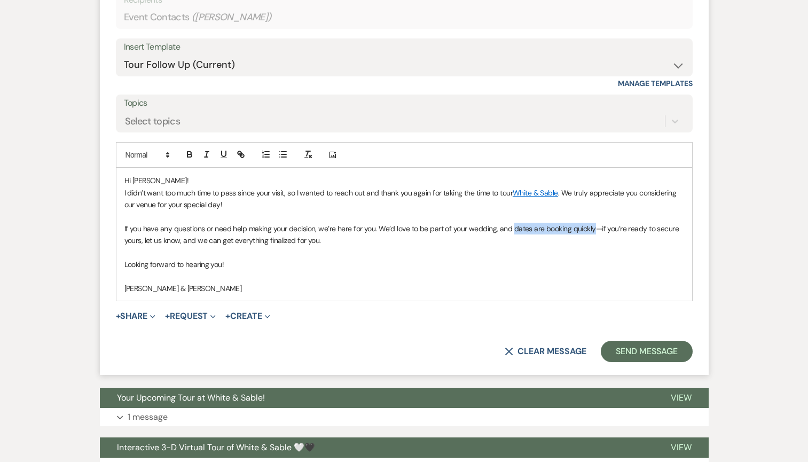
drag, startPoint x: 591, startPoint y: 228, endPoint x: 510, endPoint y: 227, distance: 81.2
click at [510, 227] on span "If you have any questions or need help making your decision, we’re here for you…" at bounding box center [402, 234] width 557 height 21
click at [191, 154] on icon "button" at bounding box center [190, 155] width 10 height 10
click at [241, 153] on icon "button" at bounding box center [241, 155] width 10 height 10
paste input "[URL][DOMAIN_NAME]"
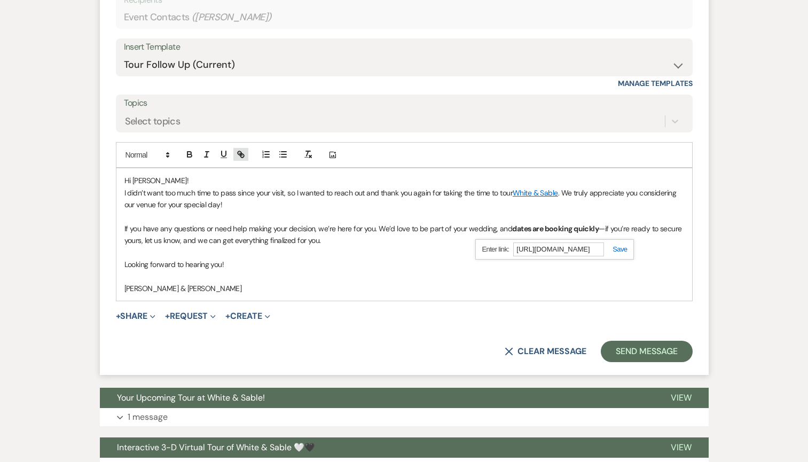
scroll to position [0, 477]
click at [621, 248] on link at bounding box center [615, 249] width 23 height 8
click at [559, 288] on p "[PERSON_NAME] & [PERSON_NAME]" at bounding box center [404, 289] width 560 height 12
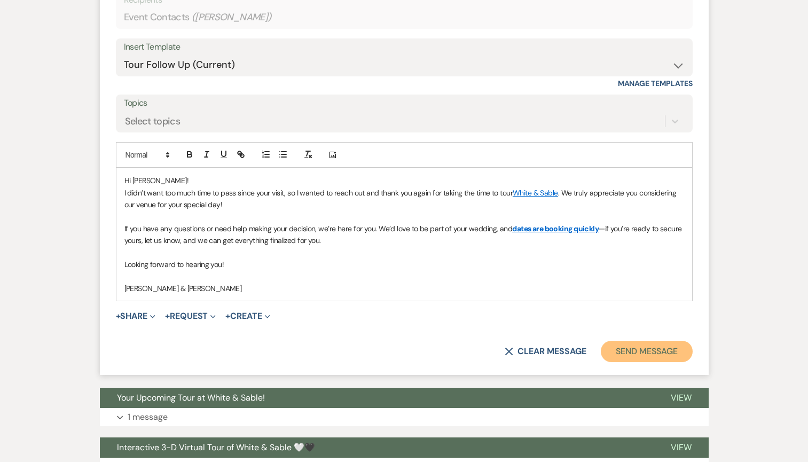
click at [633, 351] on button "Send Message" at bounding box center [646, 351] width 91 height 21
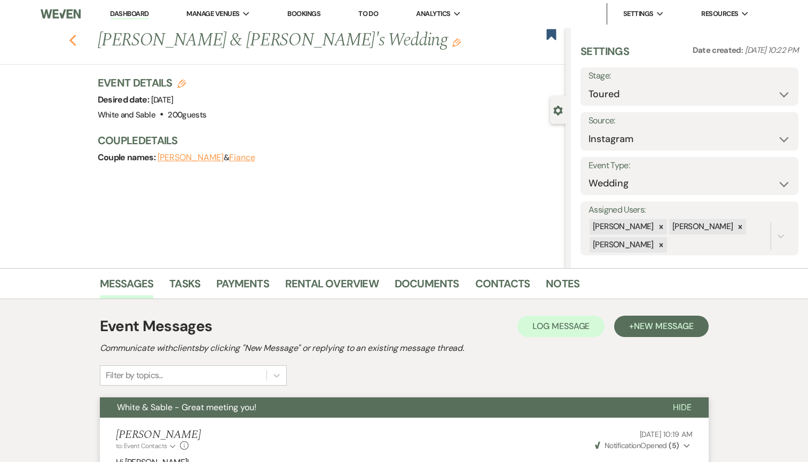
click at [73, 44] on icon "Previous" at bounding box center [73, 40] width 8 height 13
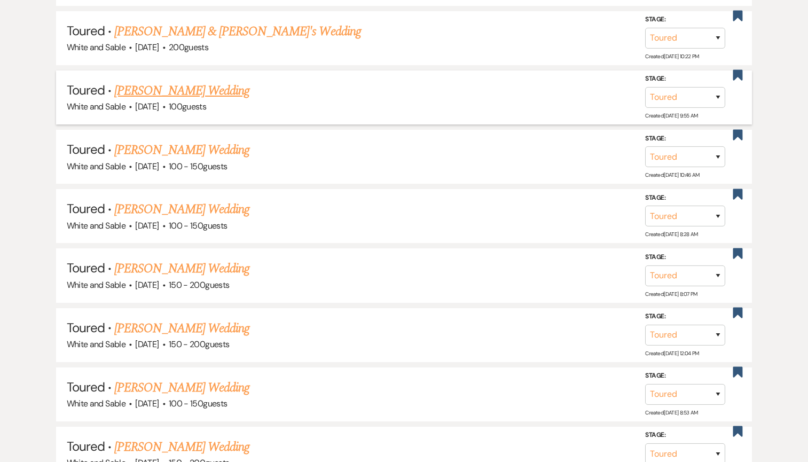
scroll to position [815, 0]
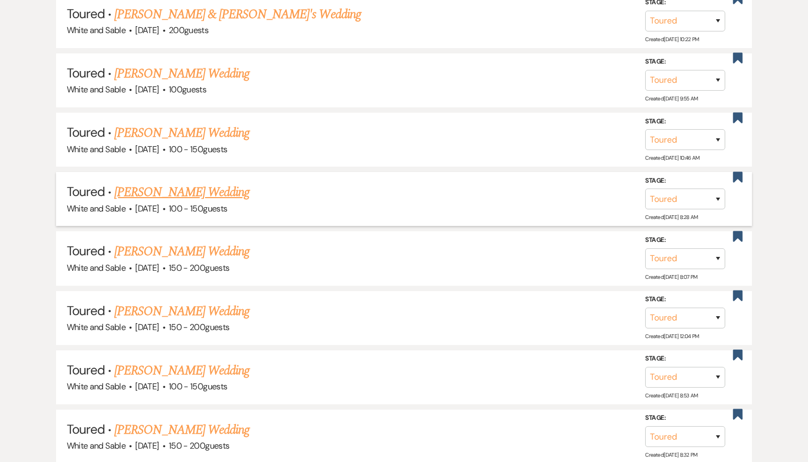
click at [207, 183] on link "[PERSON_NAME] Wedding" at bounding box center [181, 192] width 135 height 19
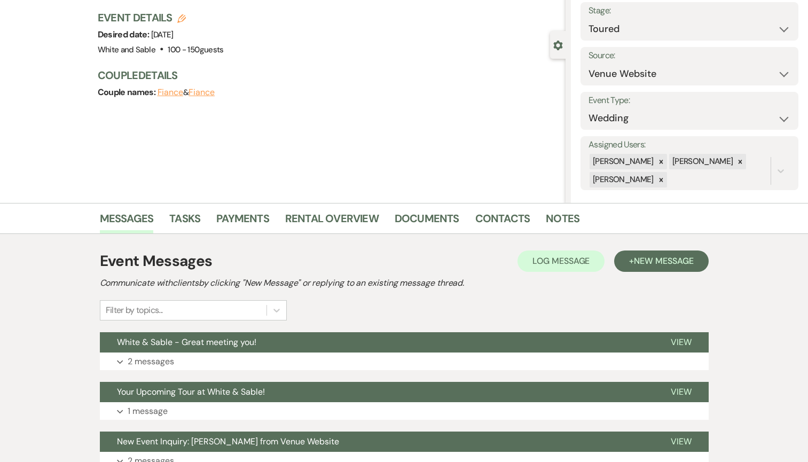
scroll to position [95, 0]
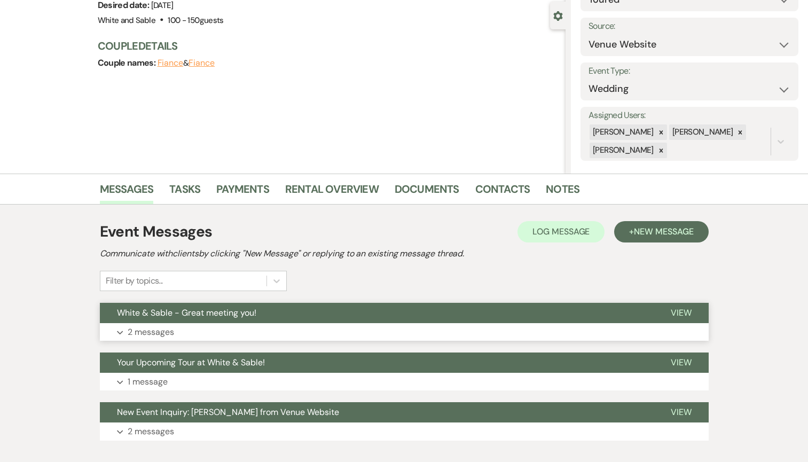
click at [257, 325] on button "Expand 2 messages" at bounding box center [404, 332] width 609 height 18
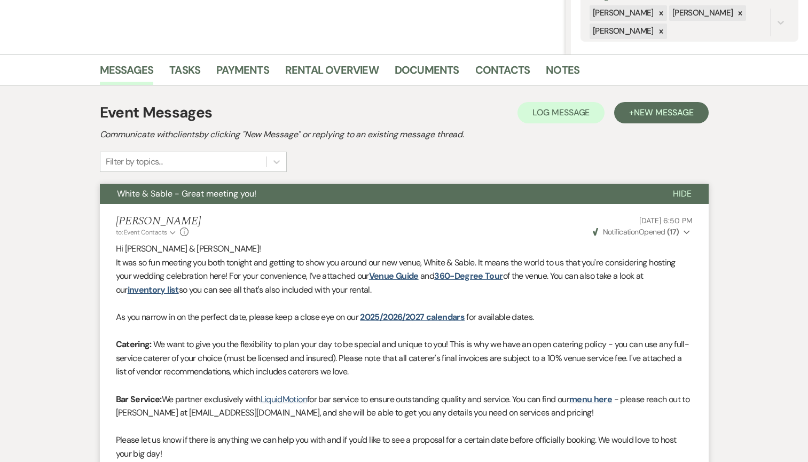
scroll to position [130, 0]
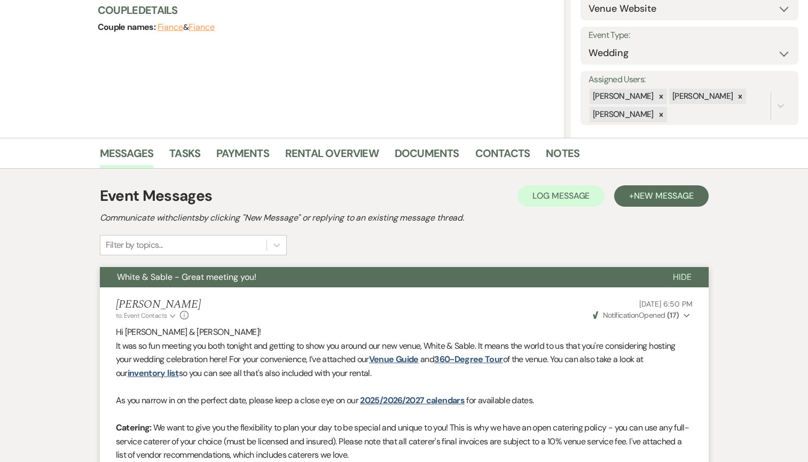
click at [257, 276] on button "White & Sable - Great meeting you!" at bounding box center [378, 277] width 556 height 20
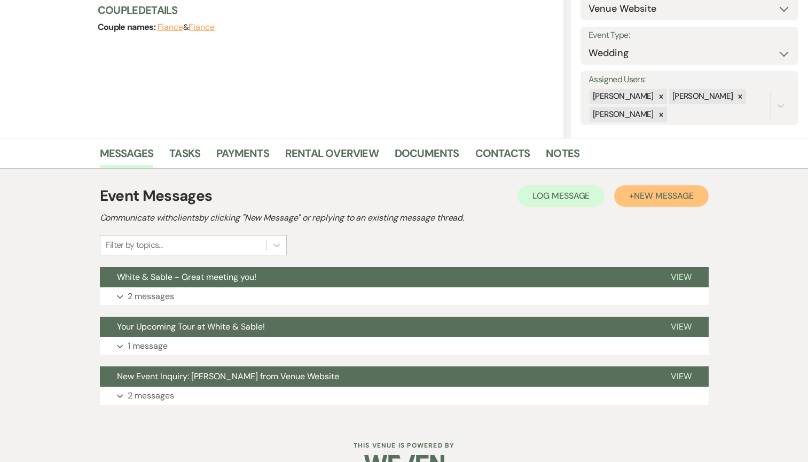
click at [637, 198] on span "New Message" at bounding box center [663, 195] width 59 height 11
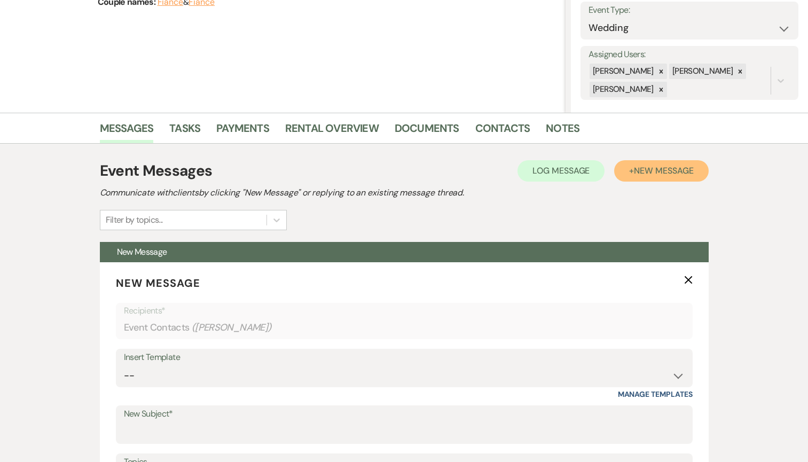
scroll to position [206, 0]
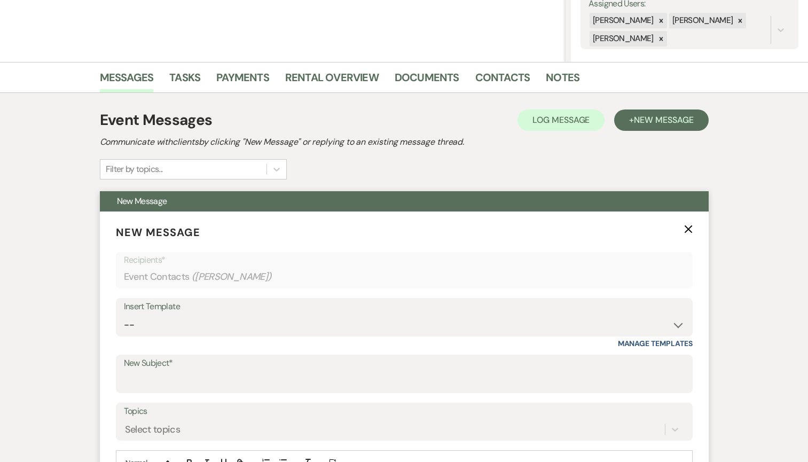
click at [259, 342] on div "Insert Template -- Inquiry Response (Venue Guide) Schedule - Venue Tour Appt Co…" at bounding box center [404, 323] width 577 height 50
click at [257, 328] on select "-- Inquiry Response (Venue Guide) Schedule - Venue Tour Appt Confirmation Sched…" at bounding box center [404, 325] width 561 height 21
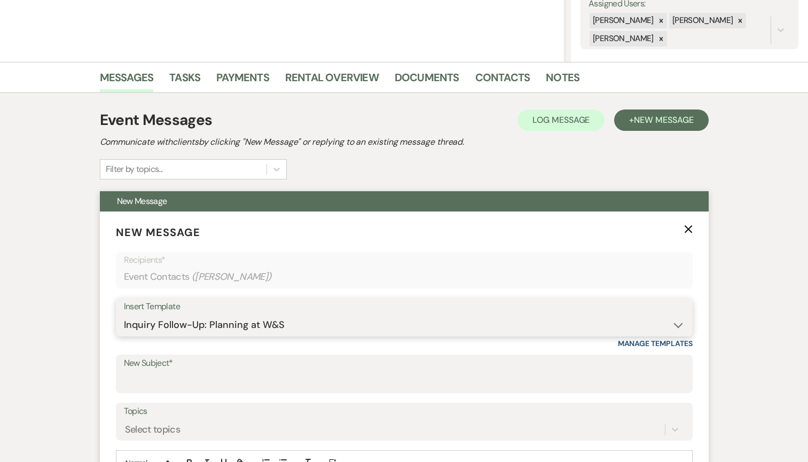
click at [124, 315] on select "-- Inquiry Response (Venue Guide) Schedule - Venue Tour Appt Confirmation Sched…" at bounding box center [404, 325] width 561 height 21
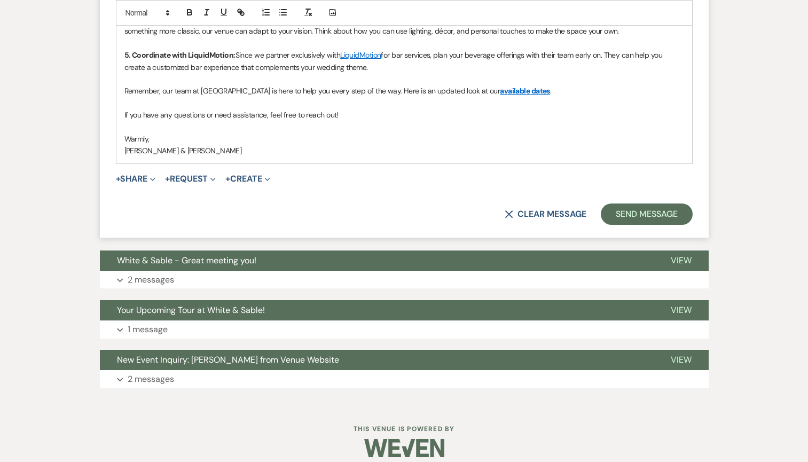
scroll to position [835, 0]
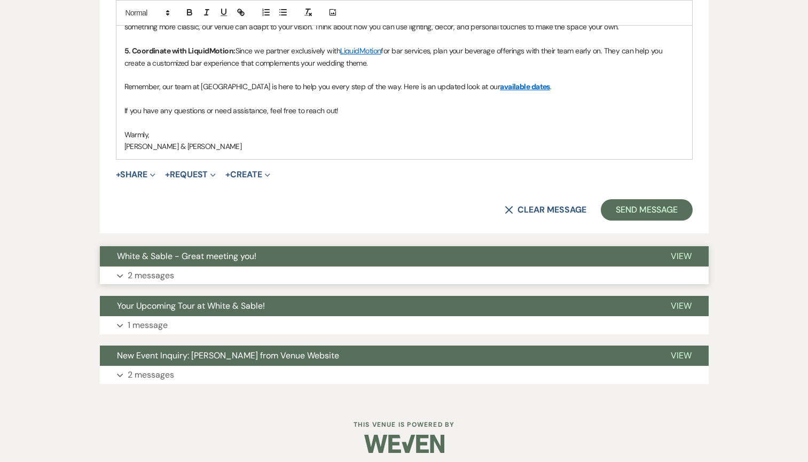
click at [299, 258] on button "White & Sable - Great meeting you!" at bounding box center [377, 256] width 554 height 20
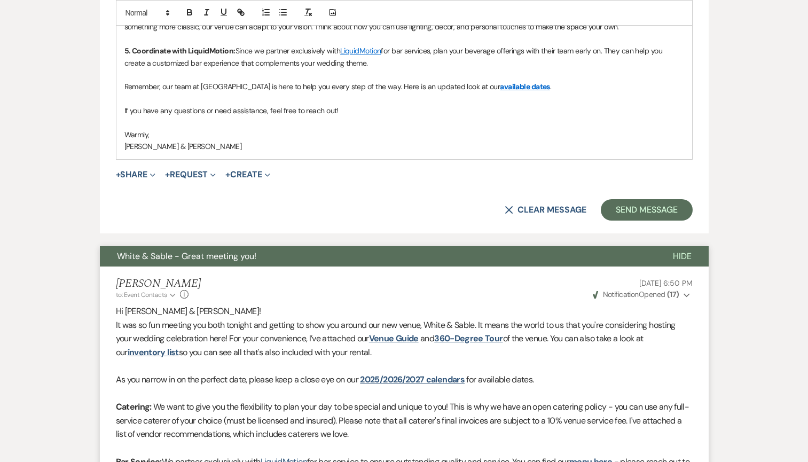
click at [299, 258] on button "White & Sable - Great meeting you!" at bounding box center [378, 256] width 556 height 20
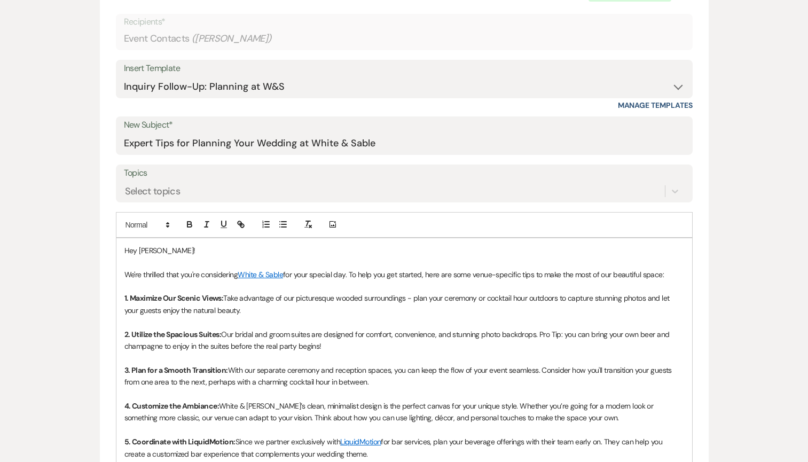
scroll to position [424, 0]
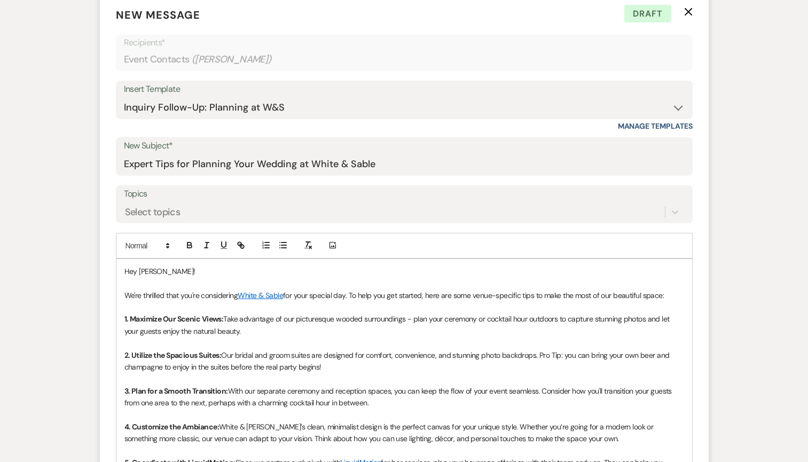
click at [154, 269] on p "Hey [PERSON_NAME]!" at bounding box center [404, 271] width 560 height 12
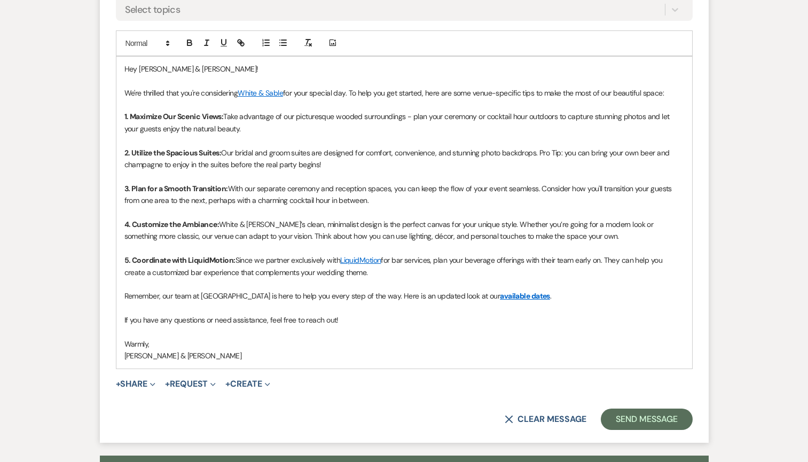
scroll to position [630, 0]
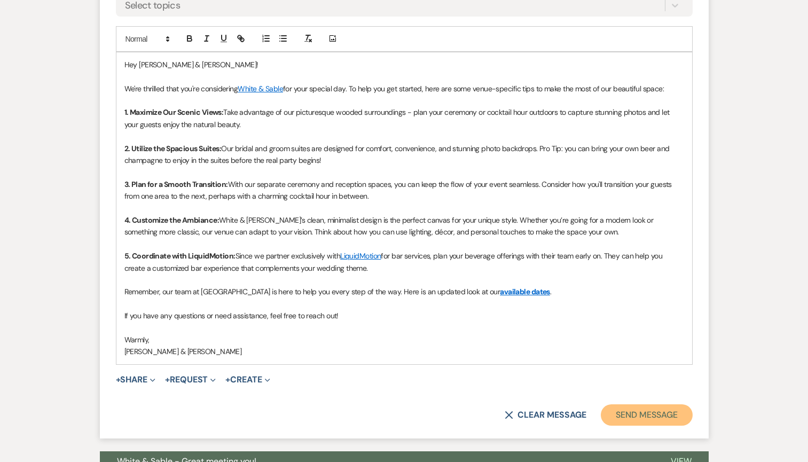
click at [632, 412] on button "Send Message" at bounding box center [646, 414] width 91 height 21
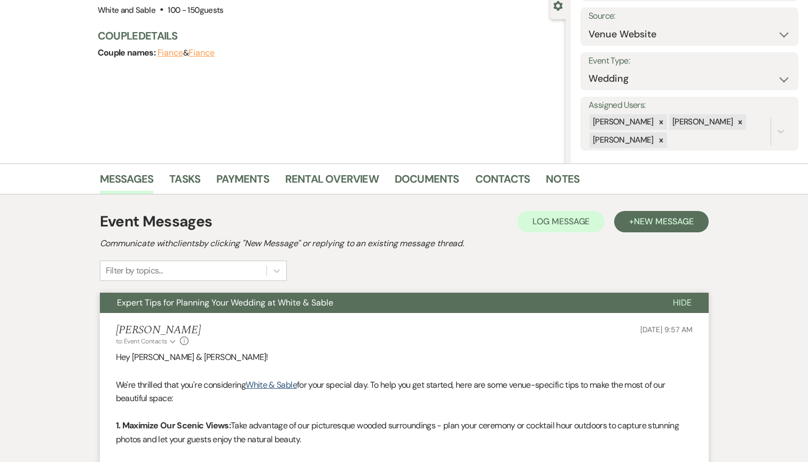
scroll to position [0, 0]
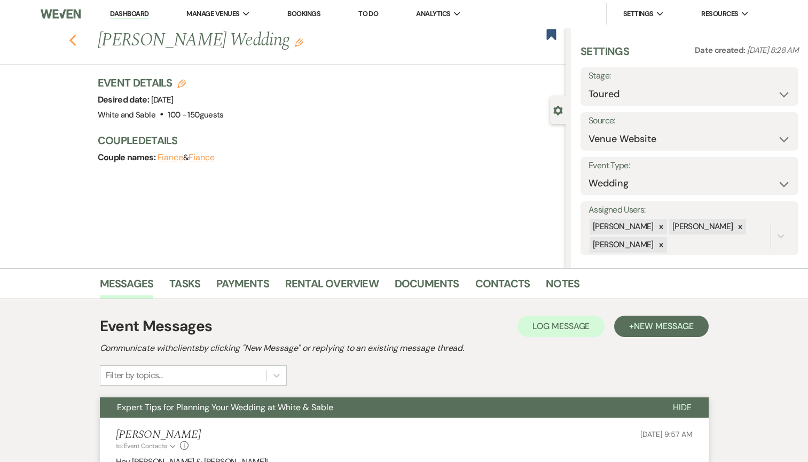
click at [72, 42] on use "button" at bounding box center [72, 41] width 7 height 12
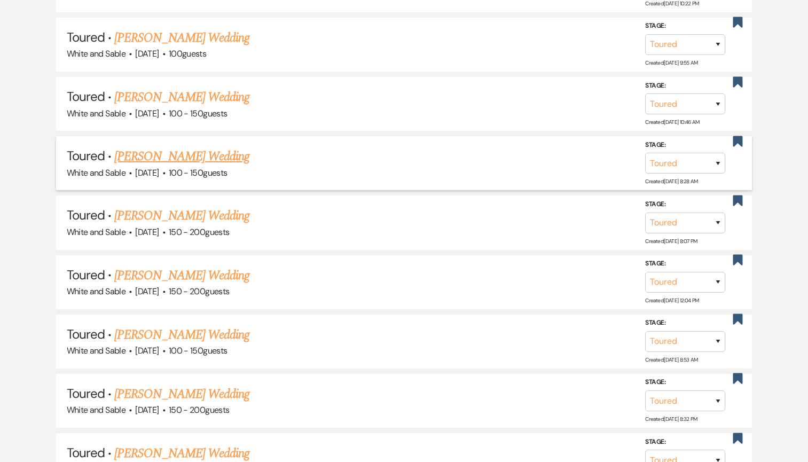
scroll to position [863, 0]
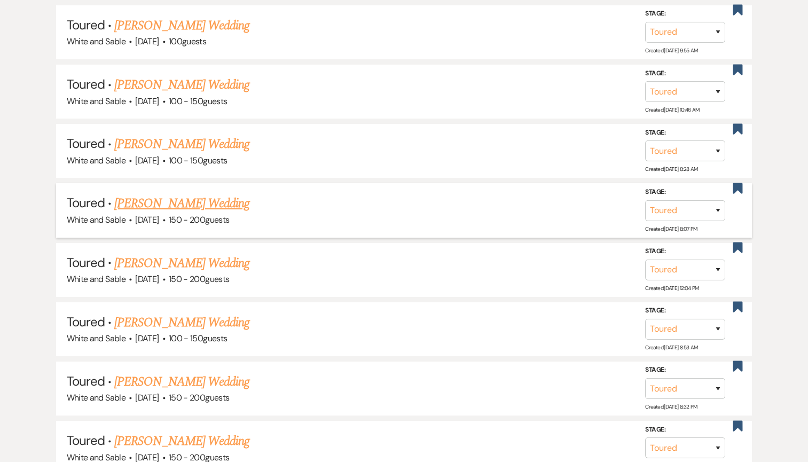
click at [230, 201] on link "[PERSON_NAME] Wedding" at bounding box center [181, 203] width 135 height 19
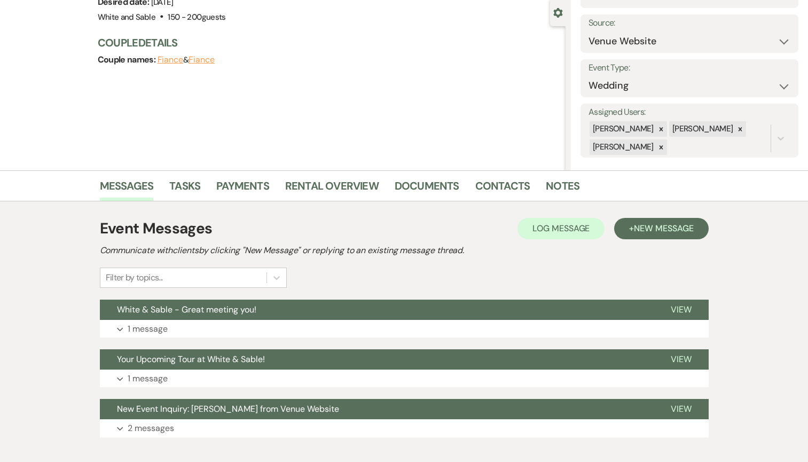
scroll to position [144, 0]
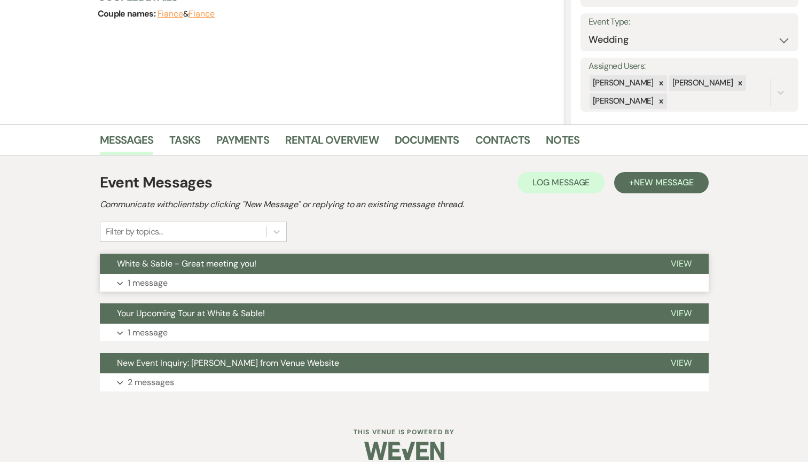
click at [317, 270] on button "White & Sable - Great meeting you!" at bounding box center [377, 264] width 554 height 20
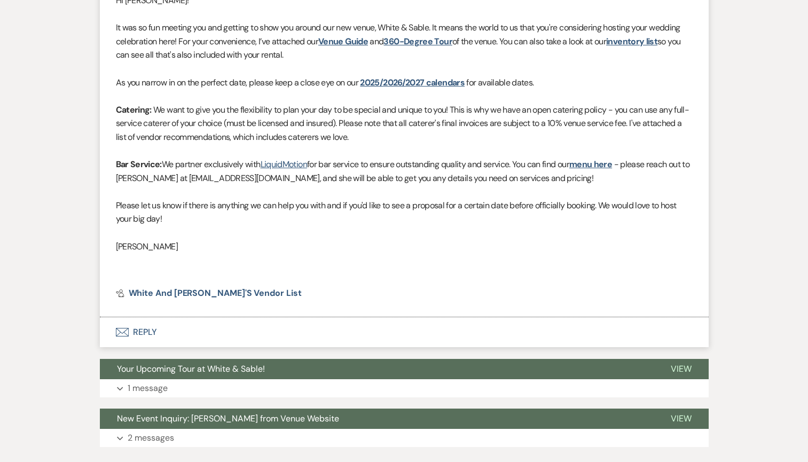
click at [213, 337] on button "Envelope Reply" at bounding box center [404, 332] width 609 height 30
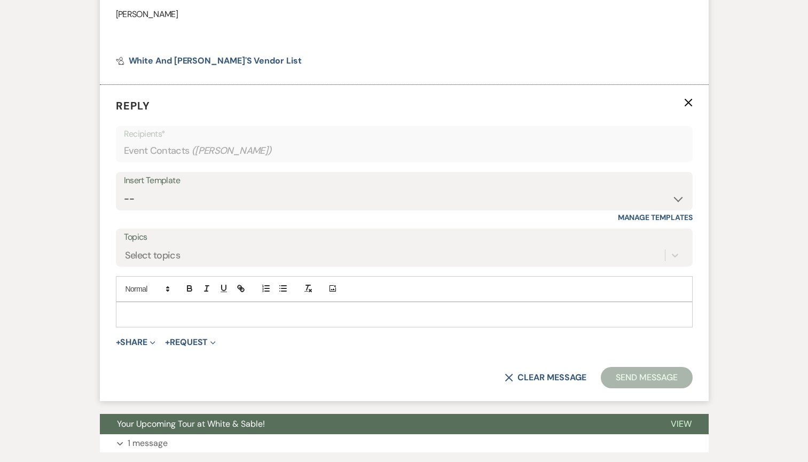
scroll to position [707, 0]
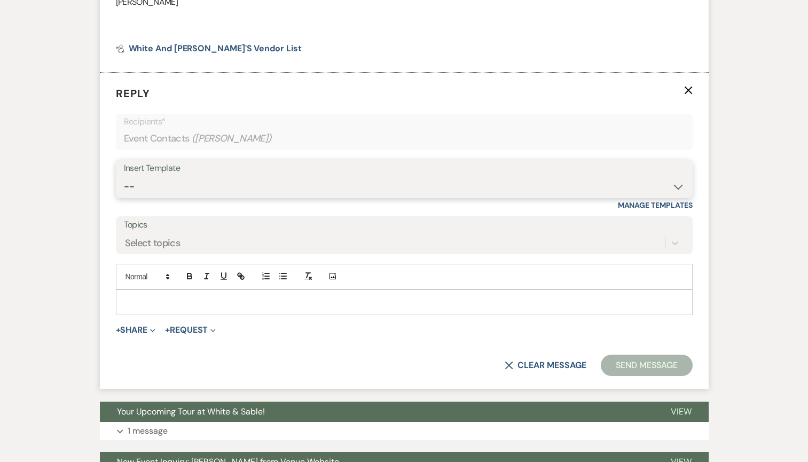
click at [200, 182] on select "-- Inquiry Response (Venue Guide) Schedule - Venue Tour Appt Confirmation Sched…" at bounding box center [404, 186] width 561 height 21
click at [124, 176] on select "-- Inquiry Response (Venue Guide) Schedule - Venue Tour Appt Confirmation Sched…" at bounding box center [404, 186] width 561 height 21
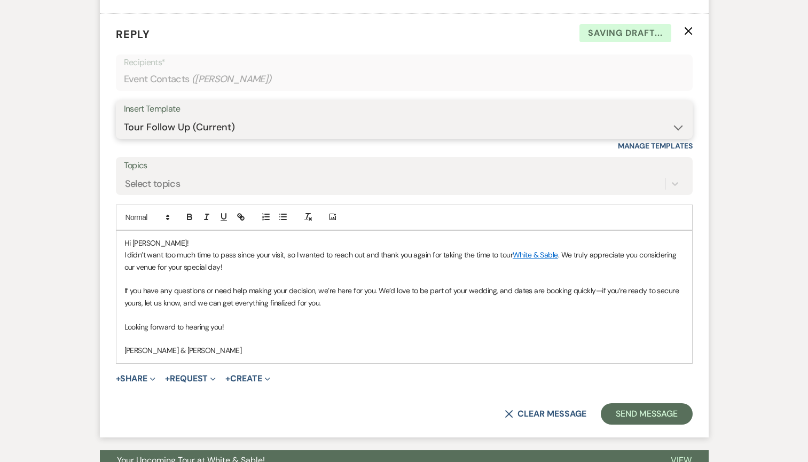
scroll to position [808, 0]
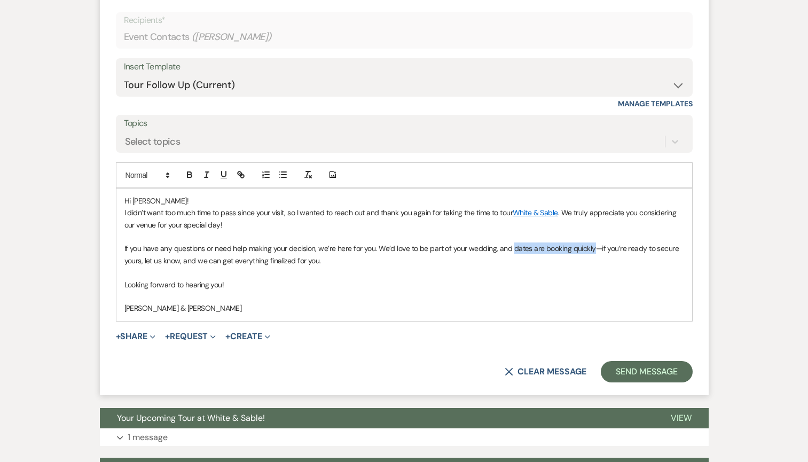
drag, startPoint x: 511, startPoint y: 246, endPoint x: 590, endPoint y: 247, distance: 78.5
click at [590, 247] on span "If you have any questions or need help making your decision, we’re here for you…" at bounding box center [402, 254] width 557 height 21
click at [192, 178] on icon "button" at bounding box center [190, 175] width 10 height 10
click at [236, 177] on icon "button" at bounding box center [241, 175] width 10 height 10
paste input "[URL][DOMAIN_NAME]"
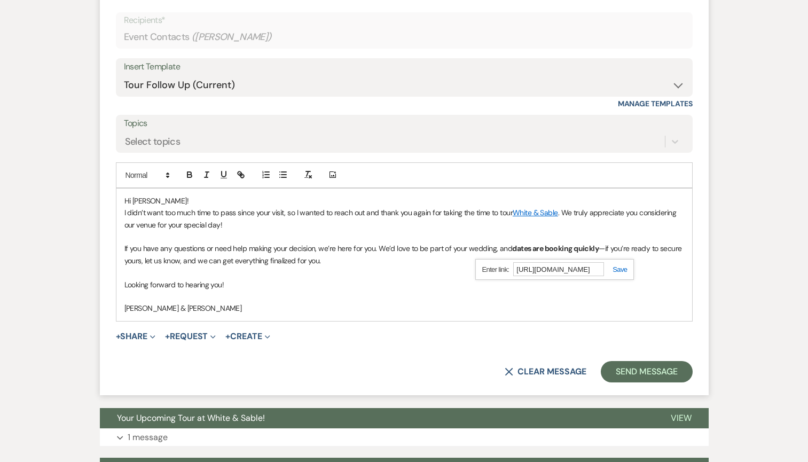
scroll to position [0, 0]
click at [620, 270] on link at bounding box center [615, 269] width 23 height 8
click at [521, 319] on div "Hi [PERSON_NAME]! I didn’t want too much time to pass since your visit, so I wa…" at bounding box center [404, 255] width 576 height 132
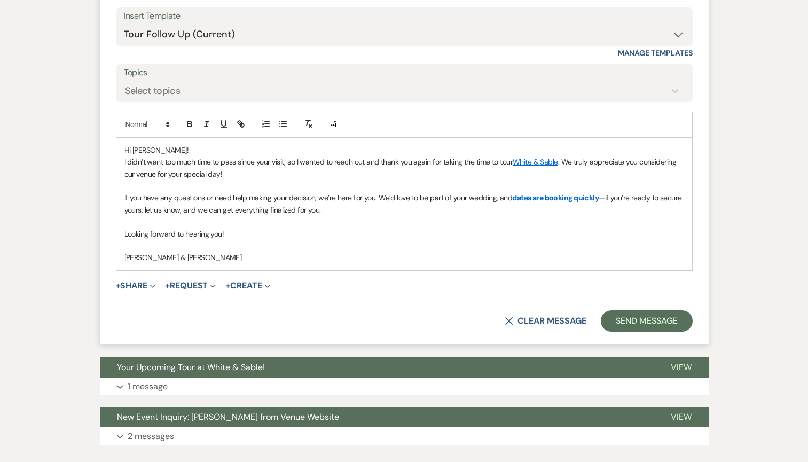
scroll to position [860, 0]
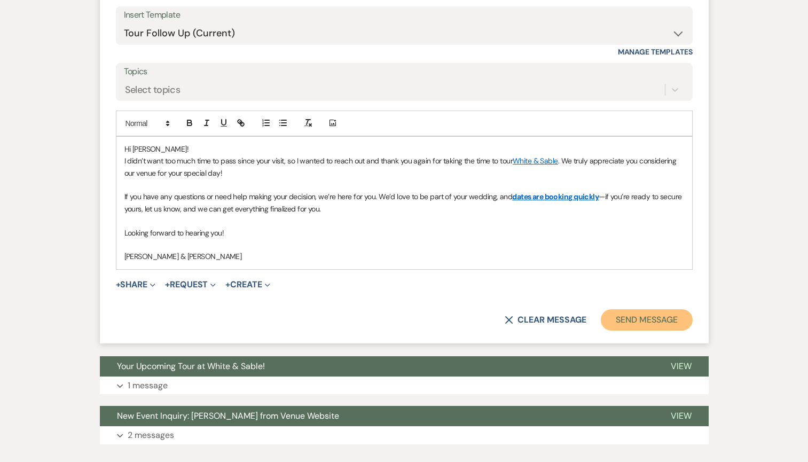
click at [657, 320] on button "Send Message" at bounding box center [646, 319] width 91 height 21
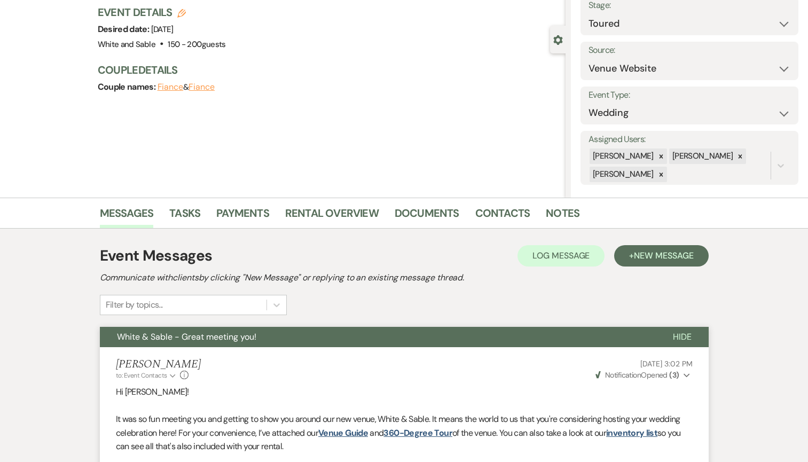
scroll to position [0, 0]
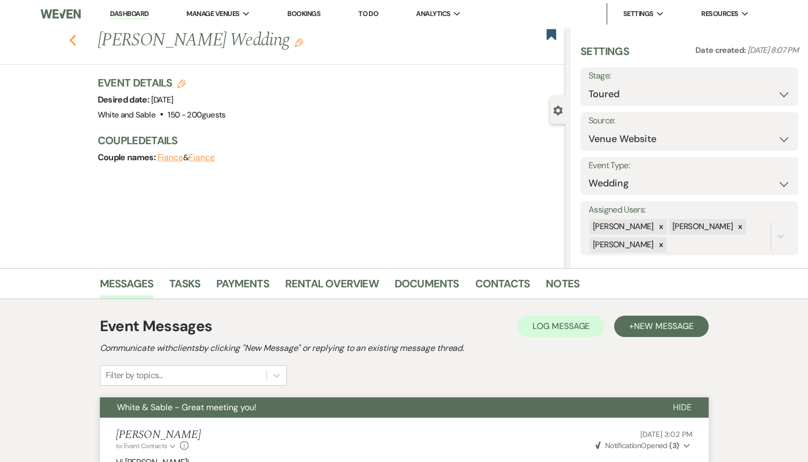
click at [72, 36] on icon "Previous" at bounding box center [73, 40] width 8 height 13
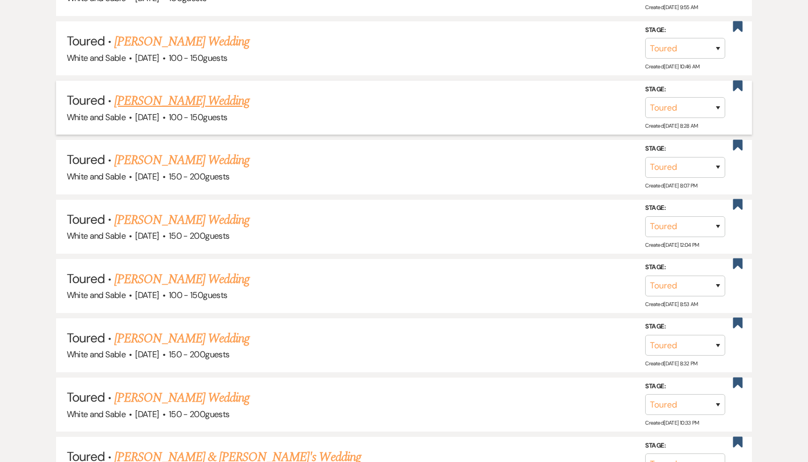
scroll to position [925, 0]
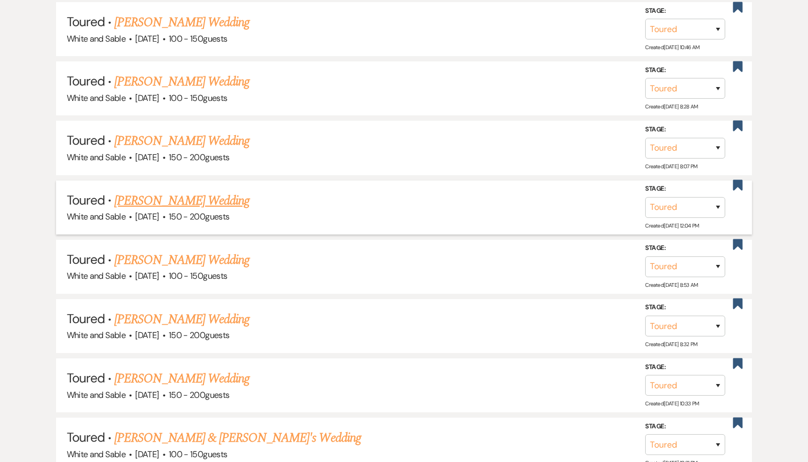
click at [198, 194] on link "[PERSON_NAME] Wedding" at bounding box center [181, 200] width 135 height 19
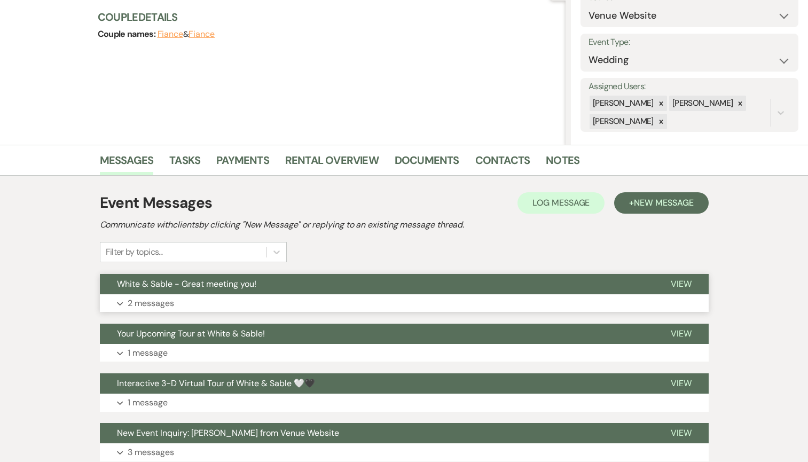
click at [266, 278] on button "White & Sable - Great meeting you!" at bounding box center [377, 284] width 554 height 20
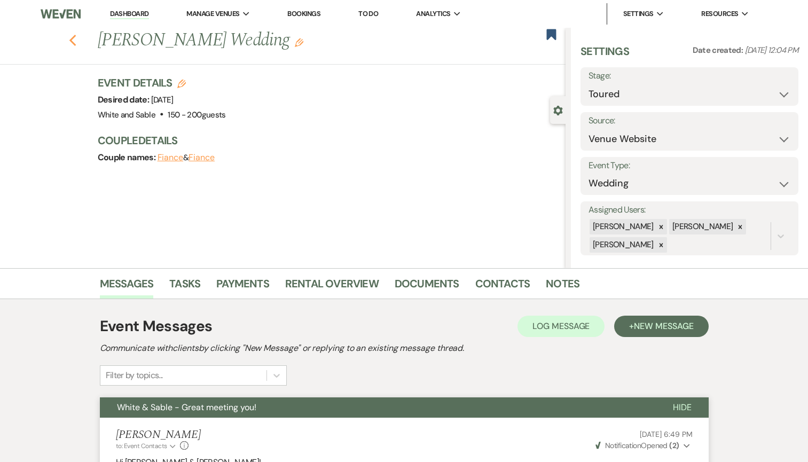
click at [75, 38] on icon "Previous" at bounding box center [73, 40] width 8 height 13
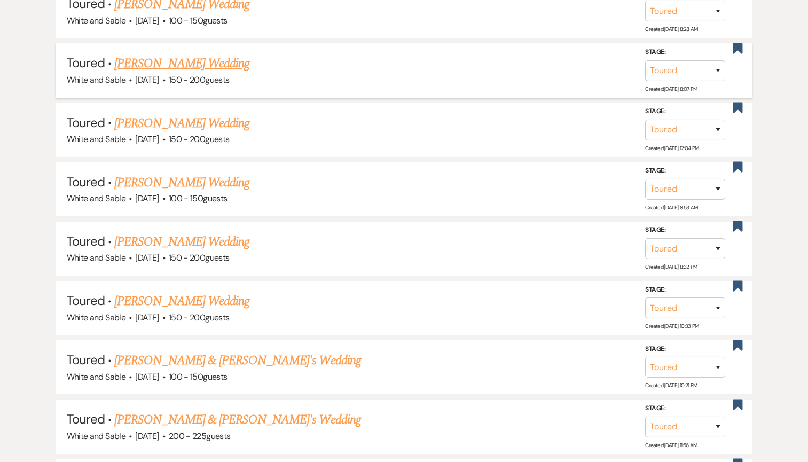
scroll to position [1005, 0]
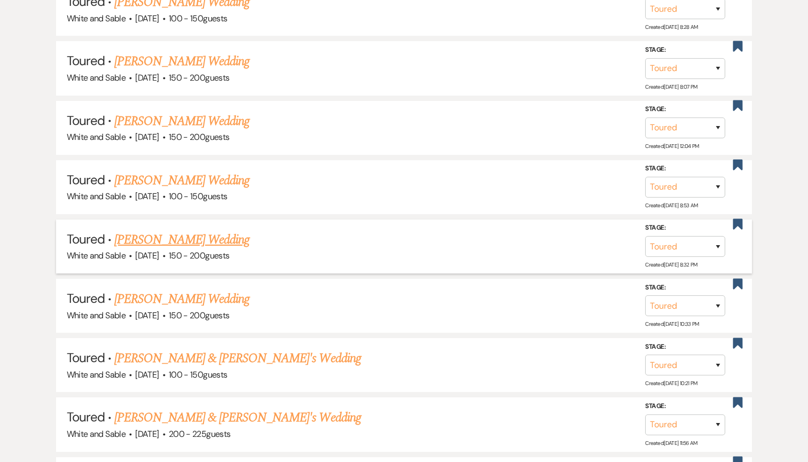
click at [208, 234] on link "[PERSON_NAME] Wedding" at bounding box center [181, 239] width 135 height 19
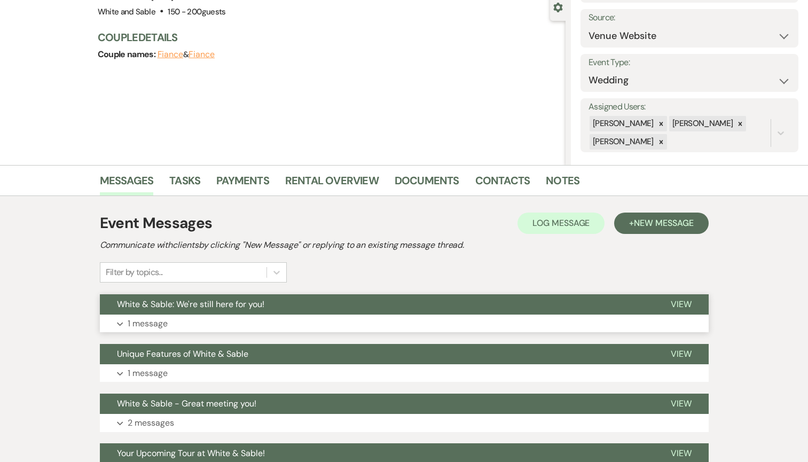
click at [249, 308] on span "White & Sable: We're still here for you!" at bounding box center [190, 304] width 147 height 11
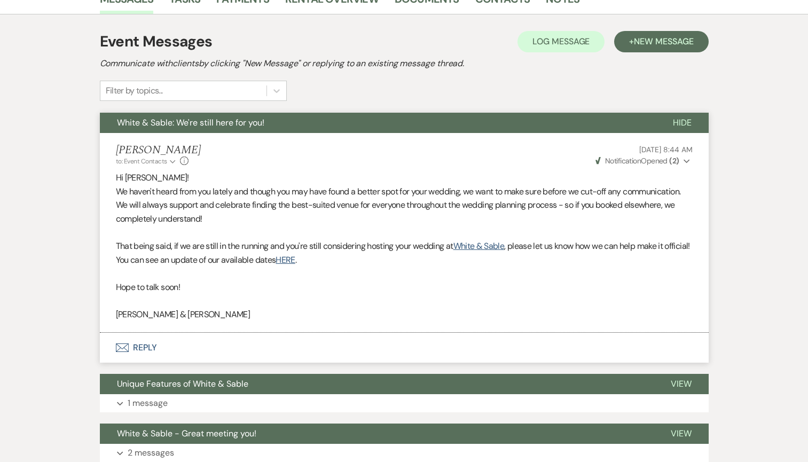
scroll to position [285, 0]
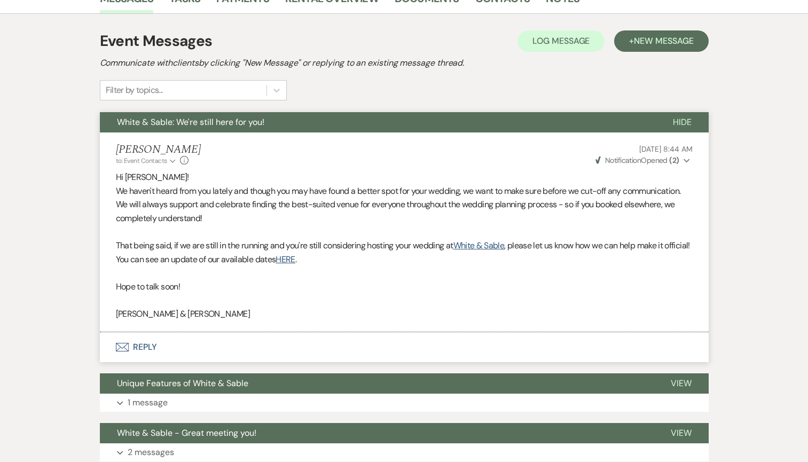
click at [248, 123] on span "White & Sable: We're still here for you!" at bounding box center [190, 121] width 147 height 11
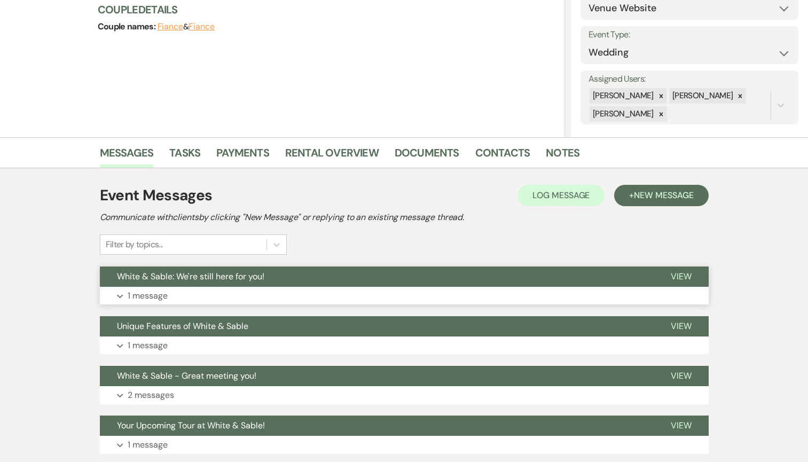
scroll to position [0, 0]
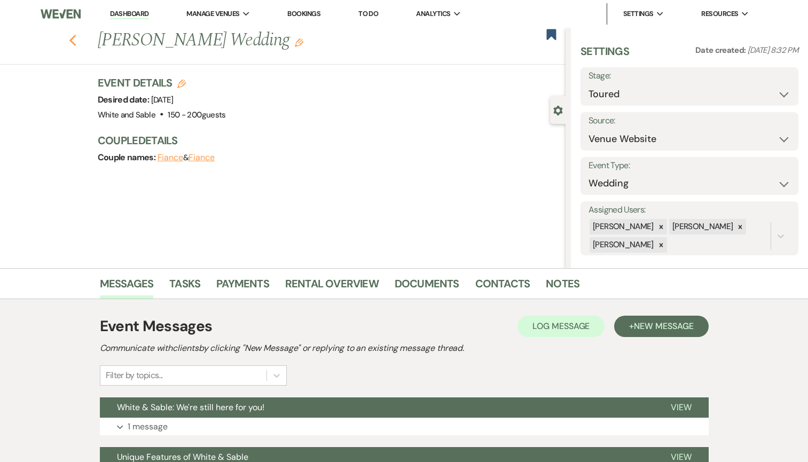
click at [72, 37] on icon "Previous" at bounding box center [73, 40] width 8 height 13
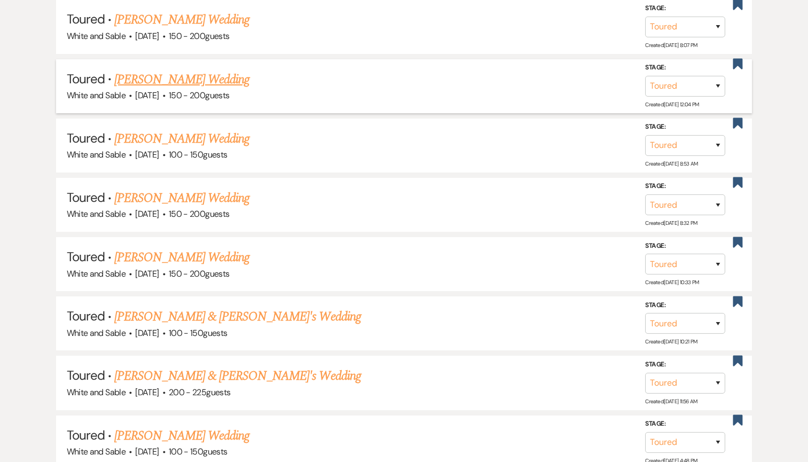
scroll to position [1089, 0]
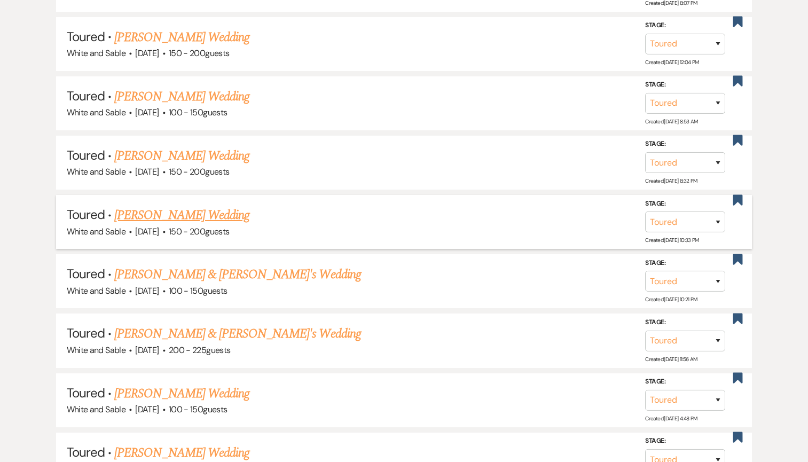
click at [173, 208] on link "[PERSON_NAME] Wedding" at bounding box center [181, 215] width 135 height 19
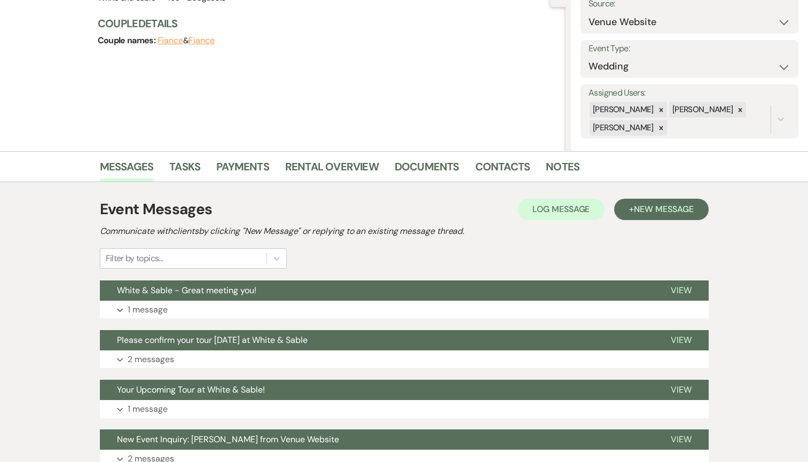
scroll to position [166, 0]
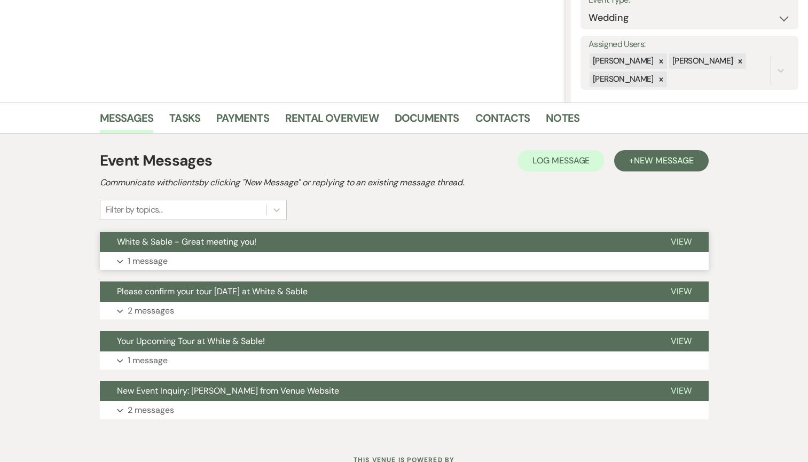
click at [273, 243] on button "White & Sable - Great meeting you!" at bounding box center [377, 242] width 554 height 20
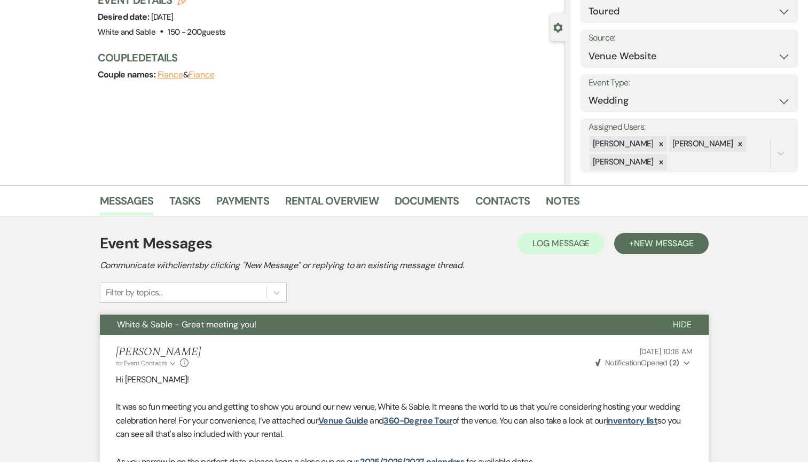
scroll to position [0, 0]
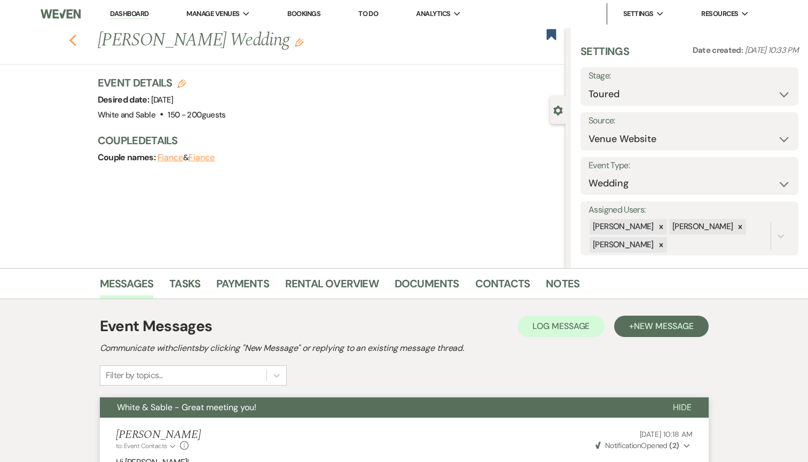
click at [74, 42] on icon "Previous" at bounding box center [73, 40] width 8 height 13
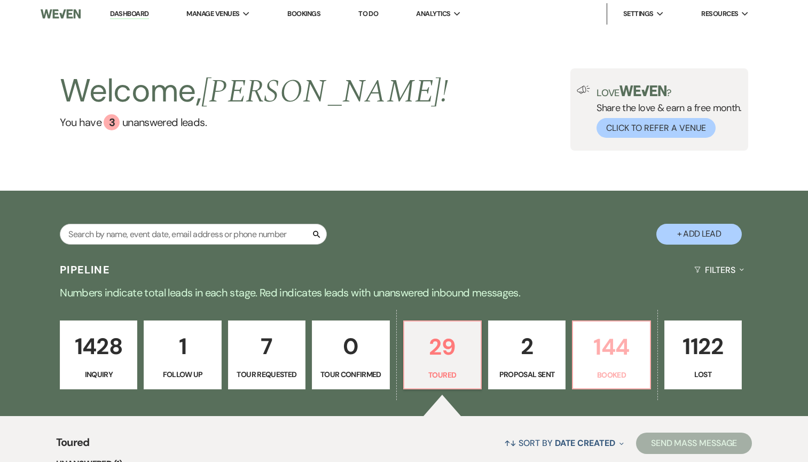
click at [622, 356] on p "144" at bounding box center [612, 347] width 64 height 36
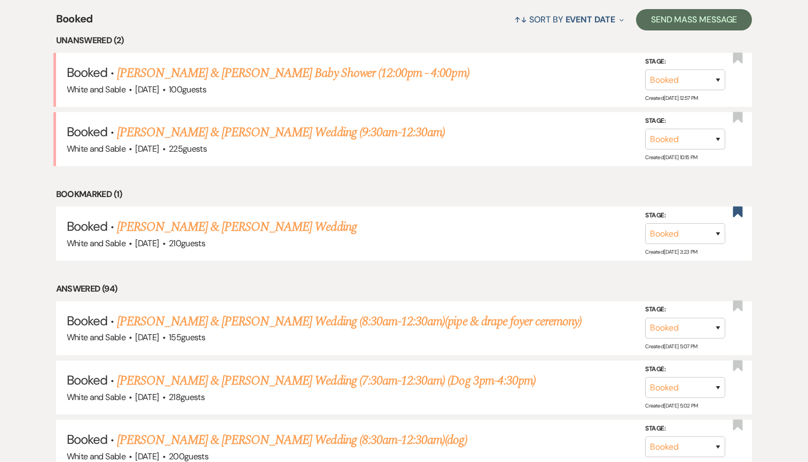
scroll to position [425, 0]
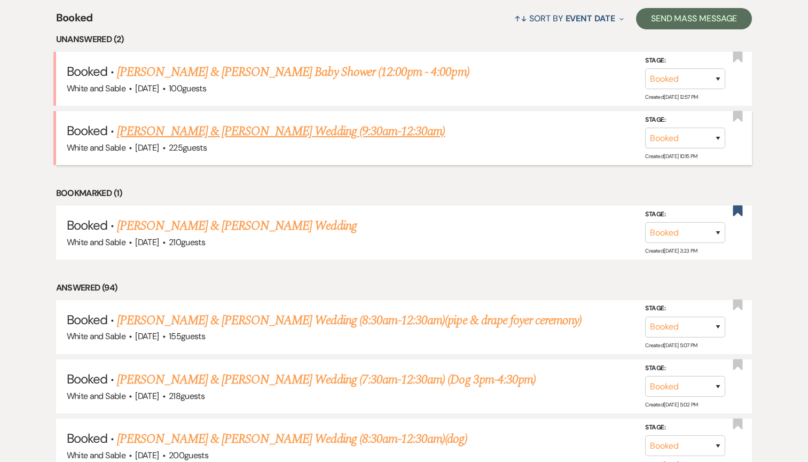
click at [383, 131] on link "[PERSON_NAME] & [PERSON_NAME] Wedding (9:30am-12:30am)" at bounding box center [281, 131] width 328 height 19
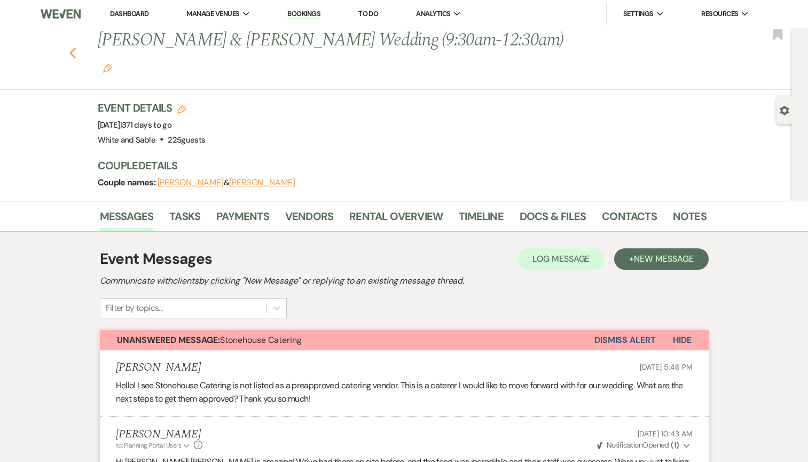
click at [74, 48] on use "button" at bounding box center [72, 54] width 7 height 12
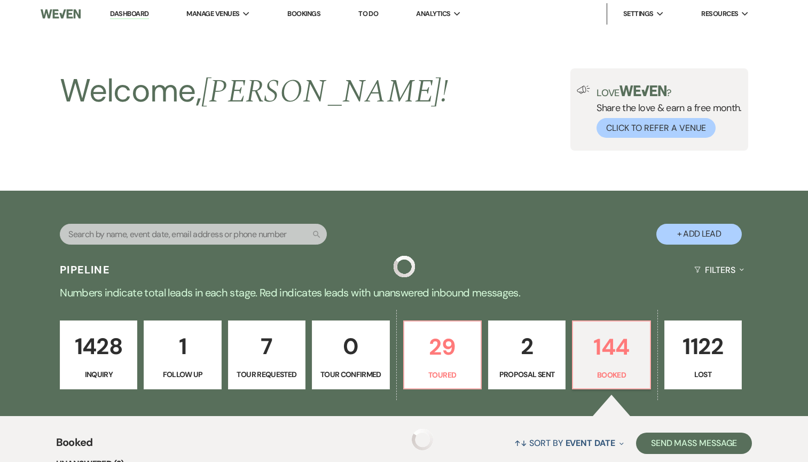
scroll to position [425, 0]
